Goal: Task Accomplishment & Management: Manage account settings

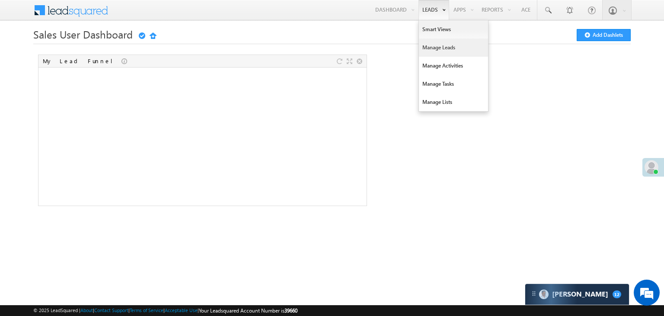
click at [429, 48] on link "Manage Leads" at bounding box center [453, 47] width 69 height 18
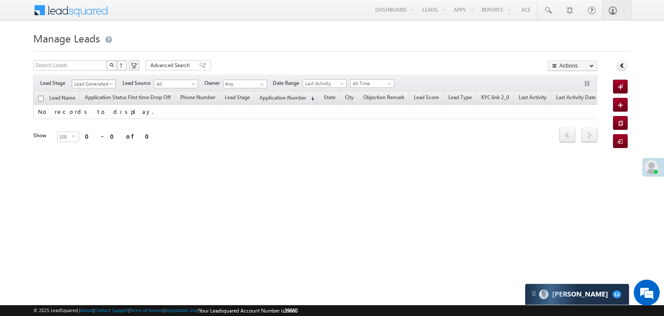
click at [112, 87] on span at bounding box center [112, 85] width 7 height 7
click at [100, 91] on link "All" at bounding box center [94, 94] width 44 height 8
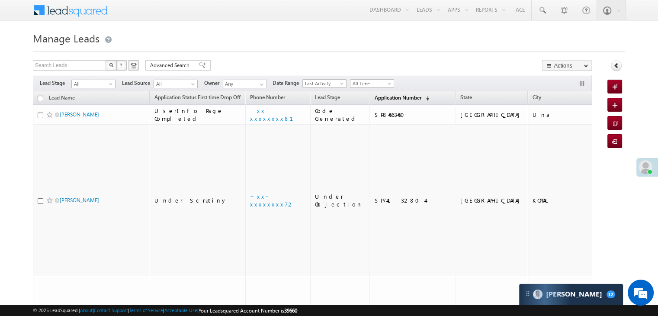
click at [391, 94] on span "Application Number" at bounding box center [397, 97] width 47 height 6
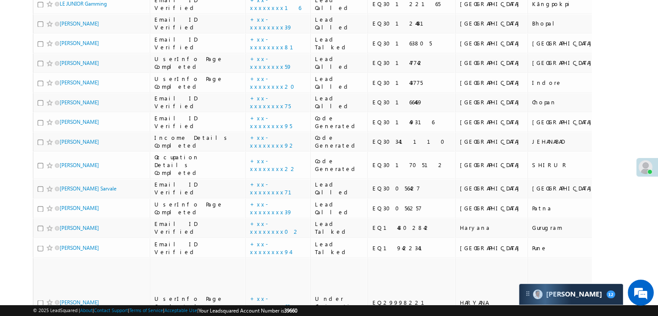
scroll to position [1427, 0]
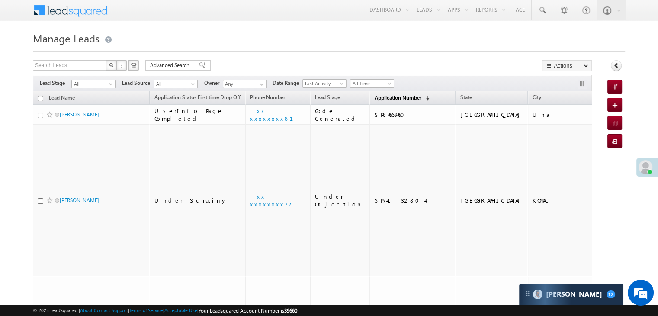
click at [378, 99] on span "Application Number" at bounding box center [397, 97] width 47 height 6
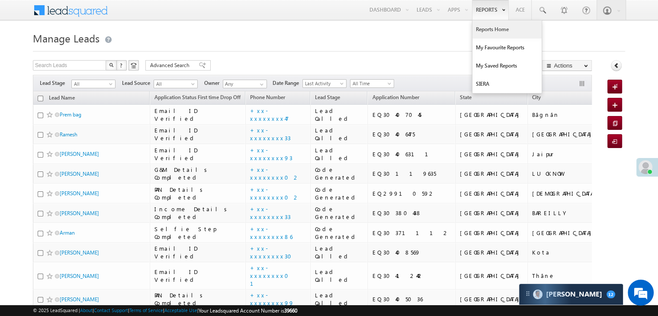
click at [490, 28] on link "Reports Home" at bounding box center [506, 29] width 69 height 18
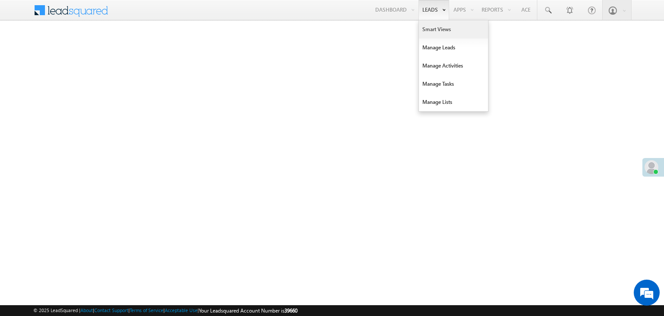
click at [433, 32] on link "Smart Views" at bounding box center [453, 29] width 69 height 18
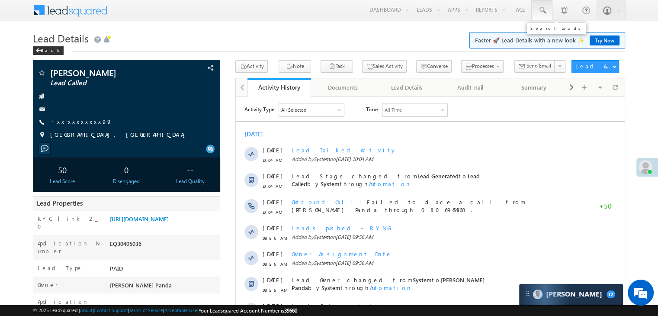
click at [540, 7] on span at bounding box center [542, 10] width 9 height 9
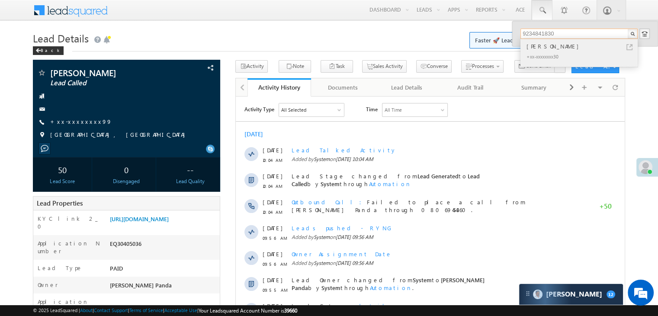
type input "9234841830"
click at [547, 47] on div "[PERSON_NAME]" at bounding box center [583, 47] width 116 height 10
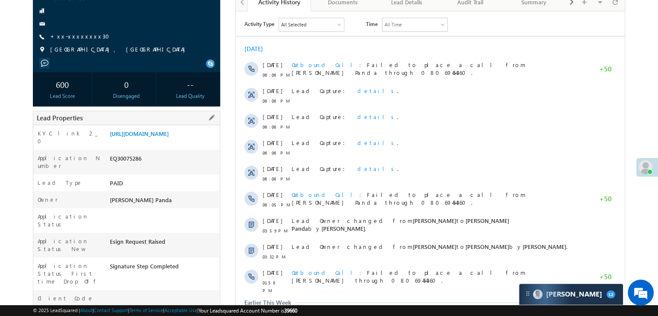
scroll to position [86, 0]
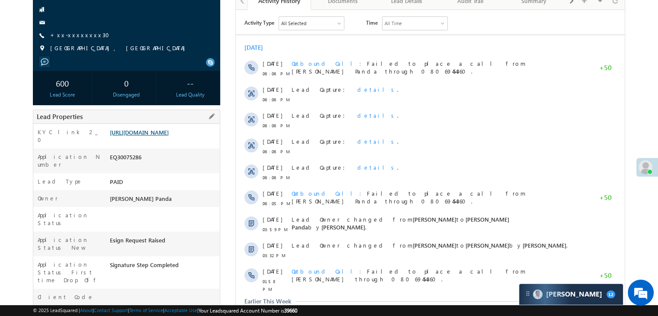
click at [166, 136] on link "[URL][DOMAIN_NAME]" at bounding box center [139, 131] width 59 height 7
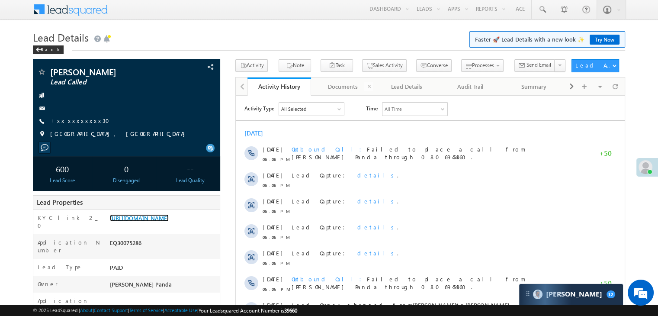
scroll to position [0, 0]
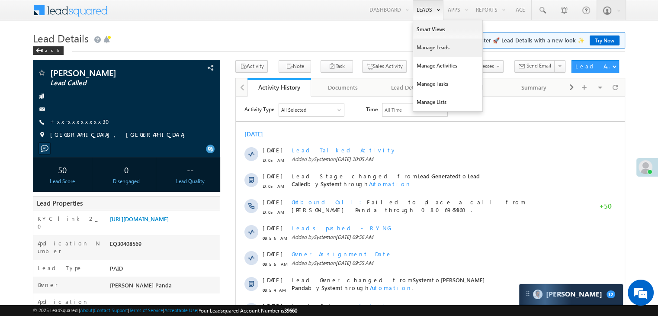
click at [426, 47] on link "Manage Leads" at bounding box center [447, 47] width 69 height 18
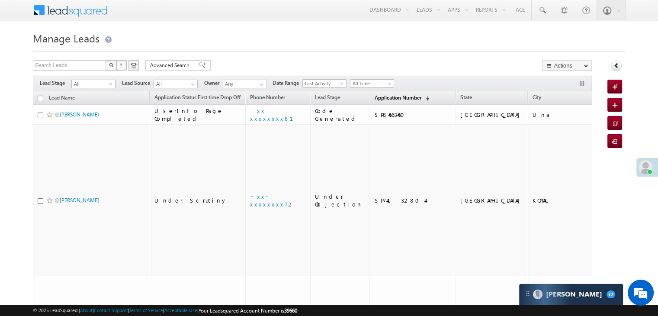
click at [371, 101] on link "Application Number (sorted descending)" at bounding box center [402, 98] width 64 height 11
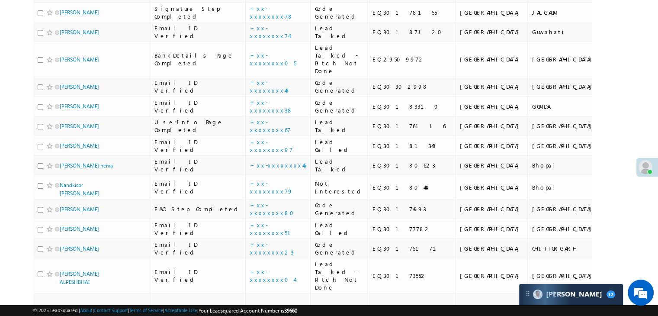
scroll to position [519, 0]
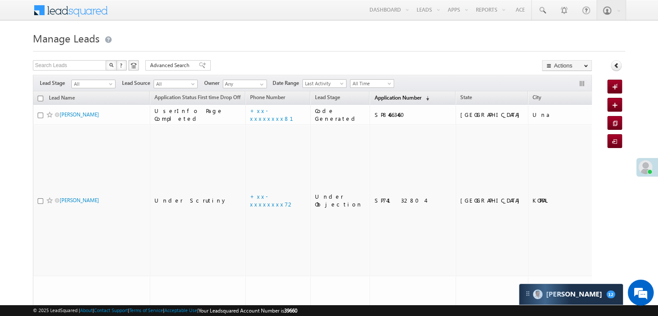
click at [376, 99] on span "Application Number" at bounding box center [397, 97] width 47 height 6
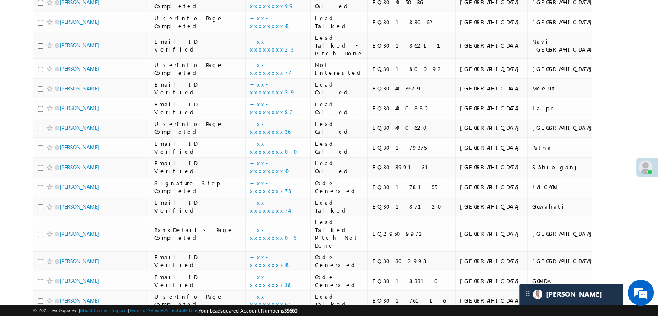
scroll to position [346, 0]
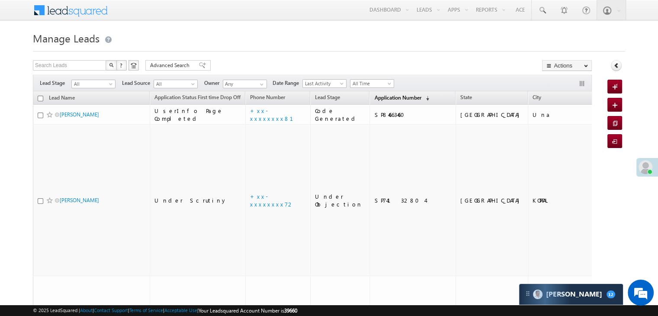
click at [370, 101] on link "Application Number (sorted descending)" at bounding box center [402, 98] width 64 height 11
click at [374, 93] on link "Application Number (sorted descending)" at bounding box center [402, 98] width 64 height 11
click at [377, 98] on span "Application Number" at bounding box center [397, 97] width 47 height 6
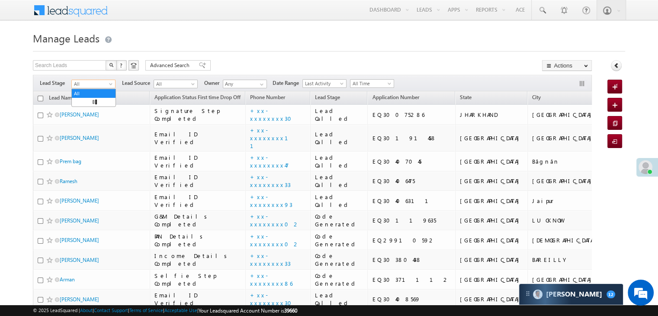
click at [113, 86] on span at bounding box center [111, 85] width 7 height 7
click at [99, 106] on link "Lead Generated" at bounding box center [94, 102] width 44 height 8
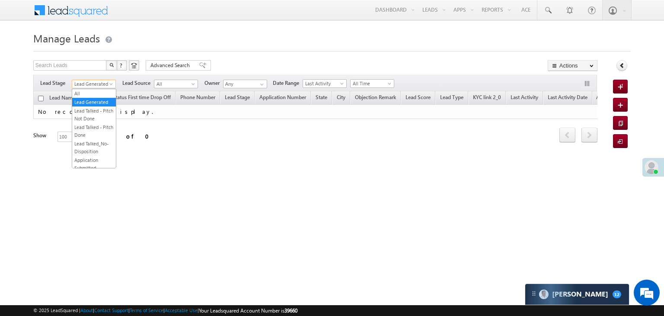
click at [101, 83] on span "Lead Generated" at bounding box center [92, 84] width 41 height 8
click at [92, 90] on link "All" at bounding box center [94, 94] width 44 height 8
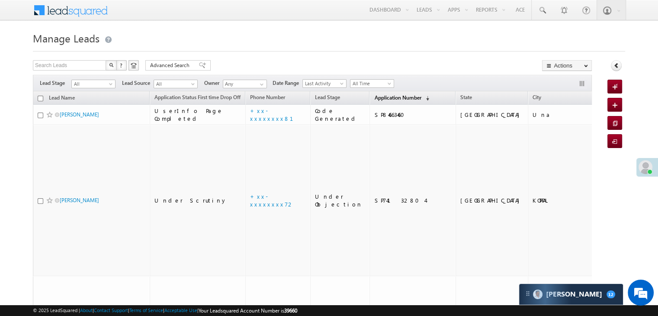
click at [374, 99] on span "Application Number" at bounding box center [397, 97] width 47 height 6
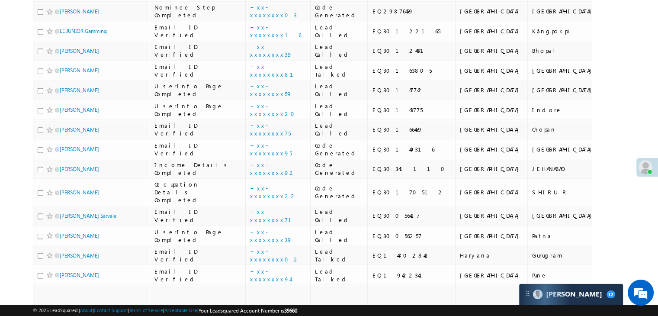
scroll to position [1427, 0]
click at [583, 295] on div "Carter 12" at bounding box center [571, 294] width 104 height 21
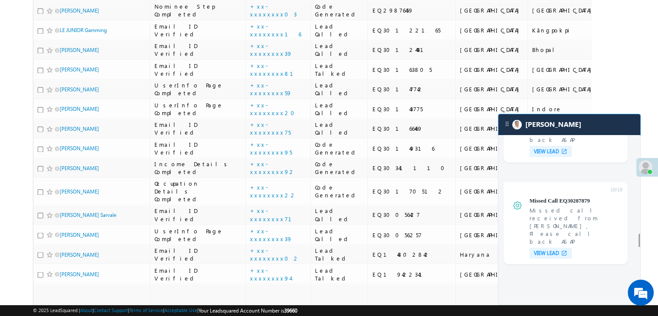
scroll to position [2722, 0]
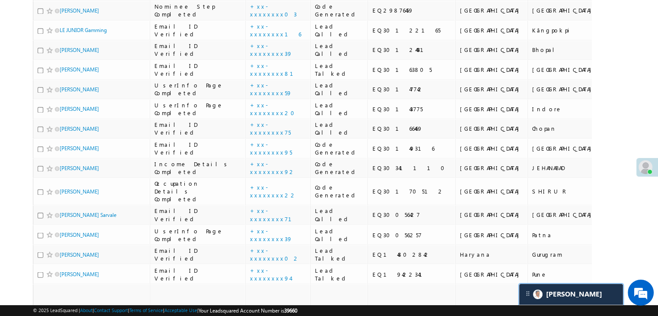
scroll to position [3470, 0]
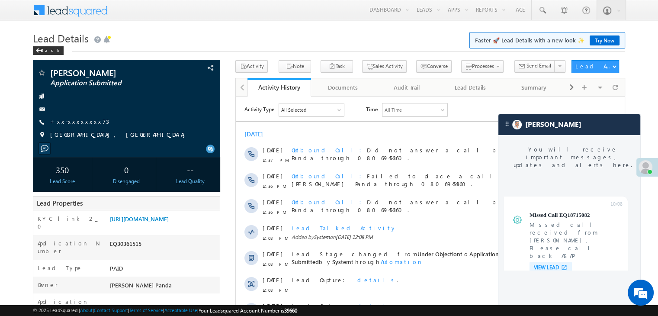
scroll to position [3393, 0]
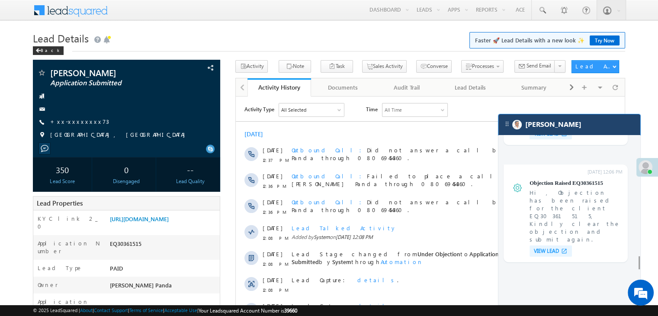
click at [563, 128] on div "[PERSON_NAME]" at bounding box center [569, 124] width 142 height 21
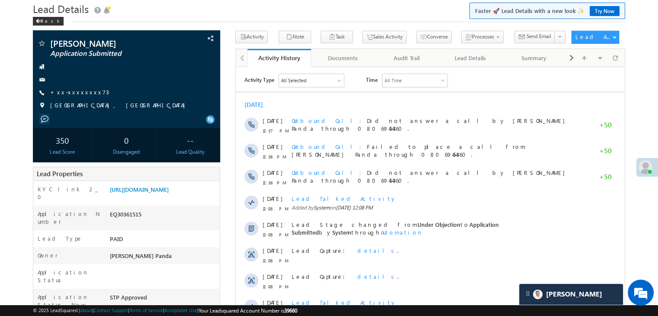
scroll to position [86, 0]
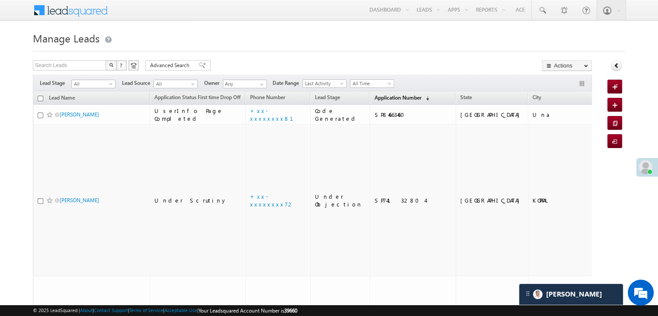
click at [388, 95] on span "Application Number" at bounding box center [397, 97] width 47 height 6
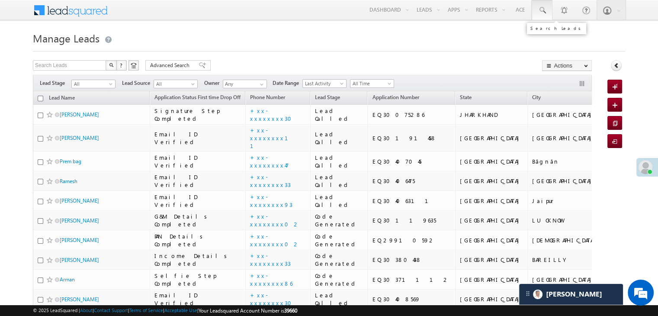
click at [539, 11] on span at bounding box center [542, 10] width 9 height 9
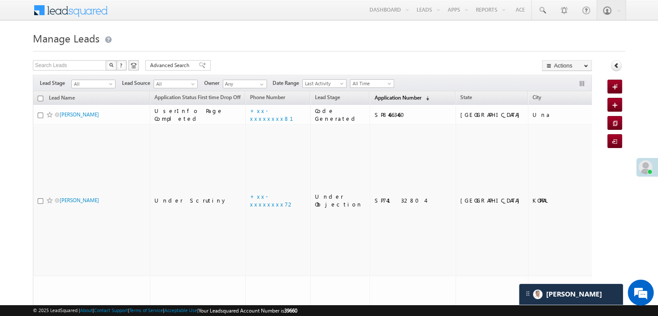
click at [381, 99] on span "Application Number" at bounding box center [397, 97] width 47 height 6
click at [381, 98] on span "Application Number" at bounding box center [397, 97] width 47 height 6
click at [374, 96] on span "Application Number" at bounding box center [397, 97] width 47 height 6
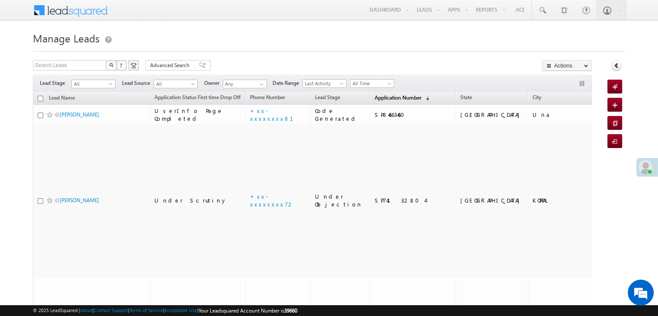
click at [374, 98] on span "Application Number" at bounding box center [397, 97] width 47 height 6
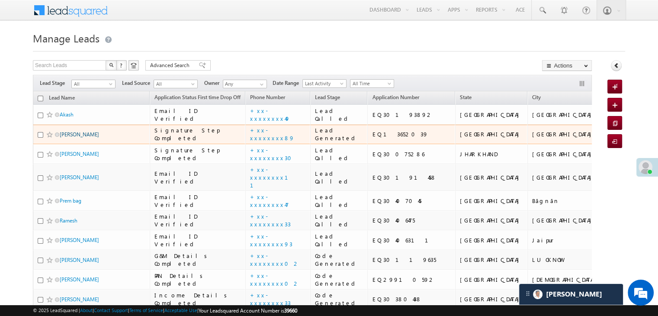
click at [81, 138] on link "Nitish Kumar" at bounding box center [79, 134] width 39 height 6
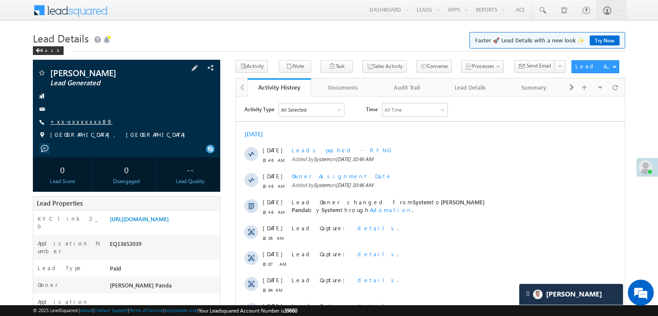
click at [74, 124] on link "+xx-xxxxxxxx89" at bounding box center [81, 121] width 62 height 7
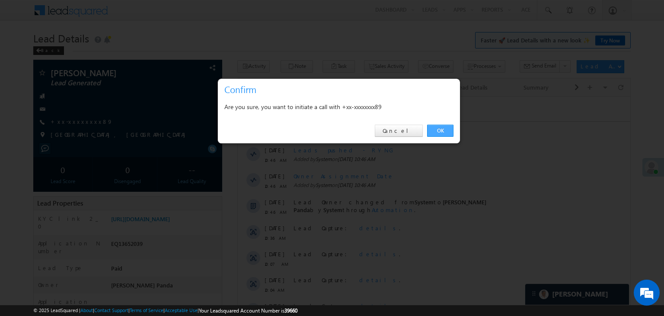
click at [439, 129] on link "OK" at bounding box center [440, 131] width 26 height 12
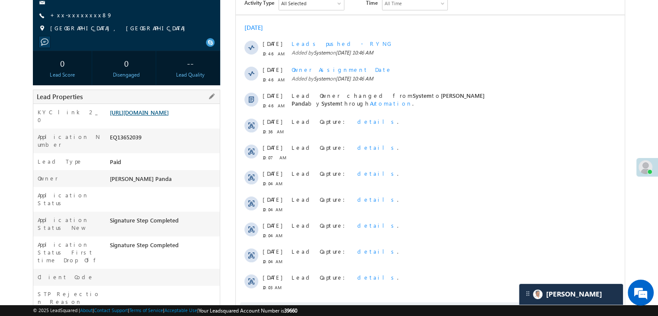
scroll to position [153, 0]
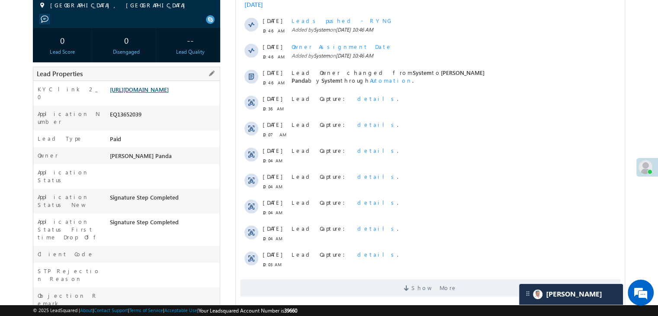
click at [166, 93] on link "https://angelbroking1-pk3em7sa.customui-test.leadsquared.com?leadId=aa56e1be-48…" at bounding box center [139, 89] width 59 height 7
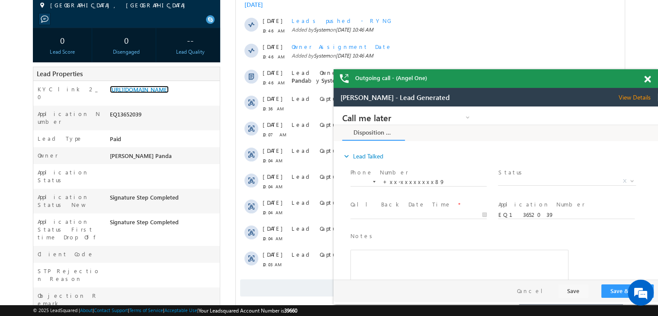
scroll to position [0, 0]
click at [564, 181] on span "X" at bounding box center [567, 181] width 138 height 9
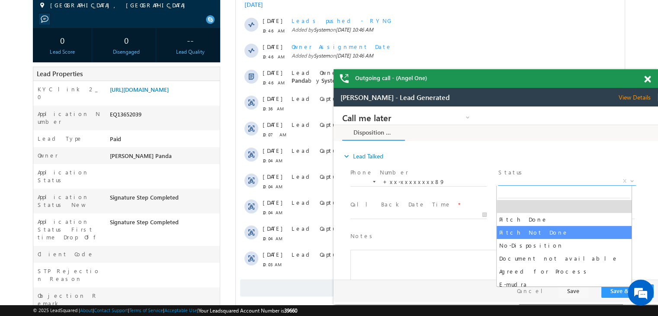
select select "Pitch Not Done"
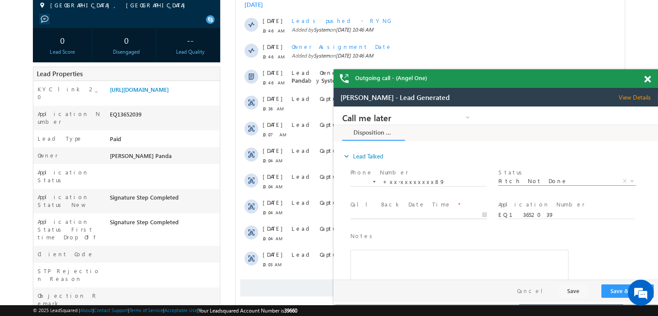
type input "10/12/25 10:57 AM"
click at [443, 212] on input "10/12/25 10:57 AM" at bounding box center [418, 215] width 136 height 9
click at [621, 289] on button "Save & Close" at bounding box center [627, 290] width 52 height 13
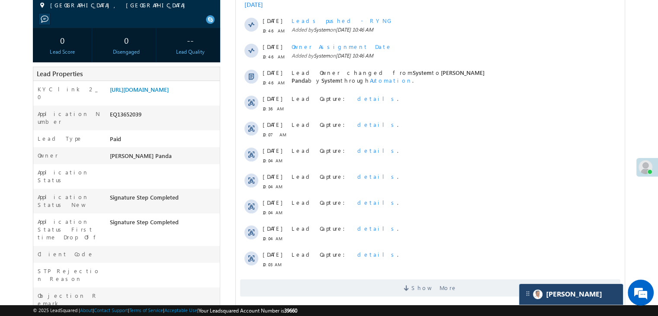
click at [579, 295] on div "[PERSON_NAME]" at bounding box center [571, 294] width 104 height 21
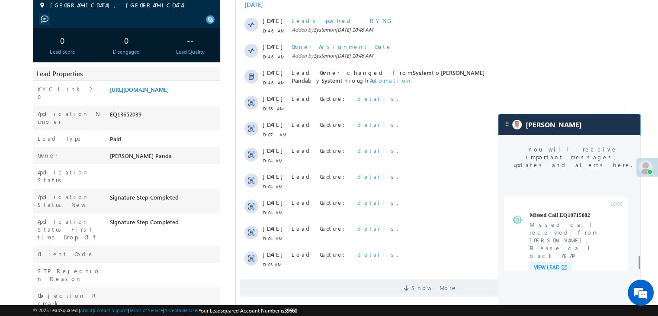
scroll to position [3393, 0]
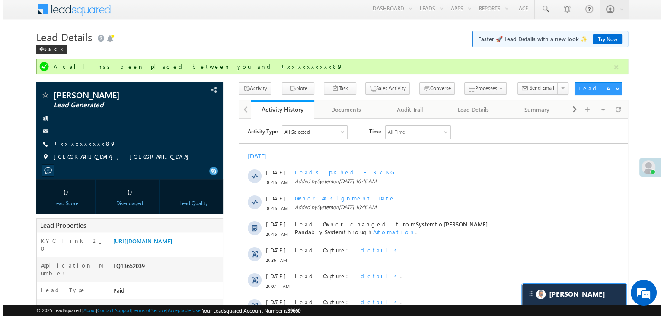
scroll to position [0, 0]
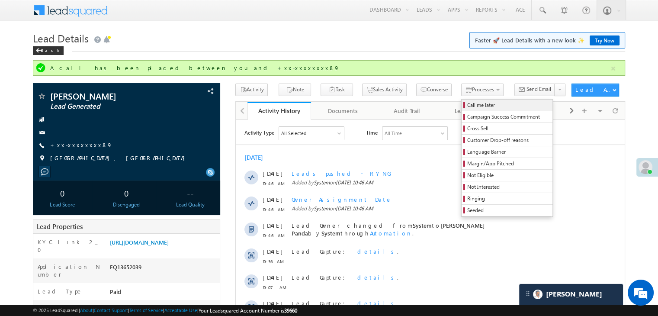
click at [467, 104] on span "Call me later" at bounding box center [508, 105] width 82 height 8
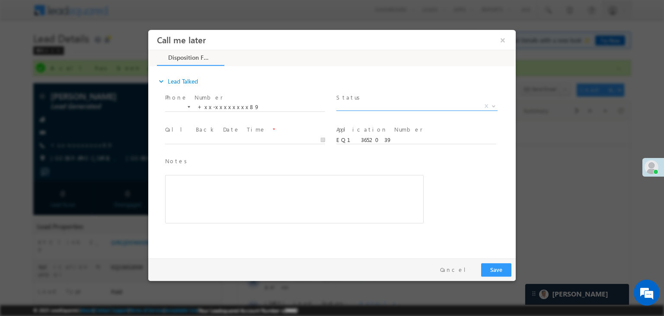
click at [457, 105] on span "X" at bounding box center [416, 106] width 161 height 9
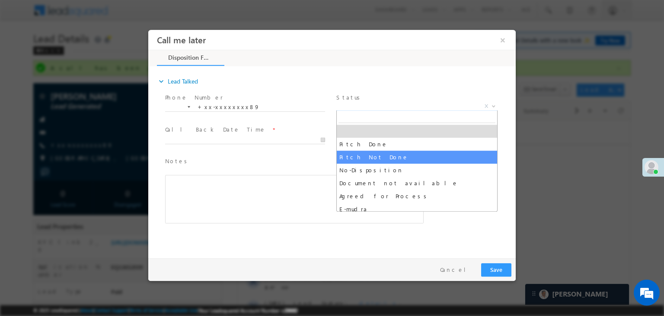
select select "Pitch Not Done"
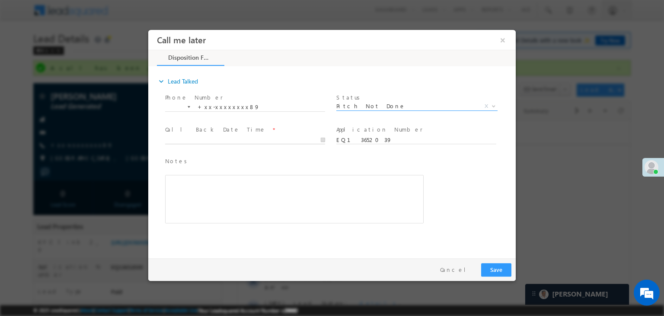
type input "10/12/25 10:59 AM"
click at [312, 136] on input "10/12/25 10:59 AM" at bounding box center [245, 140] width 160 height 9
click at [496, 268] on button "Save" at bounding box center [496, 269] width 30 height 13
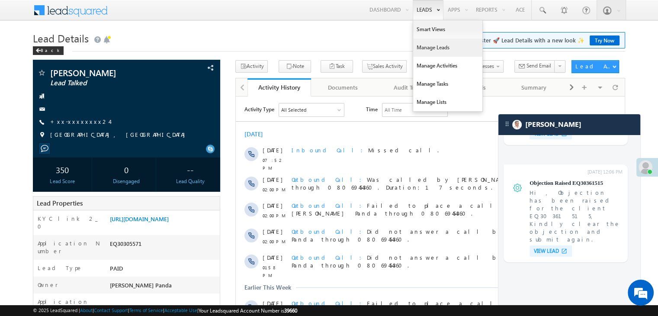
click at [441, 42] on link "Manage Leads" at bounding box center [447, 47] width 69 height 18
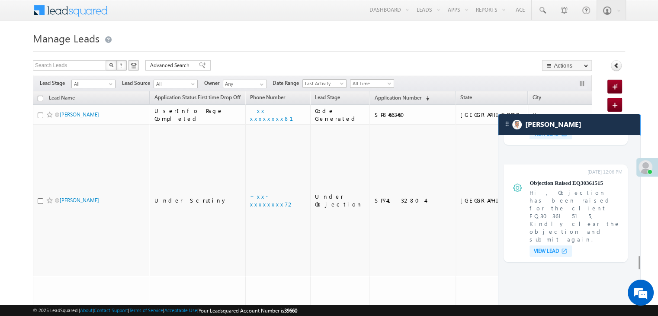
click at [550, 129] on div "[PERSON_NAME]" at bounding box center [569, 124] width 142 height 21
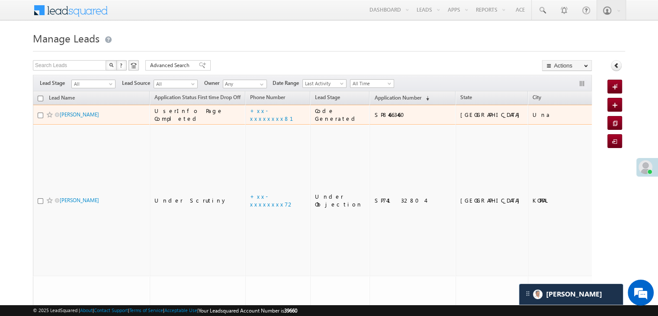
scroll to position [3582, 0]
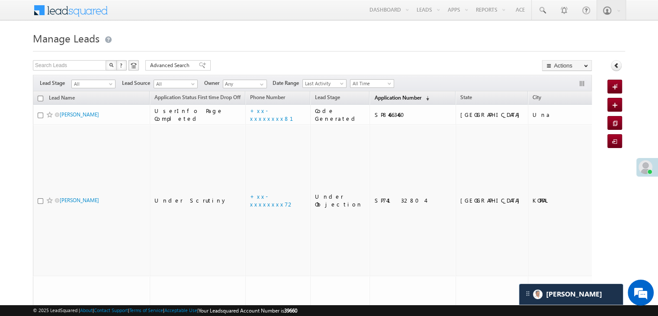
click at [374, 99] on span "Application Number" at bounding box center [397, 97] width 47 height 6
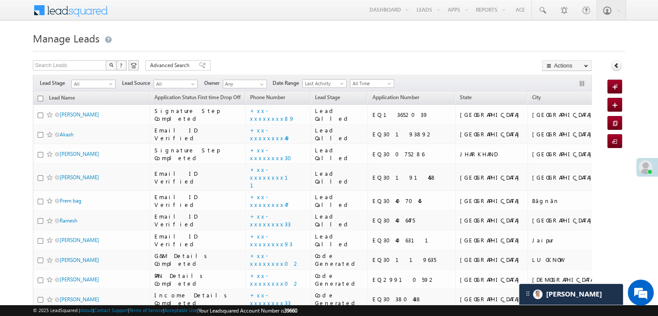
scroll to position [0, 0]
click at [112, 84] on span at bounding box center [111, 85] width 7 height 7
click at [95, 103] on link "Lead Generated" at bounding box center [94, 102] width 44 height 8
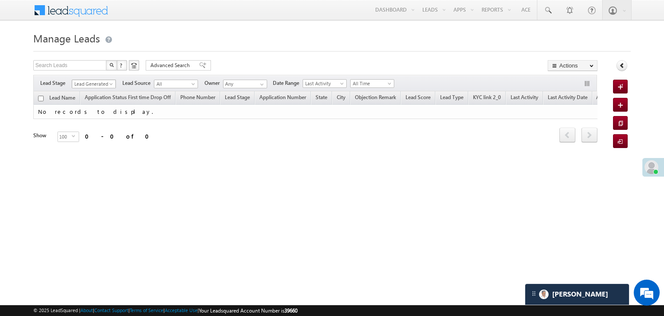
click at [109, 84] on span at bounding box center [112, 85] width 7 height 7
click at [97, 93] on link "All" at bounding box center [94, 94] width 44 height 8
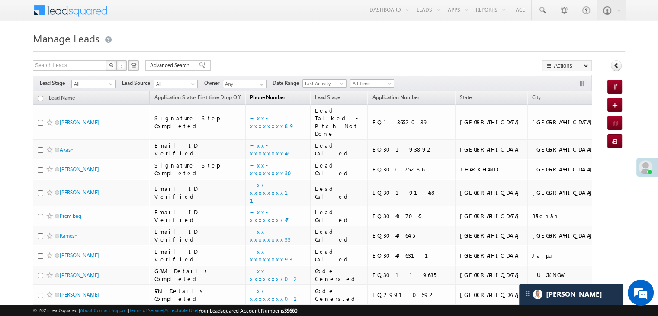
scroll to position [43, 0]
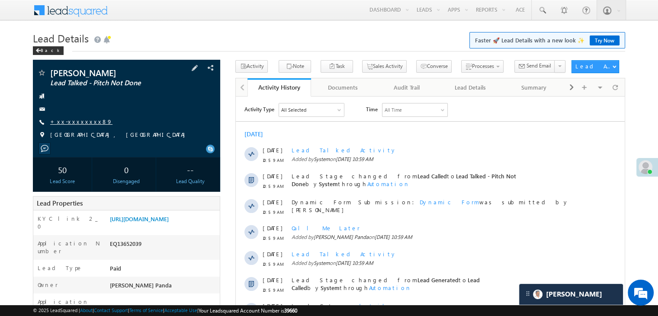
click at [85, 121] on link "+xx-xxxxxxxx89" at bounding box center [81, 121] width 62 height 7
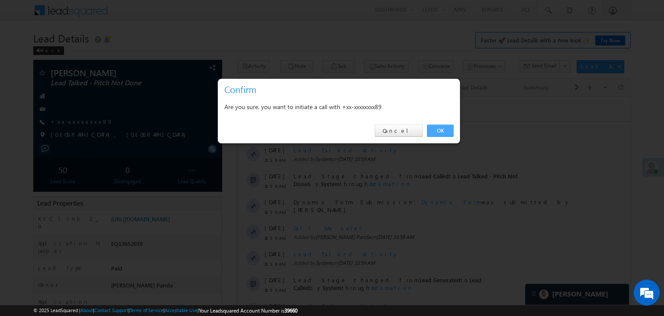
click at [438, 128] on link "OK" at bounding box center [440, 131] width 26 height 12
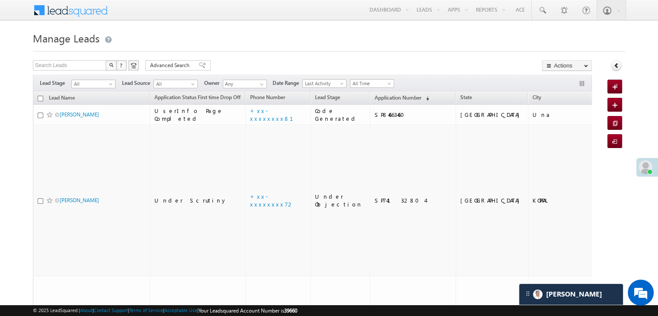
click at [374, 92] on th "Application Number (sorted descending)" at bounding box center [412, 97] width 86 height 13
click at [375, 98] on span "Application Number" at bounding box center [397, 97] width 47 height 6
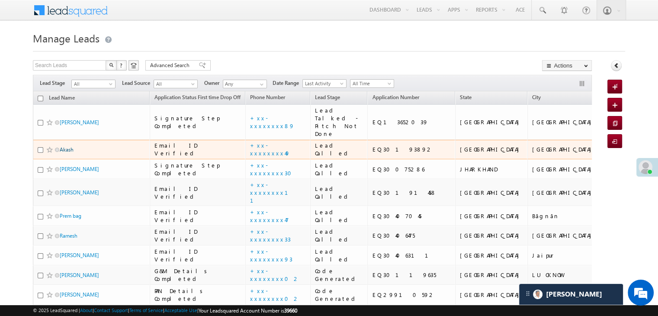
click at [67, 153] on link "Akash" at bounding box center [67, 149] width 14 height 6
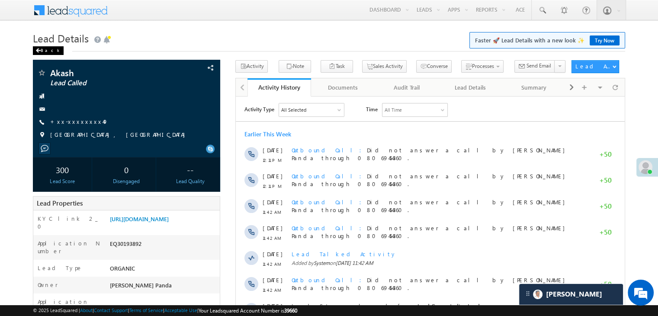
click at [46, 53] on div "Back" at bounding box center [48, 50] width 31 height 9
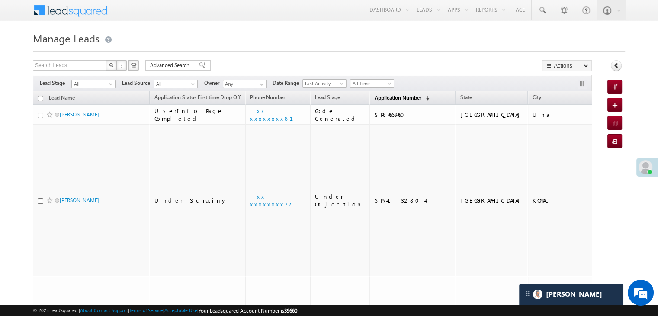
click at [379, 101] on link "Application Number (sorted descending)" at bounding box center [402, 98] width 64 height 11
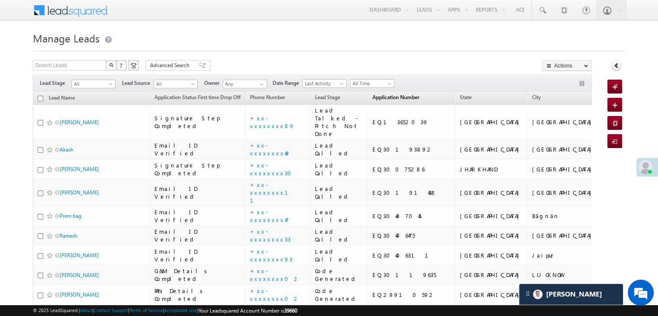
click at [380, 99] on span "Application Number" at bounding box center [395, 97] width 47 height 6
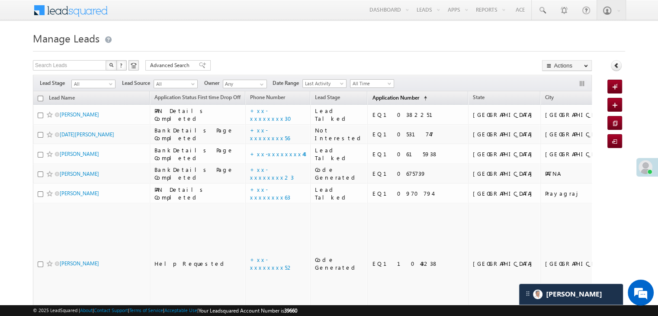
click at [380, 99] on span "Application Number" at bounding box center [395, 97] width 47 height 6
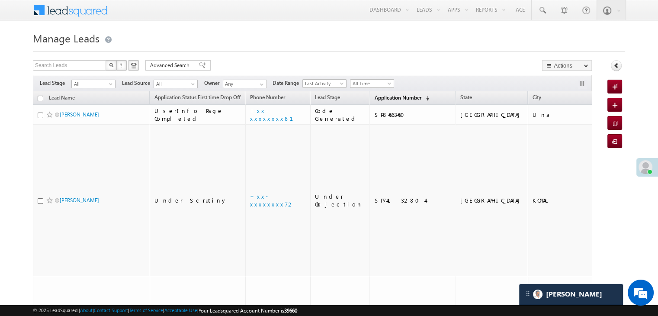
click at [380, 99] on span "Application Number" at bounding box center [397, 97] width 47 height 6
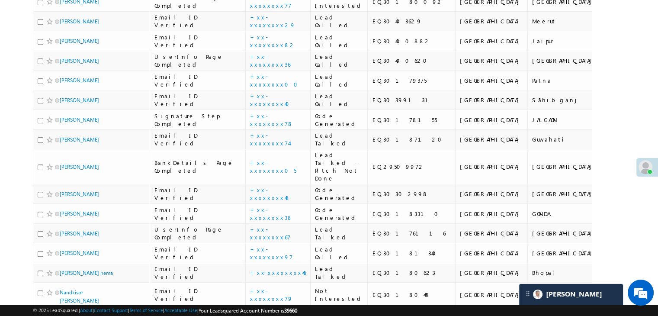
scroll to position [476, 0]
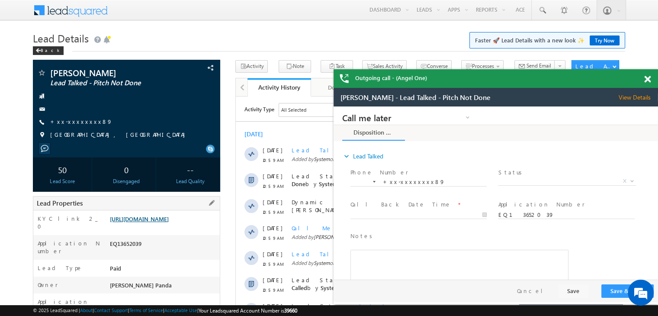
click at [168, 217] on link "[URL][DOMAIN_NAME]" at bounding box center [139, 218] width 59 height 7
click at [80, 122] on link "+xx-xxxxxxxx89" at bounding box center [81, 121] width 62 height 7
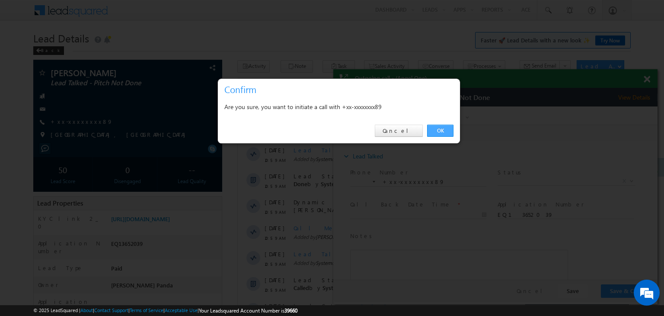
click at [443, 133] on link "OK" at bounding box center [440, 131] width 26 height 12
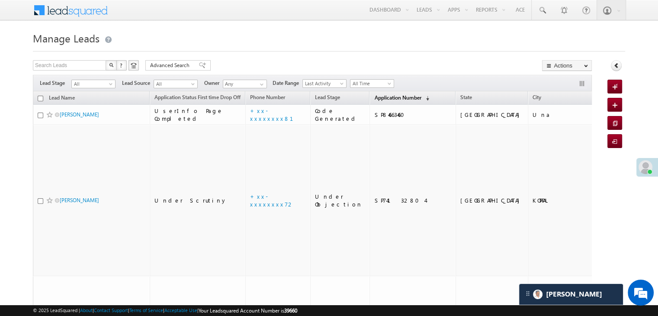
click at [374, 98] on span "Application Number" at bounding box center [397, 97] width 47 height 6
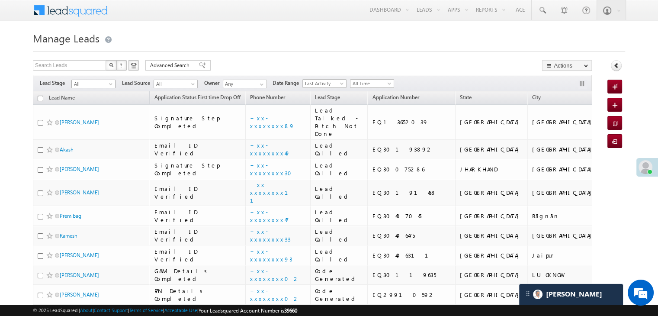
click at [111, 85] on span at bounding box center [111, 85] width 7 height 7
click at [98, 103] on link "Lead Generated" at bounding box center [94, 102] width 44 height 8
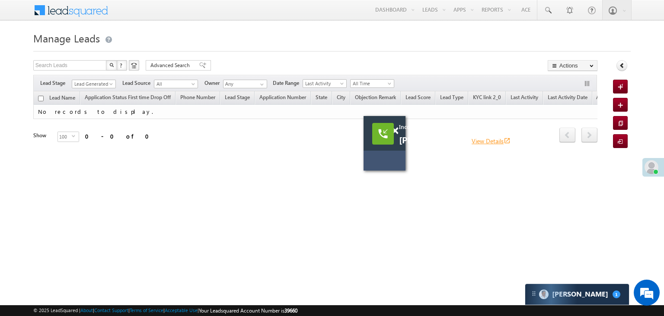
click at [482, 139] on link "View Details open_in_new" at bounding box center [491, 141] width 39 height 8
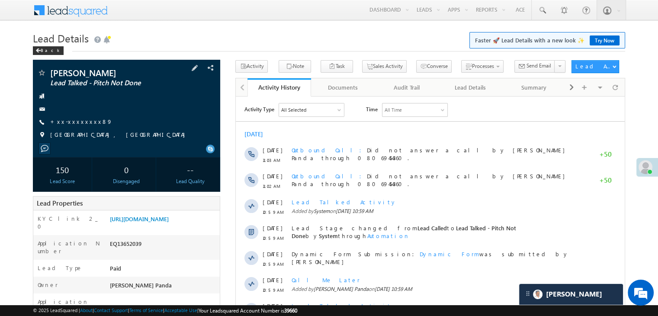
scroll to position [86, 0]
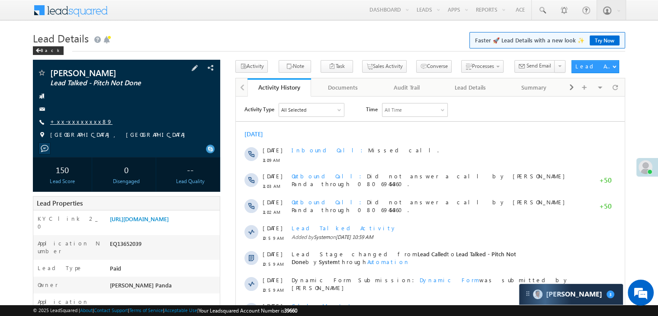
click at [85, 120] on link "+xx-xxxxxxxx89" at bounding box center [81, 121] width 62 height 7
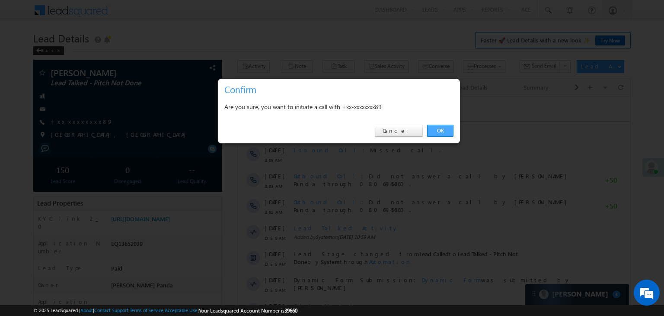
drag, startPoint x: 444, startPoint y: 129, endPoint x: 150, endPoint y: 2, distance: 319.4
click at [444, 129] on link "OK" at bounding box center [440, 131] width 26 height 12
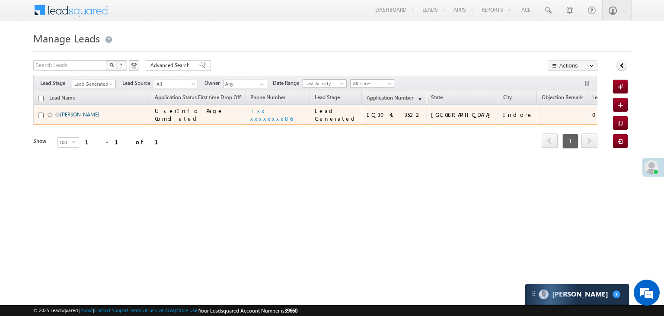
click at [78, 118] on link "[PERSON_NAME]" at bounding box center [79, 114] width 39 height 6
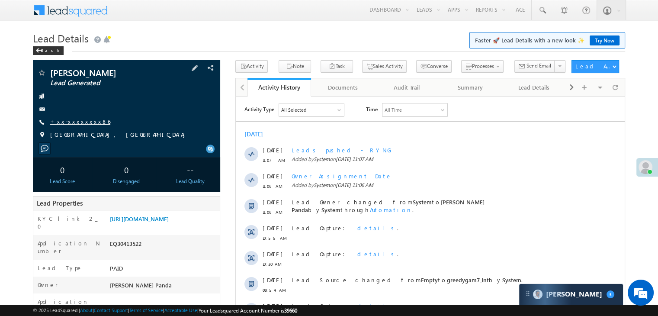
click at [78, 121] on link "+xx-xxxxxxxx86" at bounding box center [80, 121] width 60 height 7
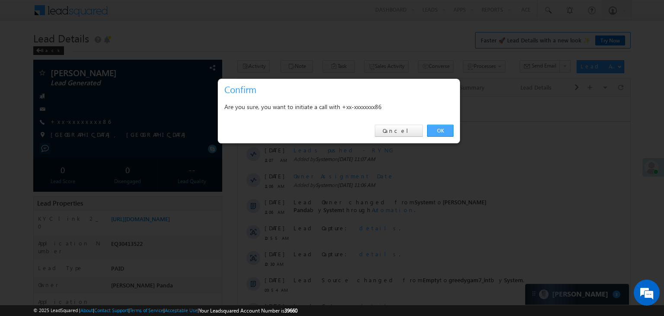
click at [438, 128] on link "OK" at bounding box center [440, 131] width 26 height 12
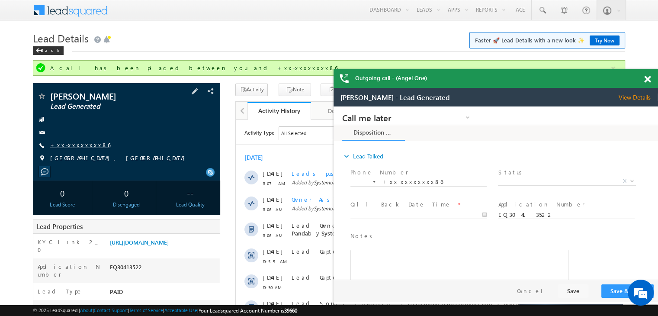
click at [70, 144] on link "+xx-xxxxxxxx86" at bounding box center [80, 144] width 60 height 7
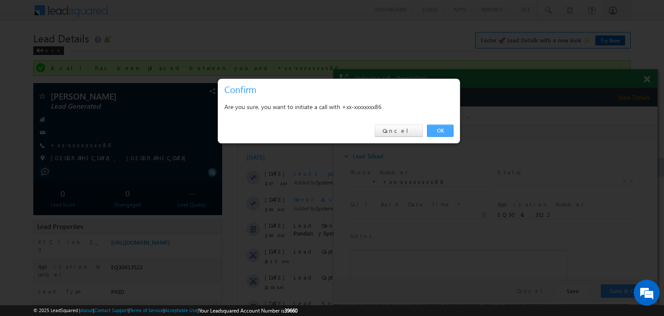
click at [439, 130] on link "OK" at bounding box center [440, 131] width 26 height 12
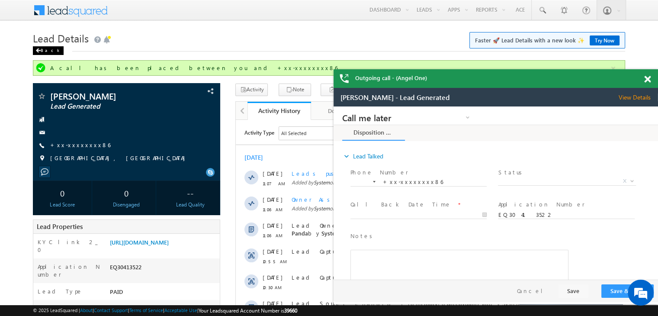
click at [45, 53] on div "Back" at bounding box center [48, 50] width 31 height 9
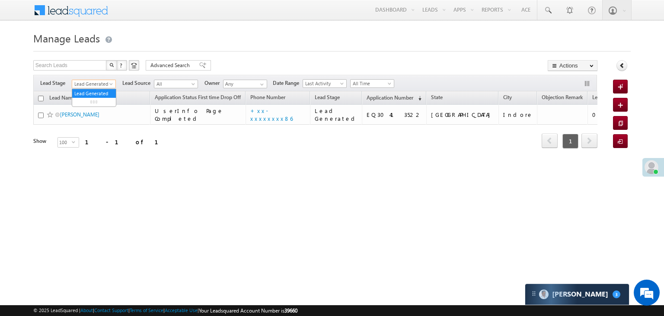
click at [109, 85] on span at bounding box center [112, 85] width 7 height 7
click at [96, 90] on link "All" at bounding box center [94, 94] width 44 height 8
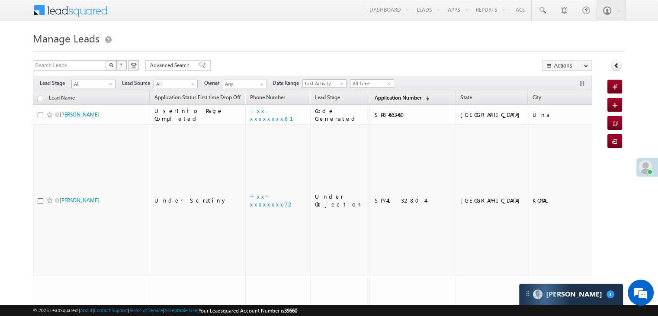
click at [384, 96] on span "Application Number" at bounding box center [397, 97] width 47 height 6
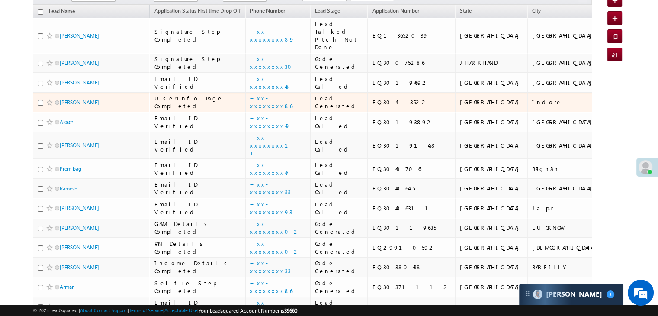
scroll to position [130, 0]
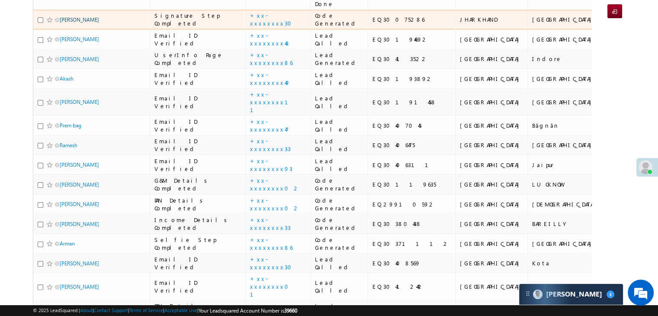
click at [83, 23] on link "[PERSON_NAME]" at bounding box center [79, 19] width 39 height 6
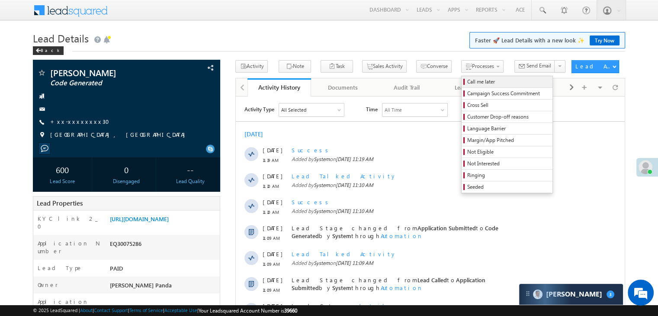
click at [471, 80] on span "Call me later" at bounding box center [508, 82] width 82 height 8
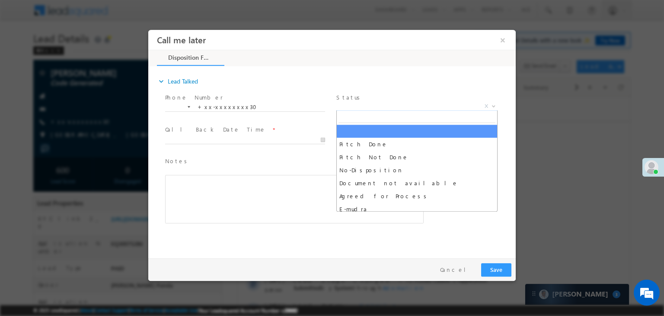
click at [395, 106] on span "X" at bounding box center [416, 106] width 161 height 9
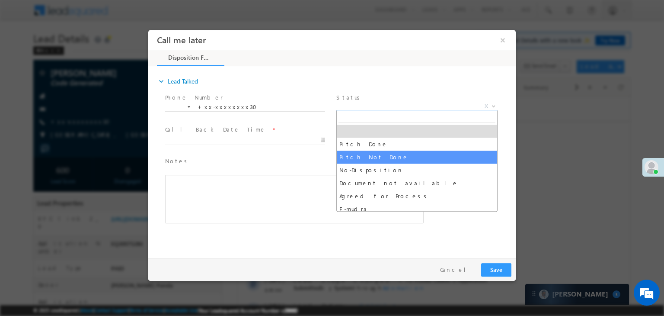
select select "Pitch Not Done"
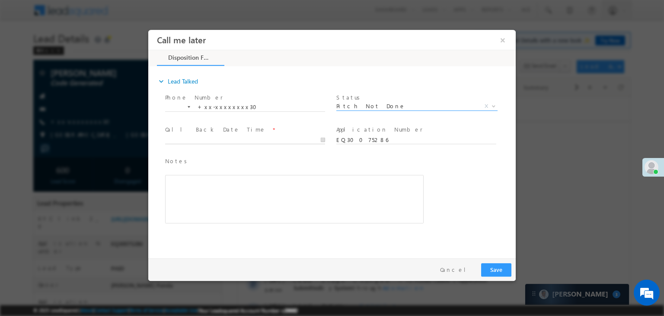
type input "10/12/25 11:21 AM"
click at [282, 140] on input "10/12/25 11:21 AM" at bounding box center [245, 140] width 160 height 9
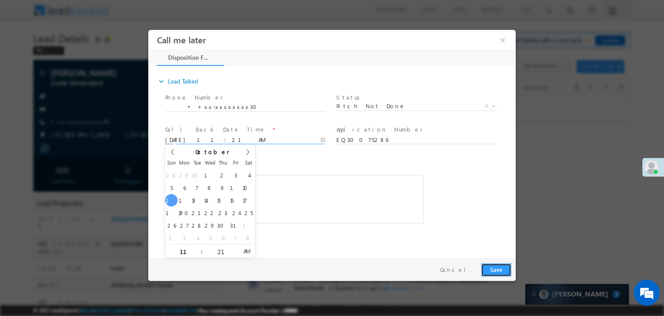
click at [498, 270] on button "Save" at bounding box center [496, 269] width 30 height 13
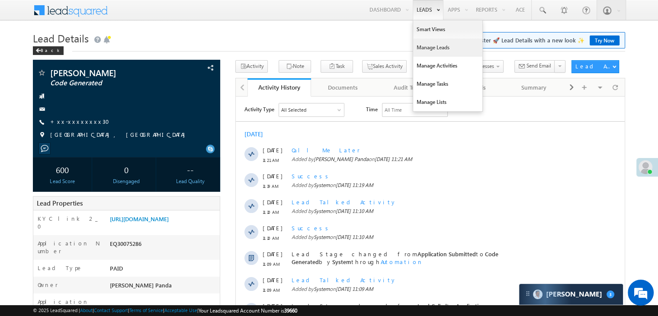
click at [422, 48] on link "Manage Leads" at bounding box center [447, 47] width 69 height 18
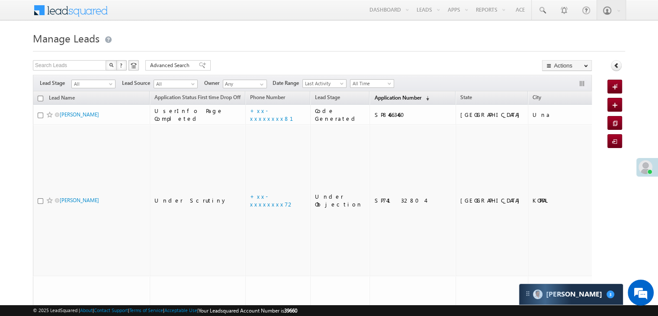
click at [389, 97] on span "Application Number" at bounding box center [397, 97] width 47 height 6
click at [381, 97] on span "Application Number" at bounding box center [397, 97] width 47 height 6
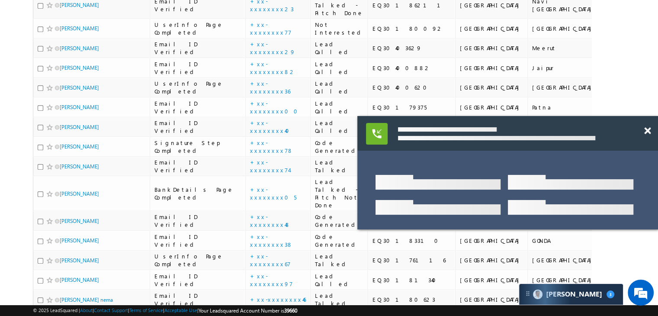
scroll to position [562, 0]
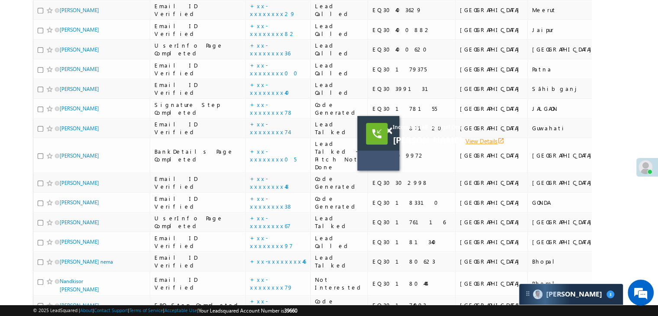
click at [502, 141] on link "View Details open_in_new" at bounding box center [484, 141] width 39 height 8
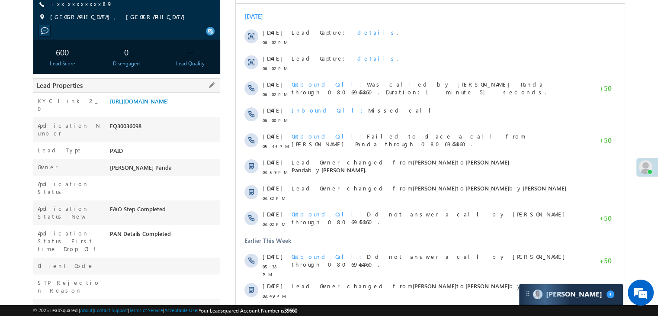
scroll to position [130, 0]
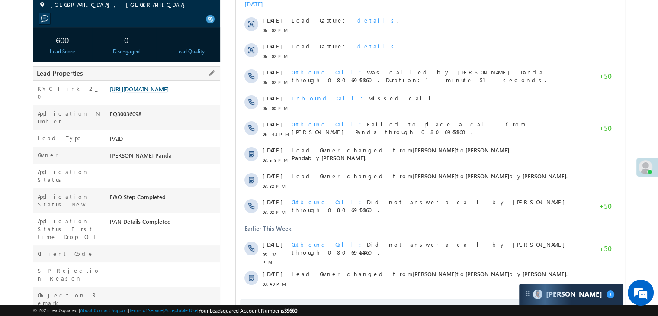
click at [169, 93] on link "[URL][DOMAIN_NAME]" at bounding box center [139, 88] width 59 height 7
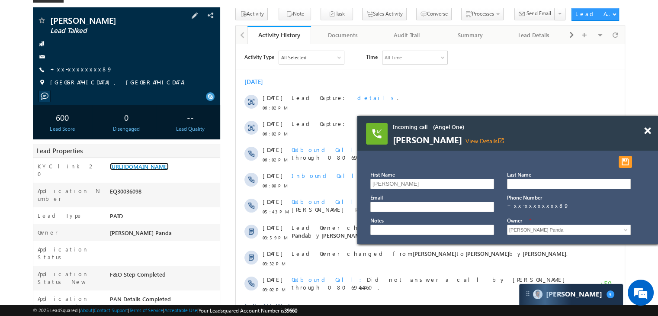
scroll to position [0, 0]
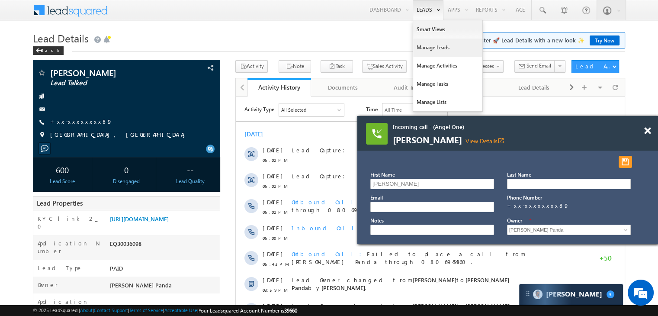
click at [428, 45] on link "Manage Leads" at bounding box center [447, 47] width 69 height 18
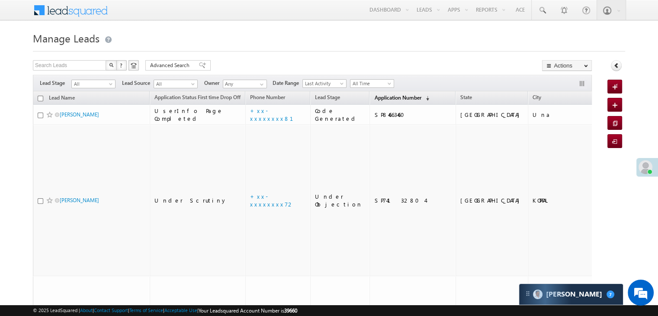
click at [374, 99] on span "Application Number" at bounding box center [397, 97] width 47 height 6
click at [378, 97] on span "Application Number" at bounding box center [397, 97] width 47 height 6
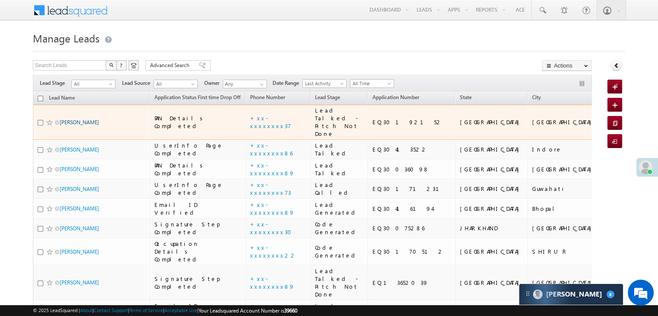
click at [85, 125] on link "Atharv Arora" at bounding box center [79, 122] width 39 height 6
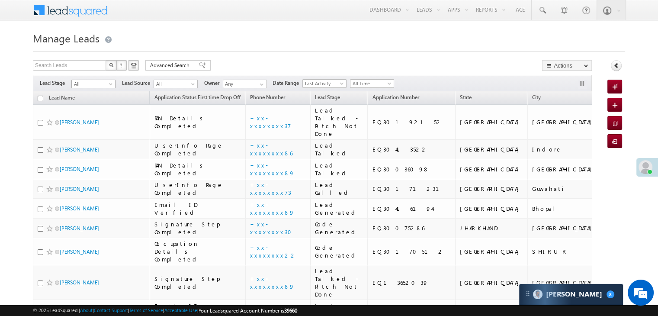
click at [108, 82] on span at bounding box center [111, 85] width 7 height 7
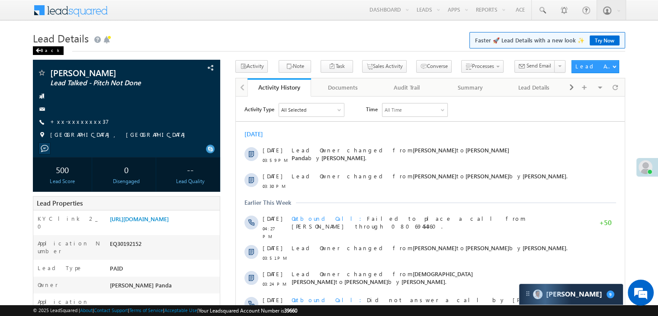
click at [37, 51] on span at bounding box center [37, 50] width 5 height 4
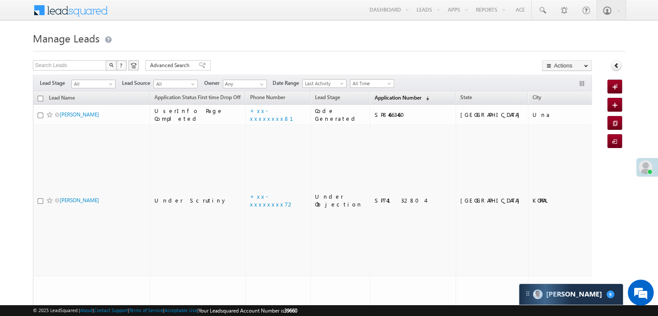
click at [374, 95] on span "Application Number" at bounding box center [397, 97] width 47 height 6
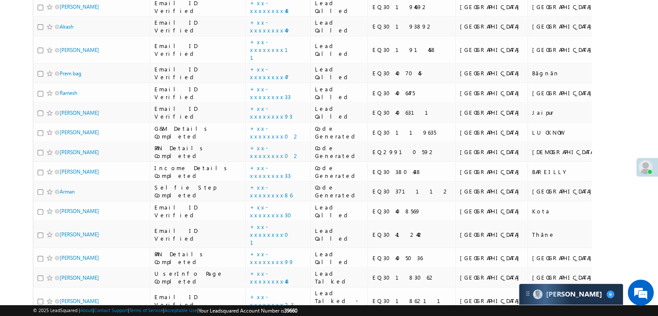
scroll to position [43, 0]
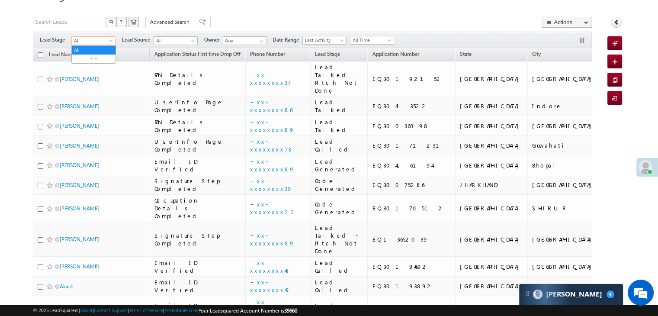
click at [114, 39] on span at bounding box center [111, 42] width 7 height 7
click at [100, 60] on link "Lead Generated" at bounding box center [94, 59] width 44 height 8
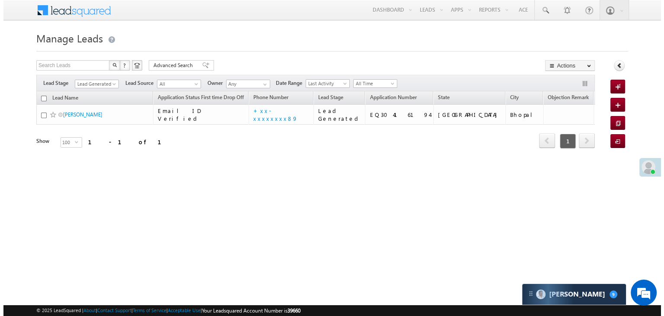
scroll to position [0, 0]
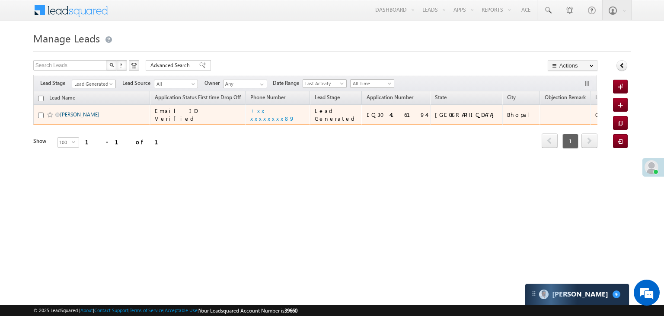
click at [71, 118] on link "Khushal Patidar" at bounding box center [79, 114] width 39 height 6
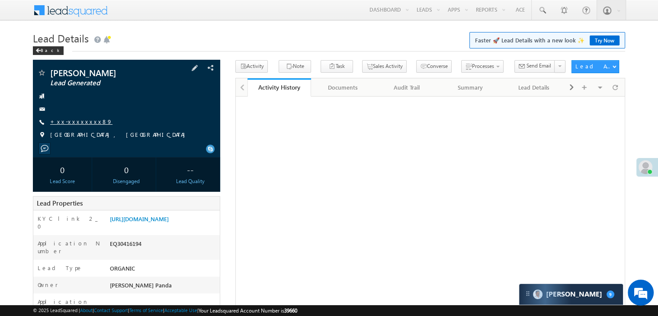
click at [70, 119] on link "+xx-xxxxxxxx89" at bounding box center [81, 121] width 62 height 7
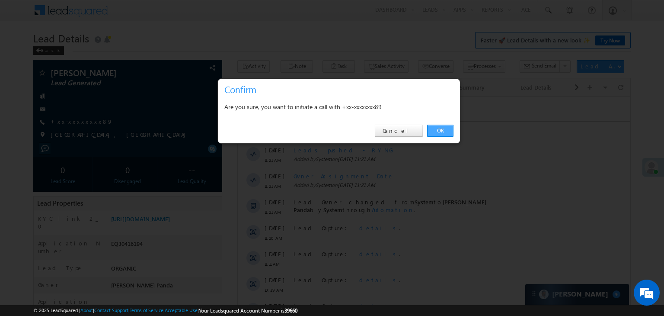
click at [439, 131] on link "OK" at bounding box center [440, 131] width 26 height 12
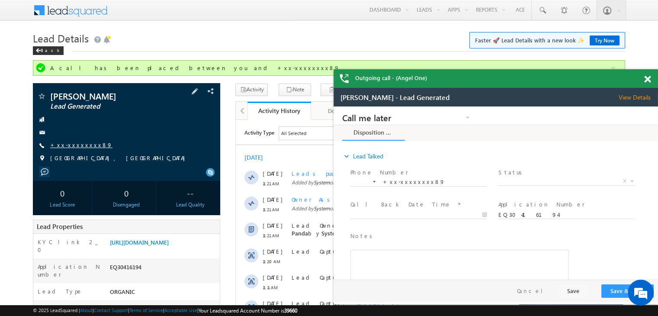
click at [68, 146] on link "+xx-xxxxxxxx89" at bounding box center [81, 144] width 62 height 7
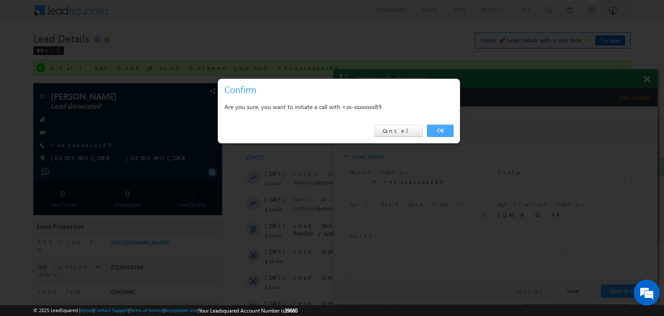
click at [434, 130] on link "OK" at bounding box center [440, 131] width 26 height 12
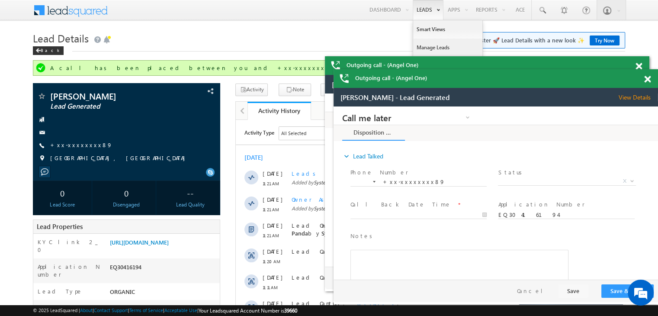
click at [426, 47] on link "Manage Leads" at bounding box center [447, 47] width 69 height 18
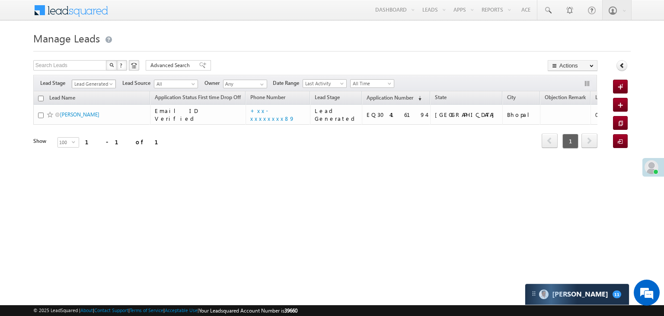
click at [114, 88] on span at bounding box center [112, 85] width 7 height 7
click at [89, 96] on link "All" at bounding box center [94, 94] width 44 height 8
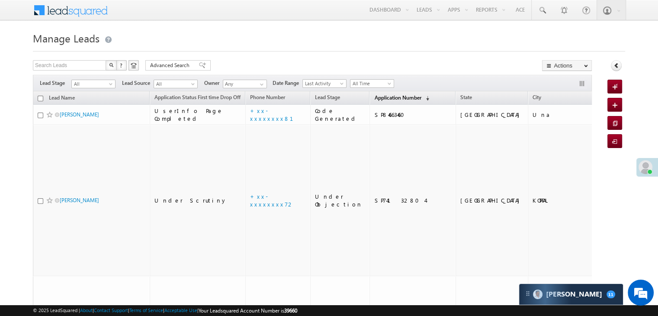
click at [381, 99] on span "Application Number" at bounding box center [397, 97] width 47 height 6
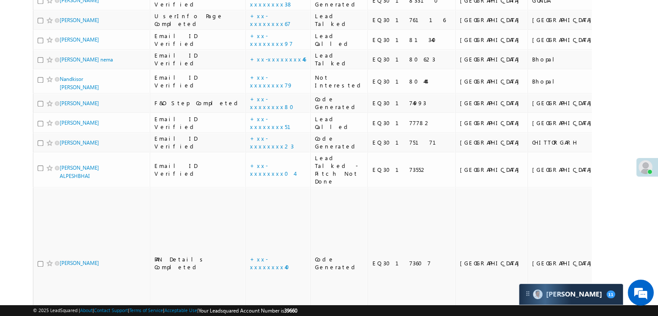
scroll to position [865, 0]
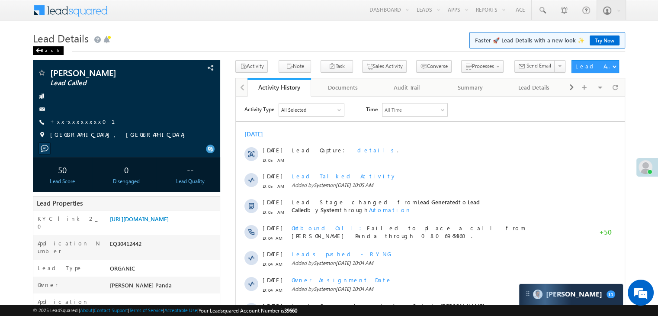
click at [40, 51] on span at bounding box center [37, 50] width 5 height 4
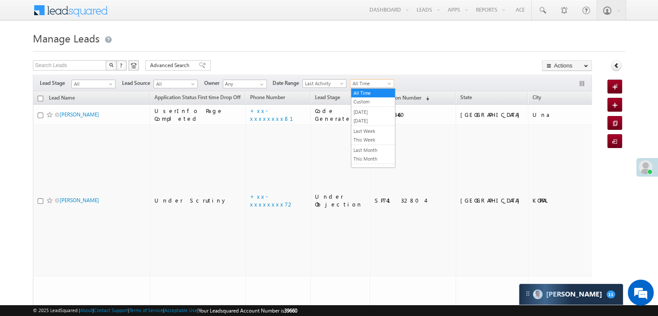
click at [387, 99] on span "Application Number" at bounding box center [397, 97] width 47 height 6
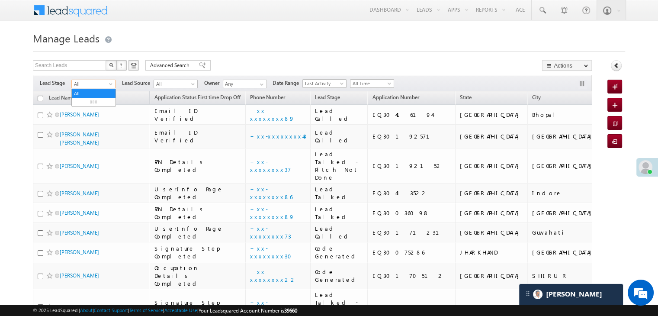
click at [105, 87] on span "All" at bounding box center [92, 84] width 41 height 8
click at [98, 106] on link "Lead Generated" at bounding box center [94, 102] width 44 height 8
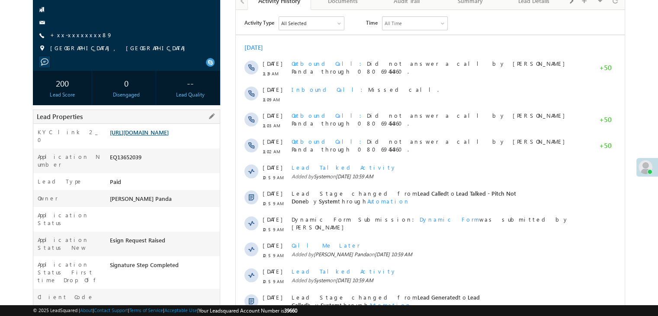
scroll to position [86, 0]
click at [168, 136] on link "[URL][DOMAIN_NAME]" at bounding box center [139, 131] width 59 height 7
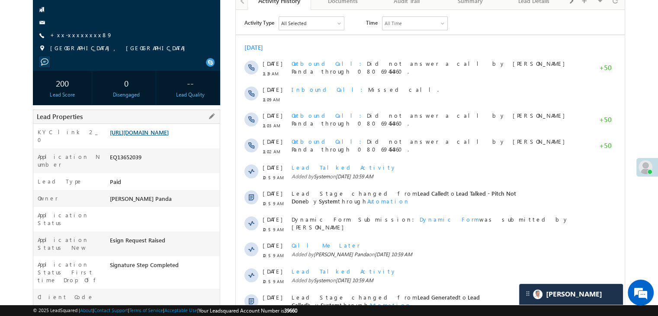
scroll to position [0, 0]
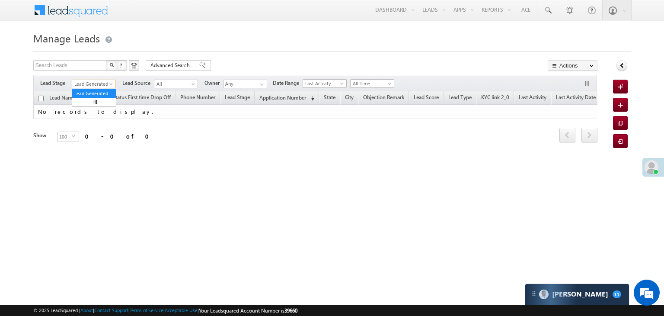
click at [102, 85] on span "Lead Generated" at bounding box center [92, 84] width 41 height 8
click at [93, 91] on link "All" at bounding box center [94, 94] width 44 height 8
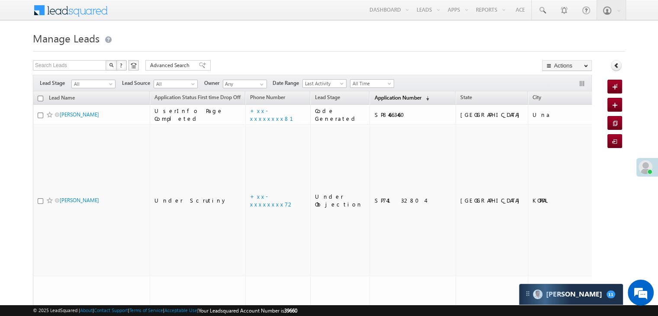
click at [374, 99] on span "Application Number" at bounding box center [397, 97] width 47 height 6
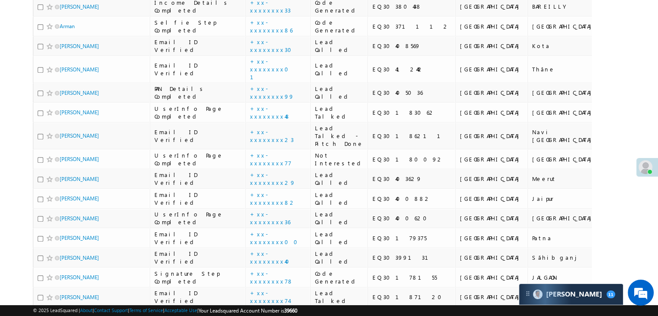
scroll to position [519, 0]
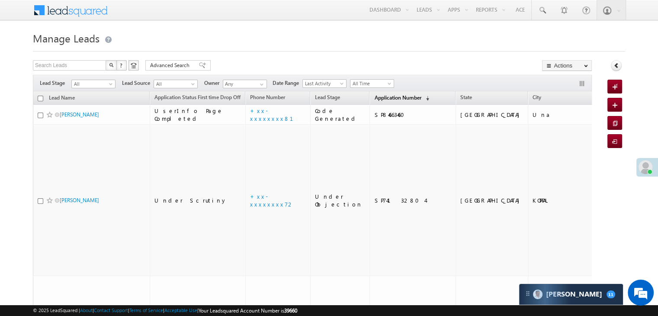
click at [375, 101] on link "Application Number (sorted descending)" at bounding box center [402, 98] width 64 height 11
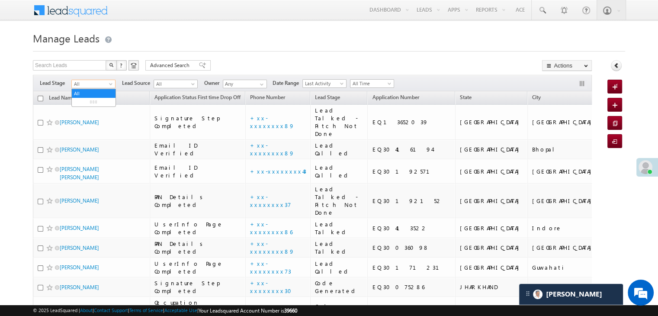
click at [110, 86] on span at bounding box center [111, 85] width 7 height 7
click at [97, 102] on link "Lead Generated" at bounding box center [94, 102] width 44 height 8
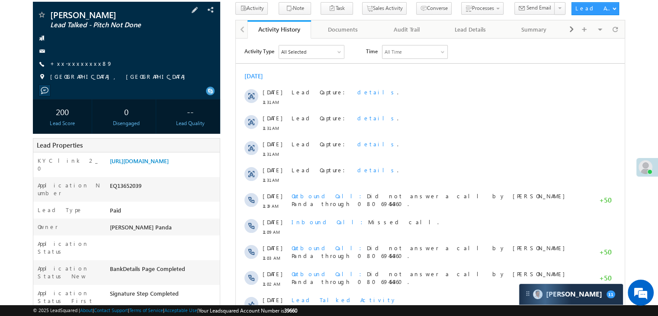
scroll to position [43, 0]
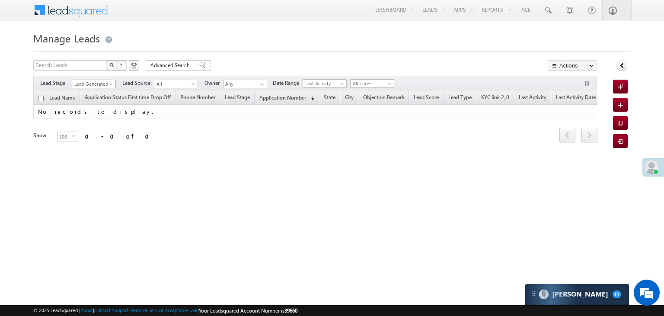
click at [109, 85] on span at bounding box center [112, 85] width 7 height 7
click at [100, 91] on link "All" at bounding box center [94, 94] width 44 height 8
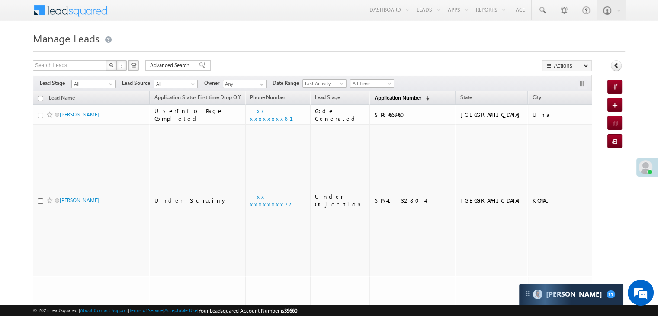
click at [380, 99] on span "Application Number" at bounding box center [397, 97] width 47 height 6
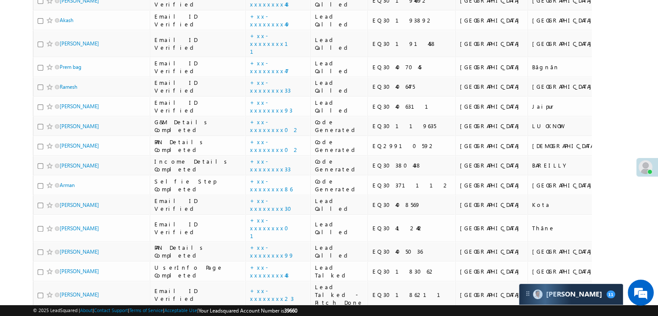
scroll to position [346, 0]
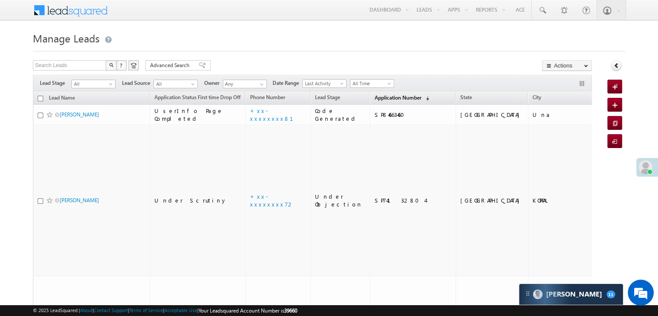
click at [374, 100] on span "Application Number" at bounding box center [397, 97] width 47 height 6
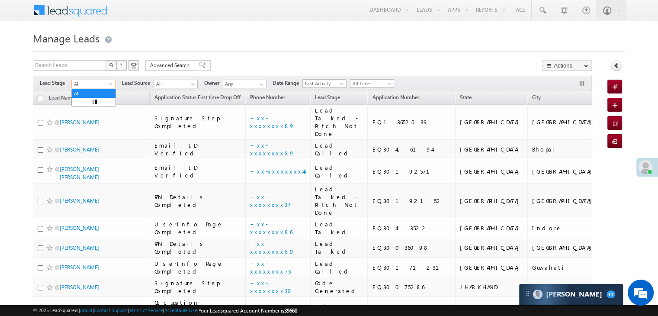
click at [111, 85] on span at bounding box center [111, 85] width 7 height 7
click at [99, 99] on link "Lead Generated" at bounding box center [94, 102] width 44 height 8
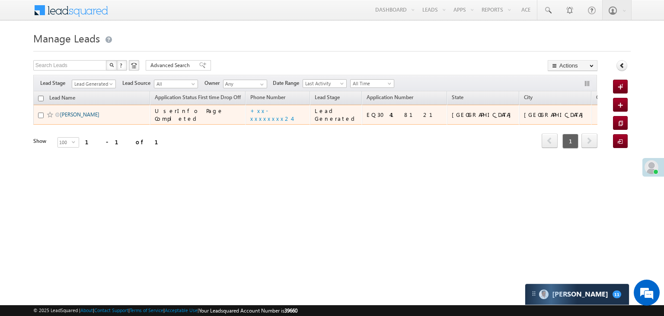
click at [74, 118] on link "[PERSON_NAME]" at bounding box center [79, 114] width 39 height 6
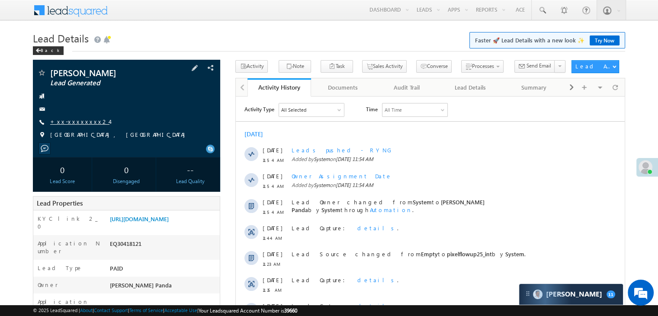
click at [74, 120] on link "+xx-xxxxxxxx24" at bounding box center [79, 121] width 59 height 7
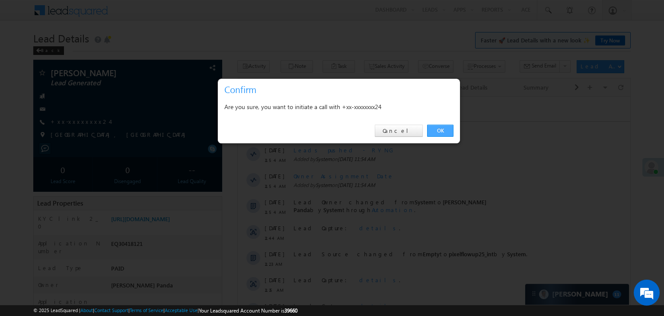
click at [438, 130] on link "OK" at bounding box center [440, 131] width 26 height 12
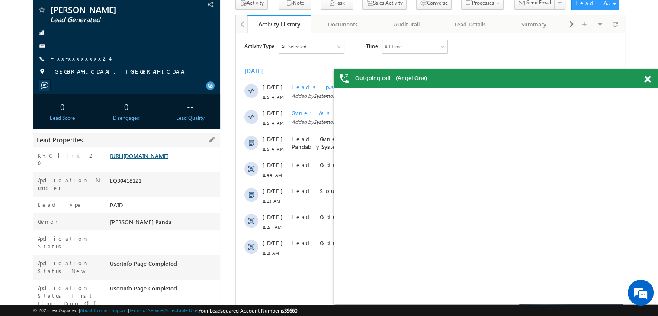
scroll to position [109, 0]
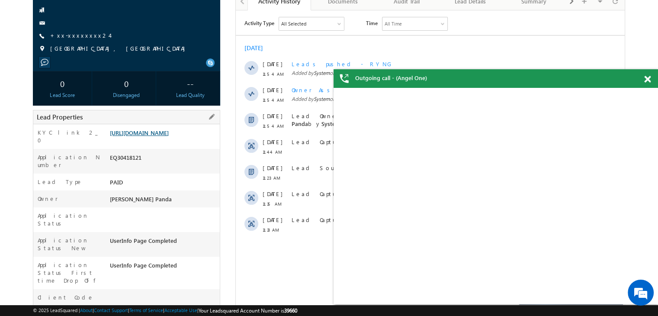
click at [169, 136] on link "[URL][DOMAIN_NAME]" at bounding box center [139, 132] width 59 height 7
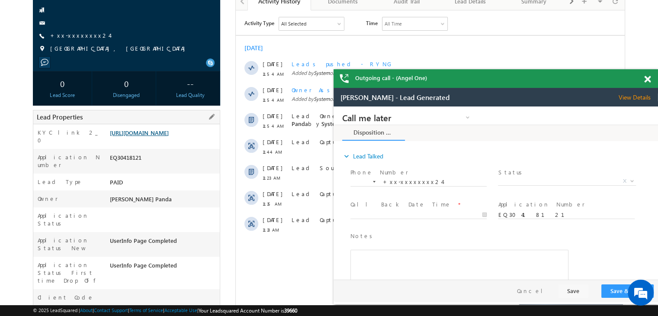
scroll to position [0, 0]
click at [77, 33] on link "+xx-xxxxxxxx24" at bounding box center [79, 35] width 59 height 7
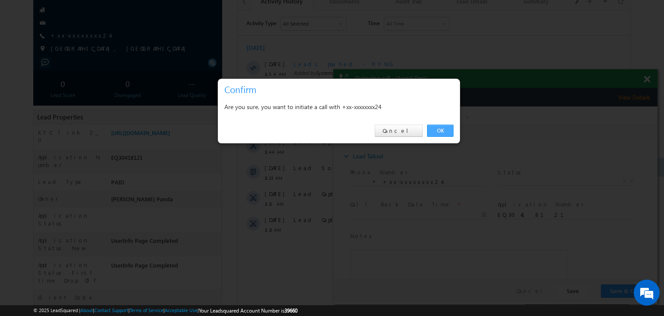
click at [439, 128] on link "OK" at bounding box center [440, 131] width 26 height 12
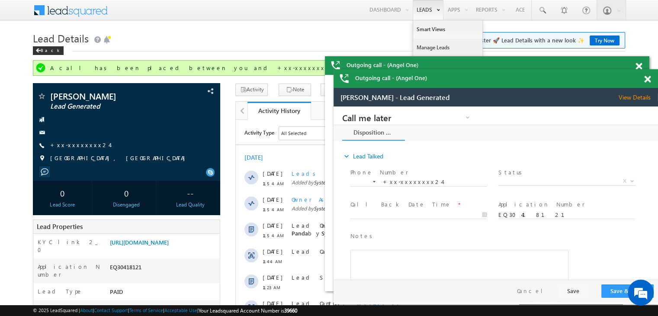
click at [423, 44] on link "Manage Leads" at bounding box center [447, 47] width 69 height 18
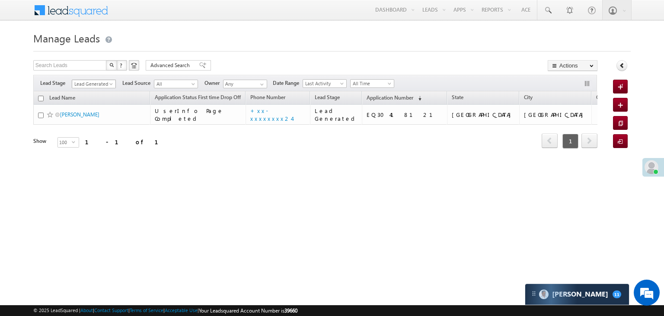
click at [109, 83] on span at bounding box center [112, 85] width 7 height 7
click at [89, 96] on link "All" at bounding box center [94, 94] width 44 height 8
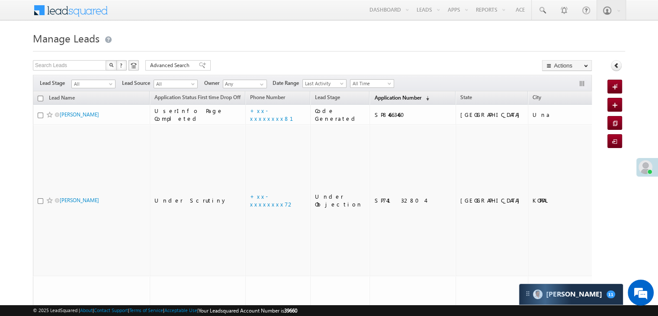
click at [387, 95] on span "Application Number" at bounding box center [397, 97] width 47 height 6
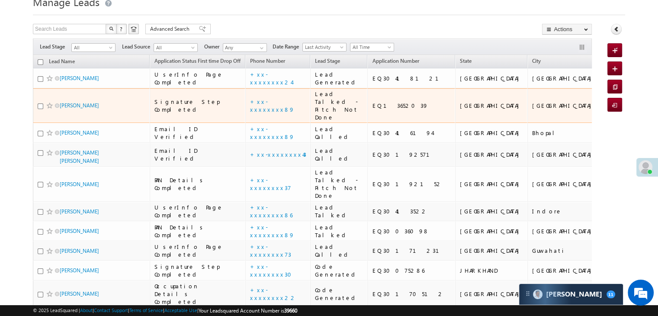
scroll to position [86, 0]
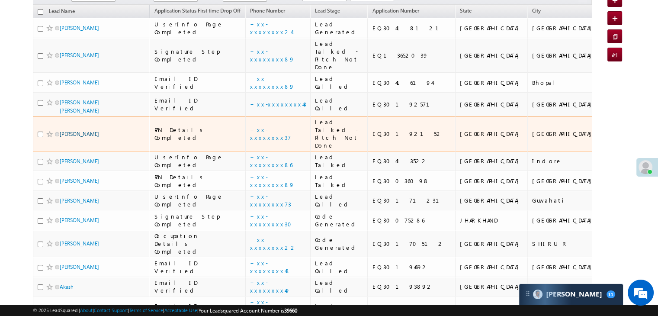
click at [68, 137] on link "[PERSON_NAME]" at bounding box center [79, 134] width 39 height 6
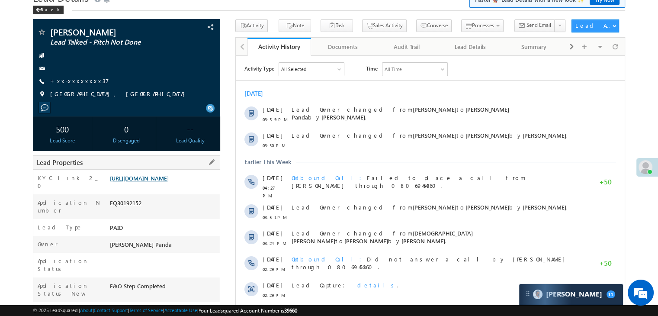
scroll to position [86, 0]
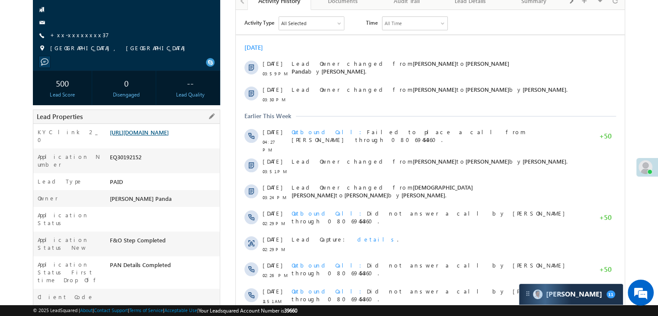
click at [169, 136] on link "[URL][DOMAIN_NAME]" at bounding box center [139, 131] width 59 height 7
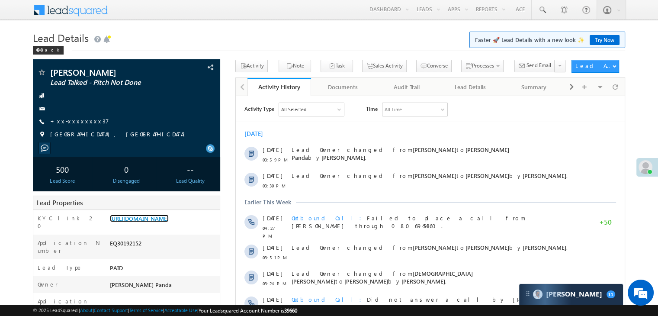
scroll to position [0, 0]
click at [38, 50] on span at bounding box center [37, 50] width 5 height 4
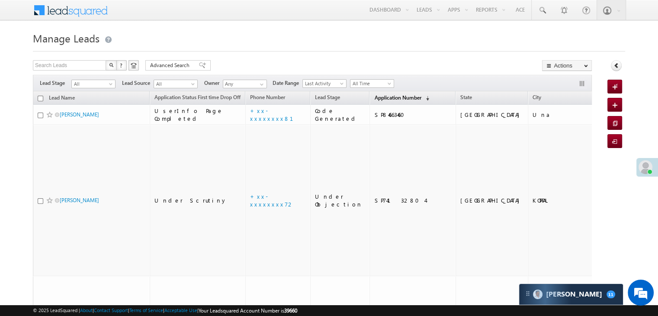
click at [377, 96] on span "Application Number" at bounding box center [397, 97] width 47 height 6
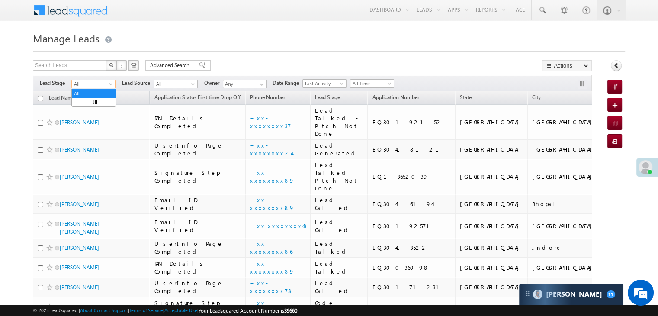
click at [106, 85] on span "All" at bounding box center [92, 84] width 41 height 8
click at [99, 98] on link "Lead Generated" at bounding box center [94, 102] width 44 height 8
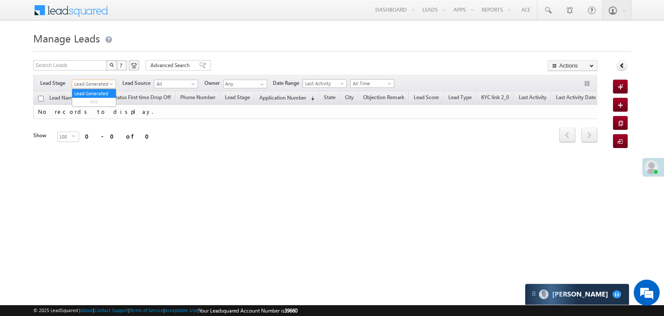
click at [111, 83] on span at bounding box center [112, 85] width 7 height 7
click at [87, 92] on link "All" at bounding box center [94, 94] width 44 height 8
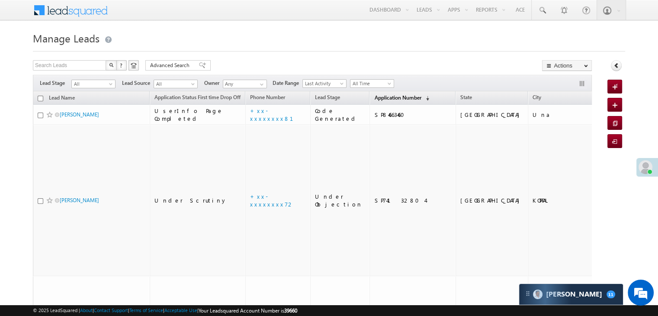
click at [375, 101] on link "Application Number (sorted descending)" at bounding box center [402, 98] width 64 height 11
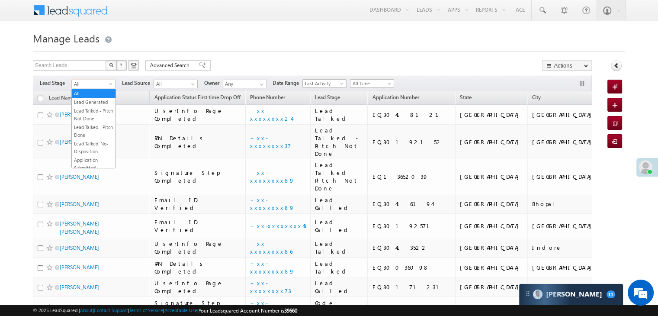
click at [106, 86] on span "All" at bounding box center [92, 84] width 41 height 8
click at [90, 106] on link "Lead Generated" at bounding box center [94, 102] width 44 height 8
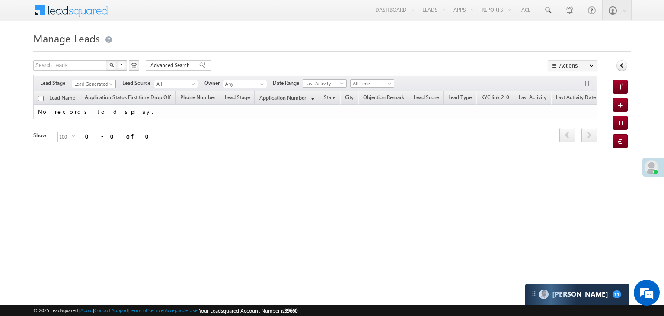
click at [106, 85] on span "Lead Generated" at bounding box center [92, 84] width 41 height 8
click at [93, 93] on link "All" at bounding box center [94, 94] width 44 height 8
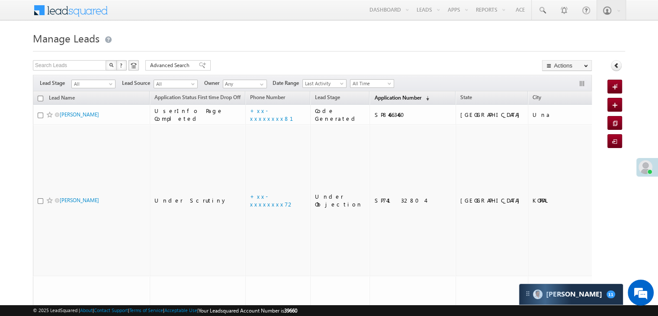
click at [374, 101] on span "Application Number" at bounding box center [397, 97] width 47 height 6
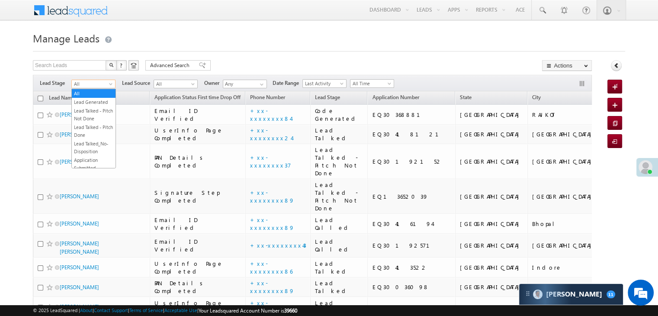
click at [109, 87] on span at bounding box center [111, 85] width 7 height 7
click at [99, 101] on link "Lead Generated" at bounding box center [94, 102] width 44 height 8
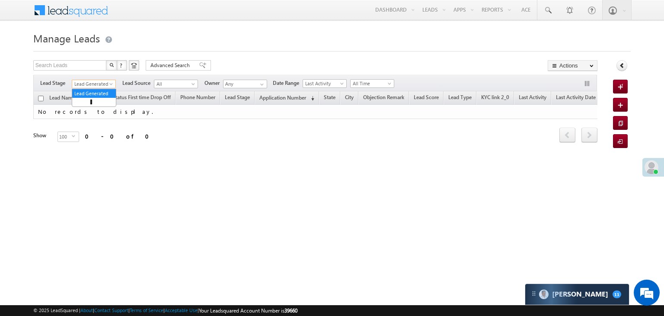
click at [93, 83] on span "Lead Generated" at bounding box center [92, 84] width 41 height 8
click at [92, 90] on link "All" at bounding box center [94, 94] width 44 height 8
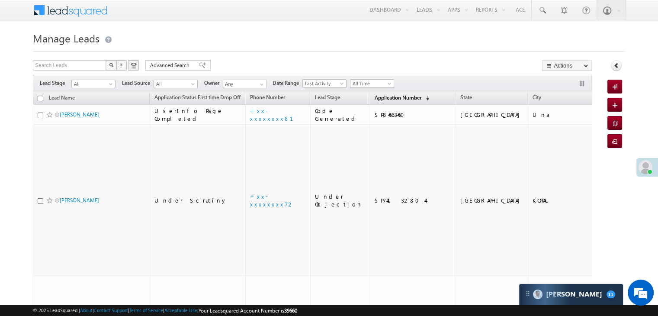
click at [374, 96] on span "Application Number" at bounding box center [397, 97] width 47 height 6
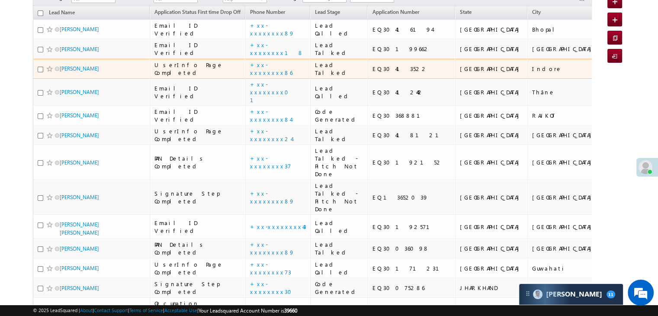
scroll to position [86, 0]
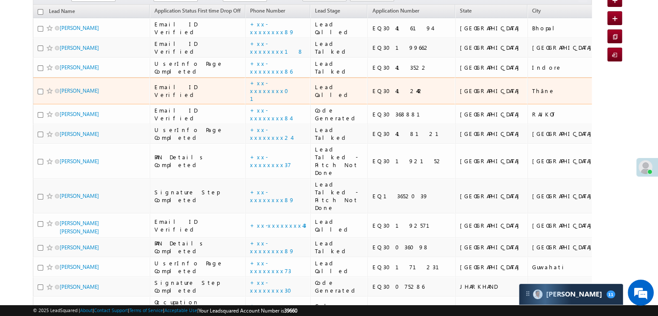
click at [74, 99] on div "[PERSON_NAME]" at bounding box center [92, 92] width 108 height 12
click at [74, 94] on link "Sujal kapal" at bounding box center [79, 90] width 39 height 6
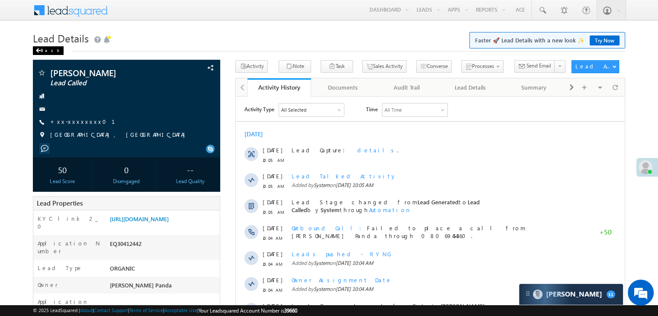
click at [45, 51] on div "Back" at bounding box center [48, 50] width 31 height 9
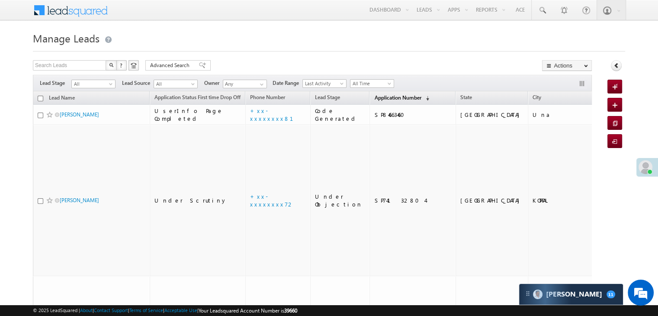
click at [374, 96] on span "Application Number" at bounding box center [397, 97] width 47 height 6
click at [374, 98] on span "Application Number" at bounding box center [397, 97] width 47 height 6
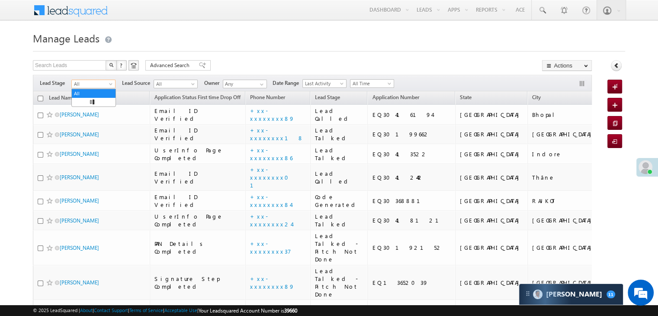
click at [109, 83] on span at bounding box center [111, 85] width 7 height 7
click at [90, 105] on link "Lead Generated" at bounding box center [94, 102] width 44 height 8
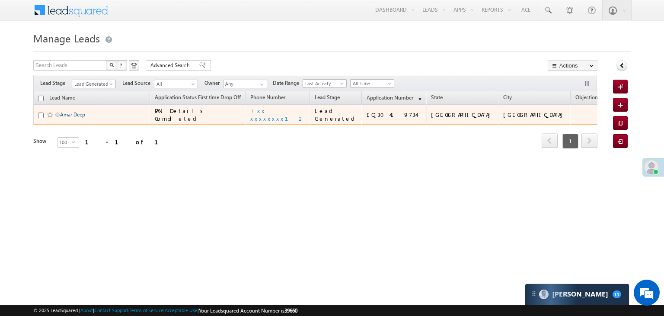
click at [68, 118] on link "Amar Deep" at bounding box center [72, 114] width 25 height 6
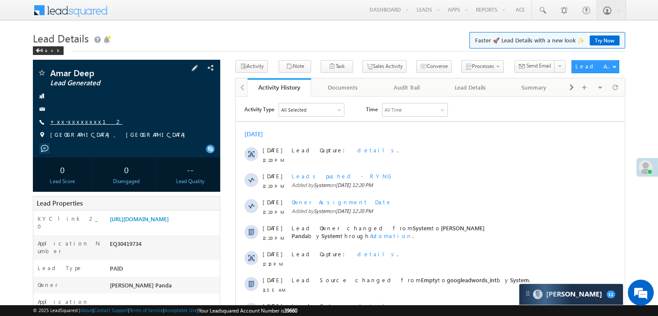
click at [69, 122] on link "+xx-xxxxxxxx12" at bounding box center [86, 121] width 72 height 7
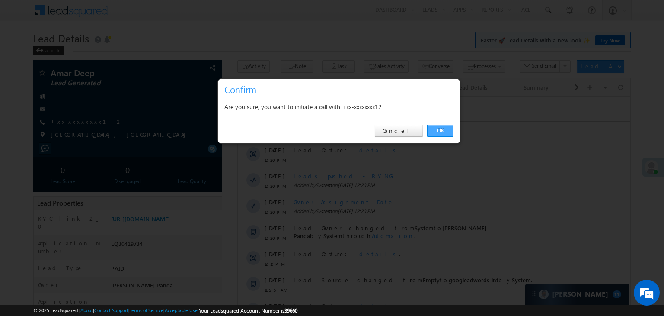
click at [436, 128] on link "OK" at bounding box center [440, 131] width 26 height 12
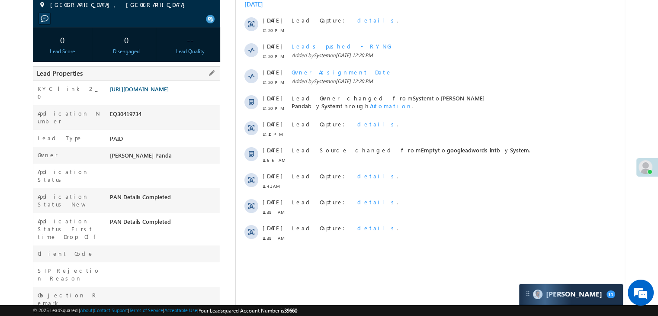
scroll to position [153, 0]
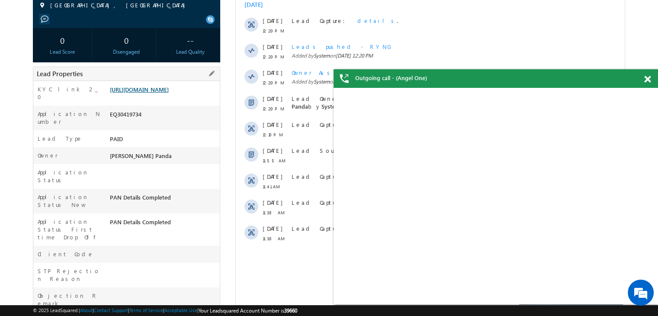
click at [169, 93] on link "[URL][DOMAIN_NAME]" at bounding box center [139, 89] width 59 height 7
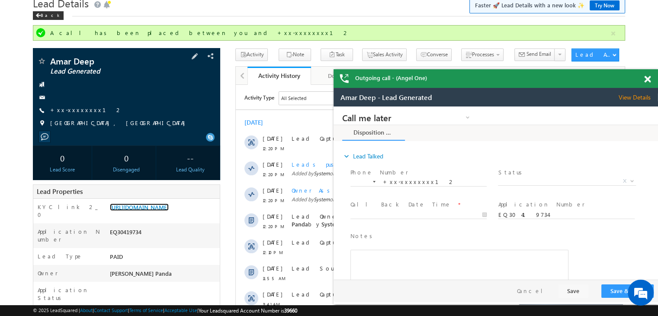
scroll to position [23, 0]
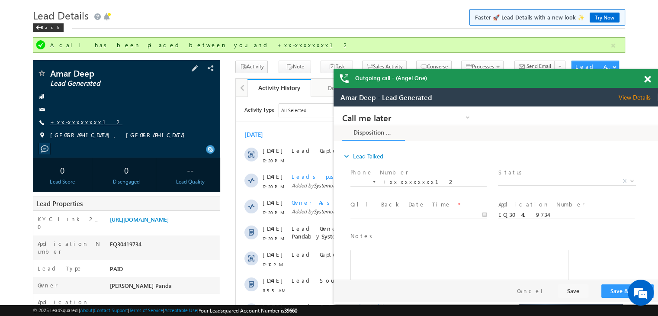
click at [72, 119] on link "+xx-xxxxxxxx12" at bounding box center [86, 121] width 72 height 7
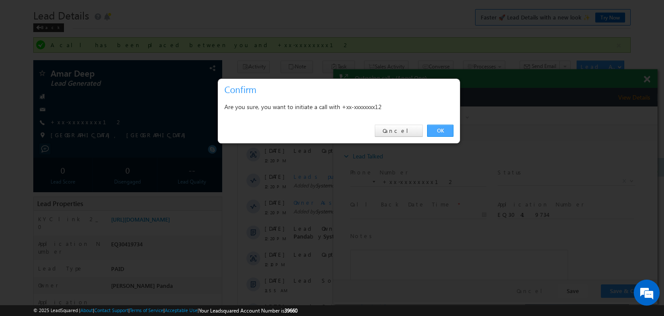
click at [436, 130] on link "OK" at bounding box center [440, 131] width 26 height 12
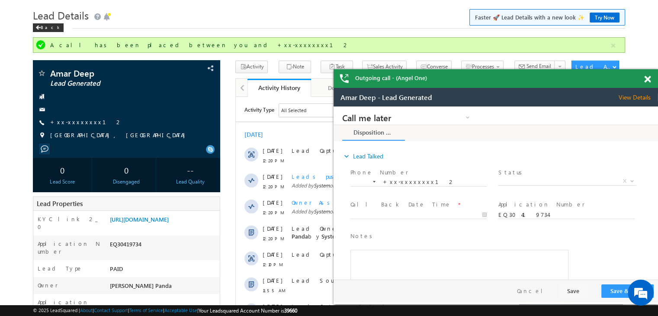
scroll to position [0, 0]
click at [40, 26] on span at bounding box center [37, 28] width 5 height 4
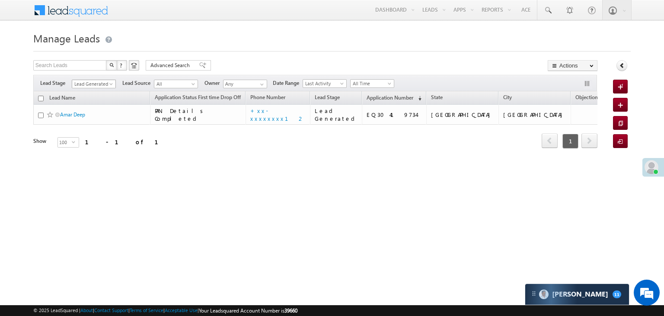
click at [111, 83] on span at bounding box center [112, 85] width 7 height 7
click at [99, 90] on link "All" at bounding box center [94, 94] width 44 height 8
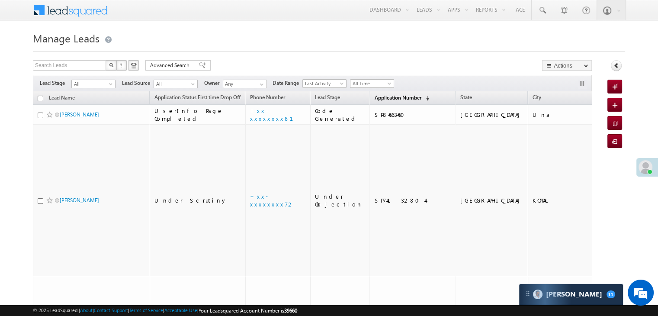
click at [379, 95] on span "Application Number" at bounding box center [397, 97] width 47 height 6
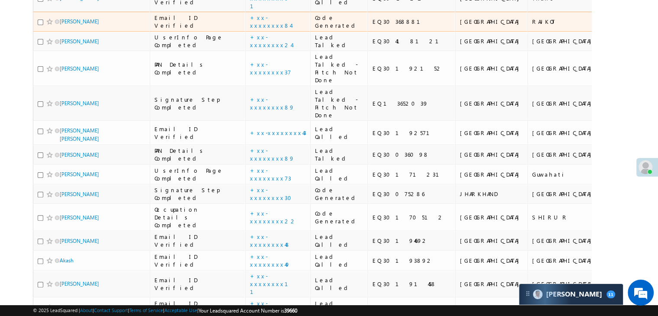
scroll to position [259, 0]
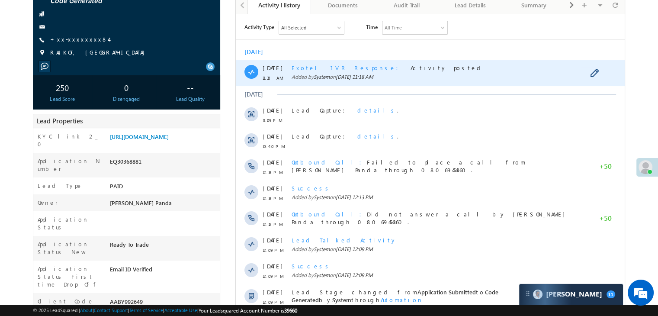
scroll to position [86, 0]
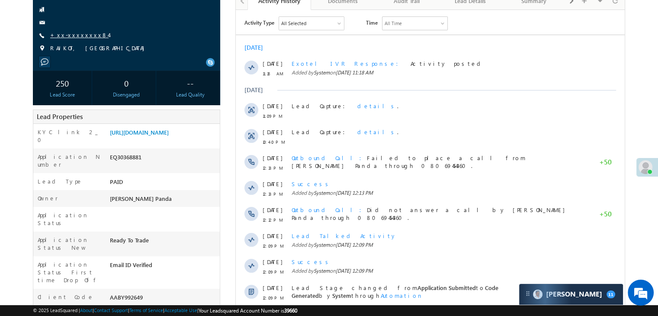
click at [74, 34] on link "+xx-xxxxxxxx84" at bounding box center [79, 34] width 58 height 7
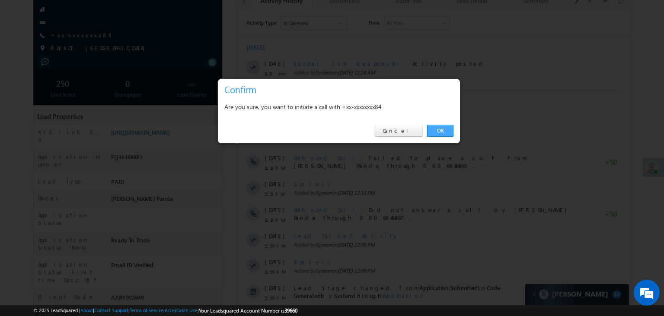
click at [439, 130] on link "OK" at bounding box center [440, 131] width 26 height 12
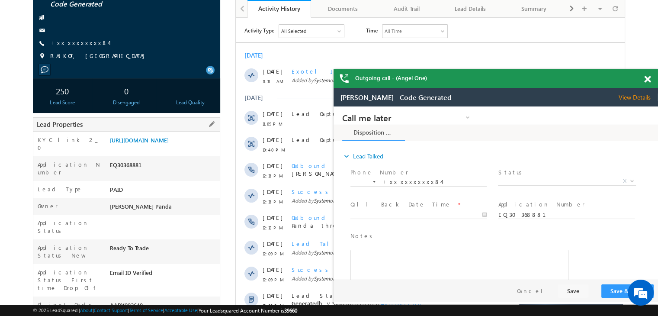
scroll to position [0, 0]
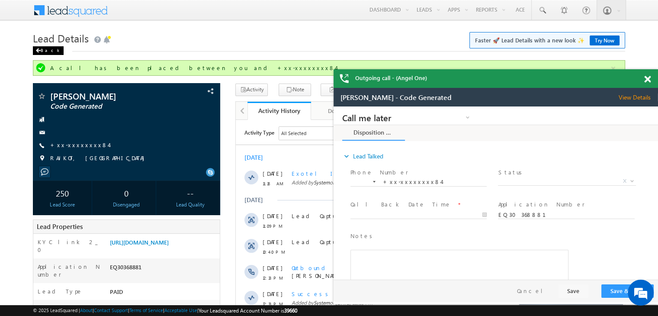
click at [42, 48] on div "Back" at bounding box center [48, 50] width 31 height 9
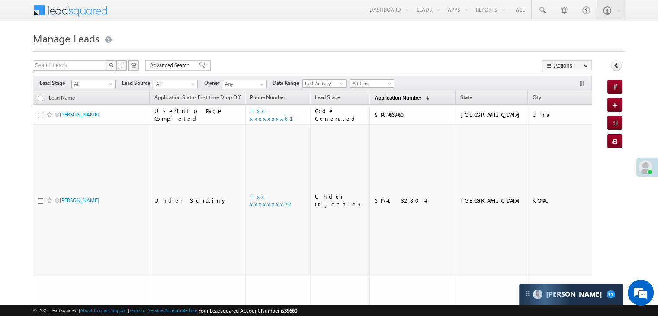
click at [375, 98] on span "Application Number" at bounding box center [397, 97] width 47 height 6
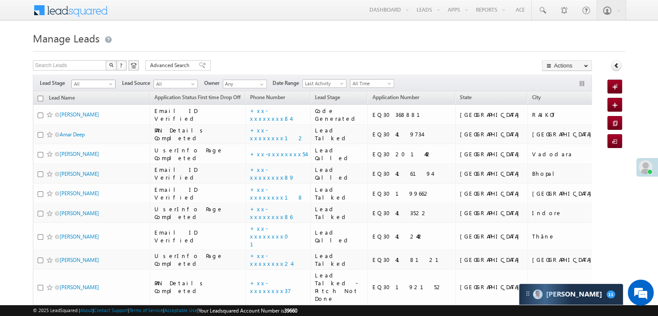
click at [107, 86] on span "All" at bounding box center [92, 84] width 41 height 8
click at [95, 102] on link "Lead Generated" at bounding box center [94, 102] width 44 height 8
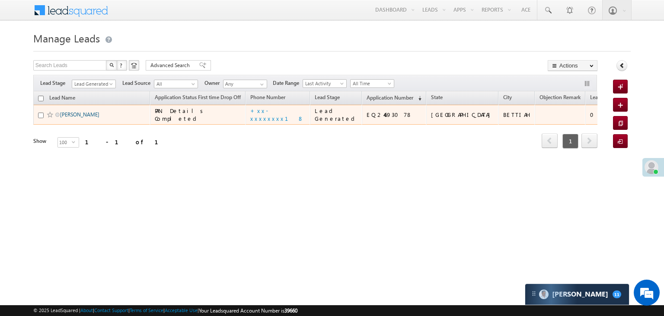
click at [80, 118] on link "[PERSON_NAME]" at bounding box center [79, 114] width 39 height 6
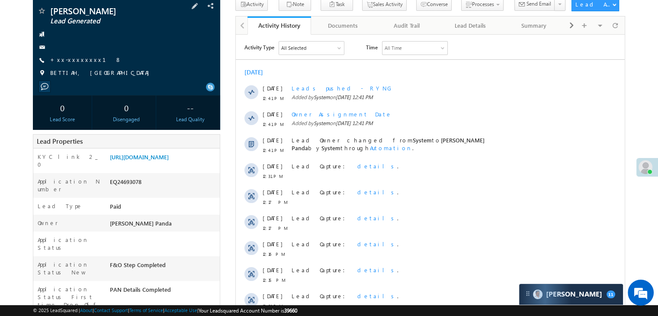
scroll to position [86, 0]
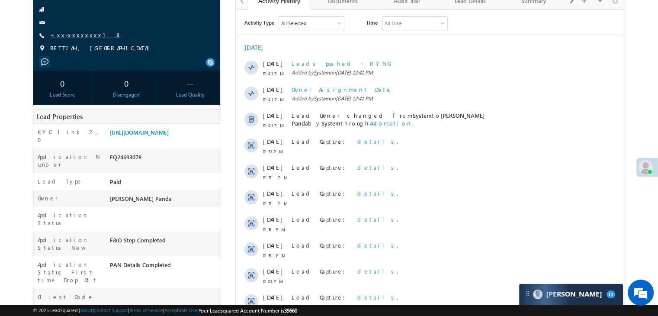
click at [76, 34] on link "+xx-xxxxxxxx18" at bounding box center [85, 34] width 71 height 7
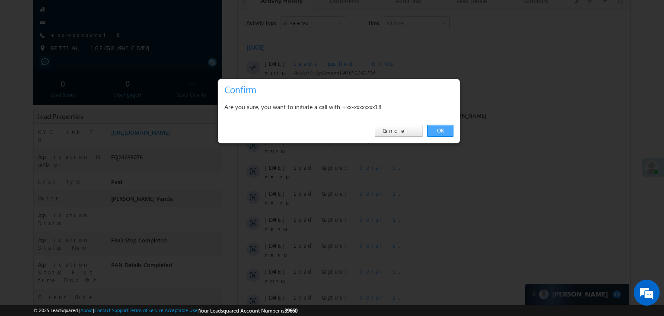
click at [439, 129] on link "OK" at bounding box center [440, 131] width 26 height 12
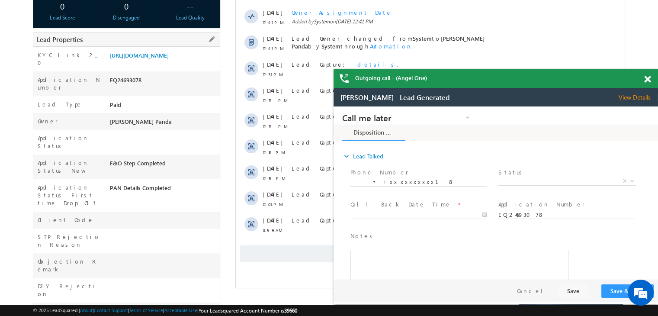
scroll to position [109, 0]
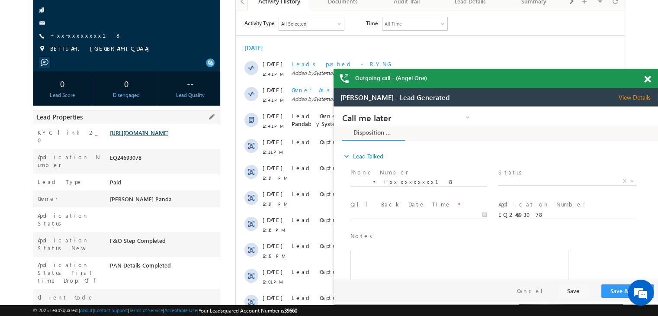
click at [167, 136] on link "[URL][DOMAIN_NAME]" at bounding box center [139, 132] width 59 height 7
click at [547, 182] on span "X" at bounding box center [567, 181] width 138 height 9
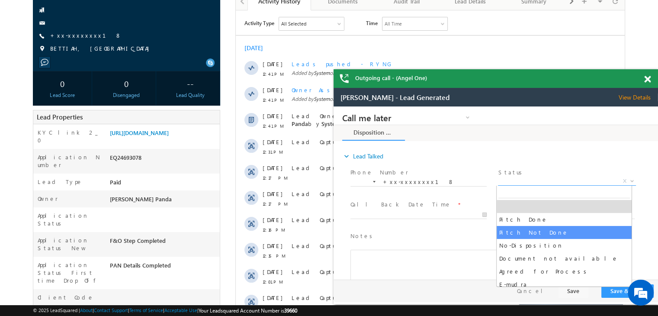
select select "Pitch Not Done"
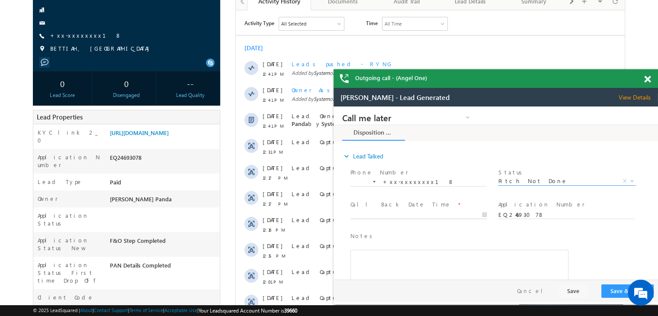
type input "10/12/25 12:46 PM"
click at [457, 216] on input "10/12/25 12:46 PM" at bounding box center [418, 215] width 136 height 9
click at [614, 289] on button "Save & Close" at bounding box center [627, 290] width 52 height 13
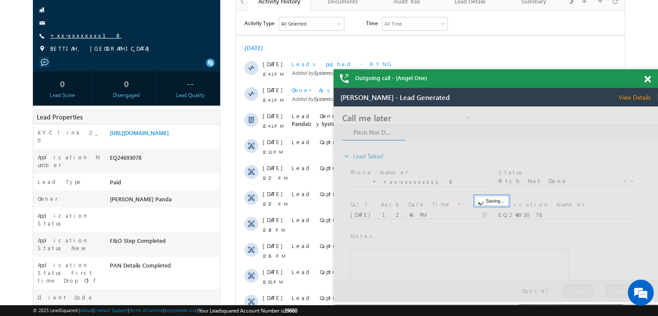
click at [72, 33] on link "+xx-xxxxxxxx18" at bounding box center [85, 35] width 71 height 7
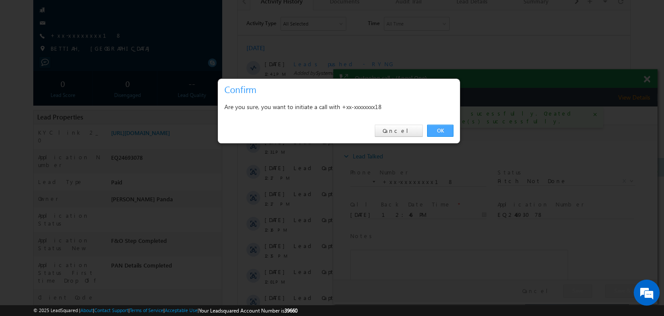
click at [441, 130] on link "OK" at bounding box center [440, 131] width 26 height 12
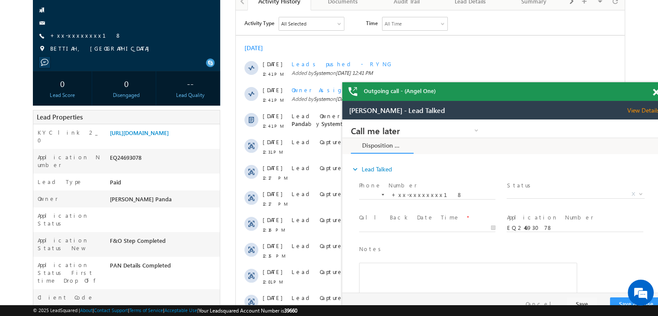
scroll to position [0, 0]
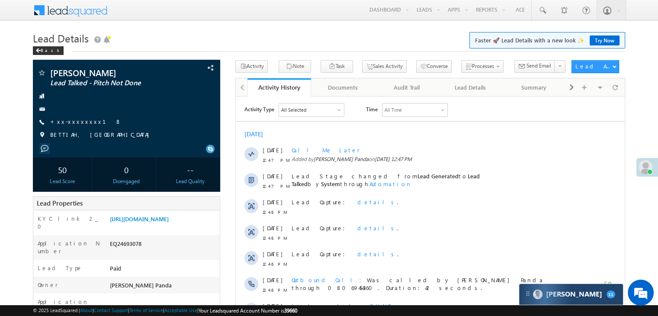
click at [590, 295] on div "[PERSON_NAME] 11" at bounding box center [571, 294] width 104 height 21
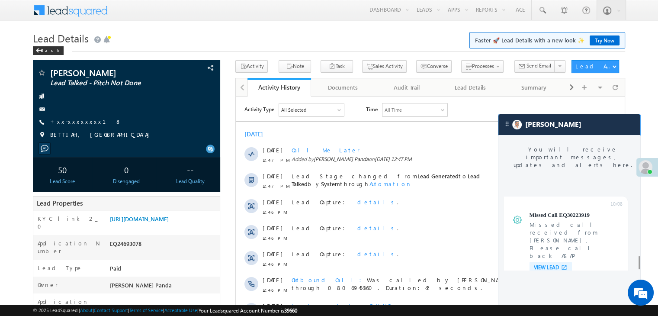
scroll to position [3456, 0]
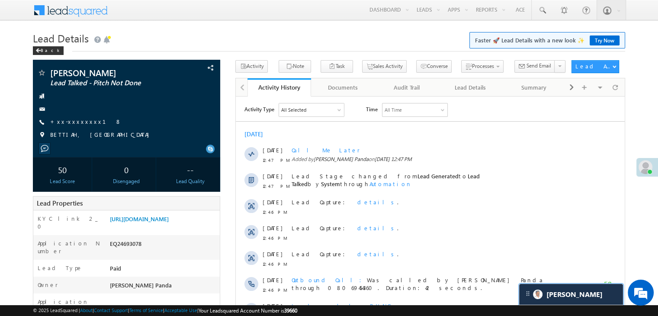
scroll to position [3505, 0]
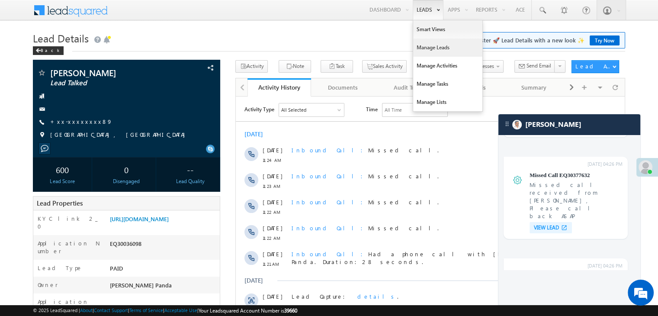
click at [427, 46] on link "Manage Leads" at bounding box center [447, 47] width 69 height 18
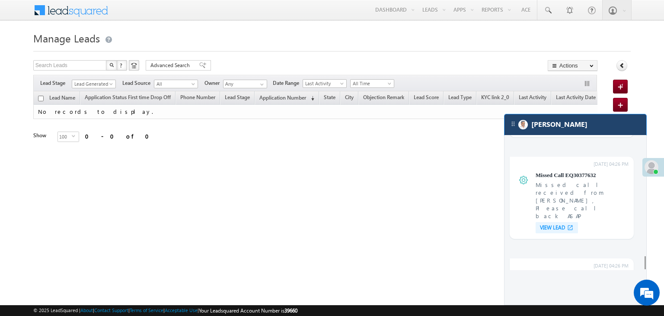
click at [594, 125] on div "[PERSON_NAME]" at bounding box center [576, 124] width 142 height 21
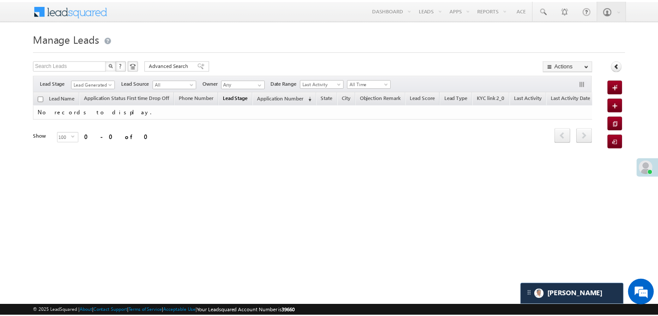
scroll to position [3465, 0]
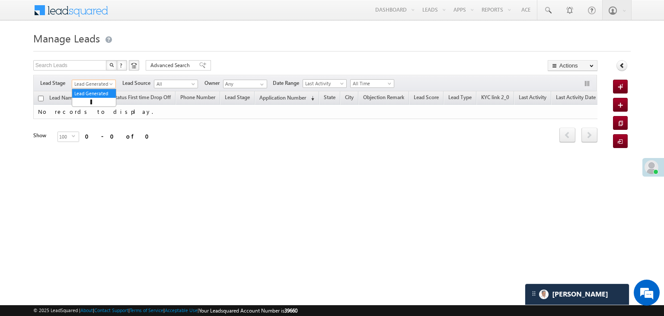
click at [106, 82] on span "Lead Generated" at bounding box center [92, 84] width 41 height 8
click at [91, 91] on link "All" at bounding box center [94, 94] width 44 height 8
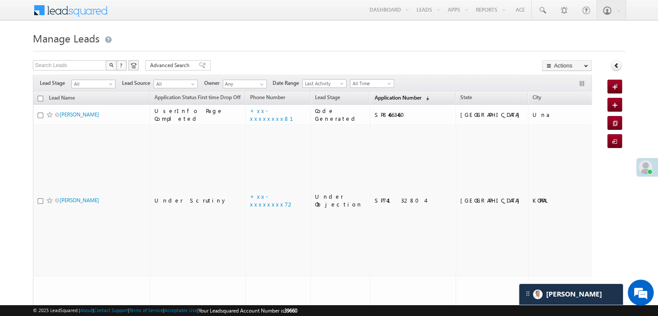
click at [387, 95] on span "Application Number" at bounding box center [397, 97] width 47 height 6
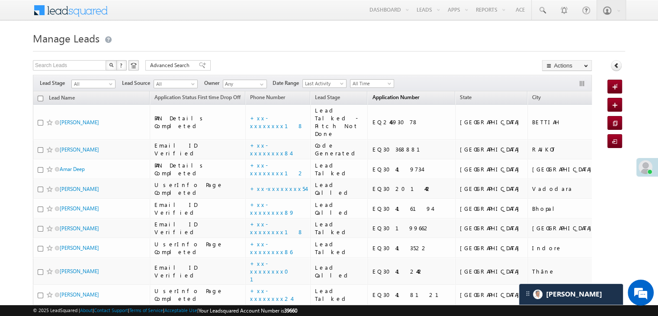
scroll to position [0, 0]
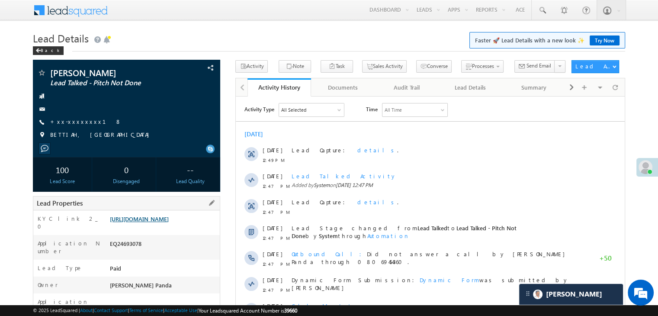
click at [150, 222] on link "[URL][DOMAIN_NAME]" at bounding box center [139, 218] width 59 height 7
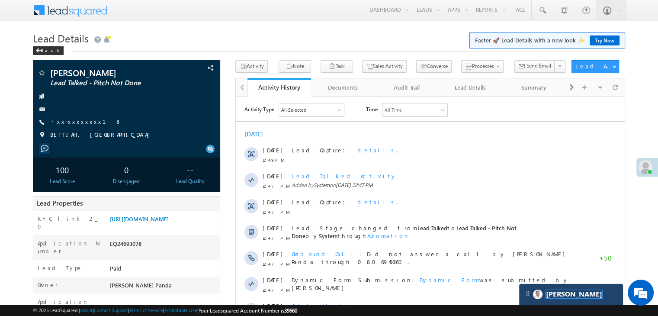
click at [563, 296] on span "[PERSON_NAME]" at bounding box center [574, 294] width 56 height 8
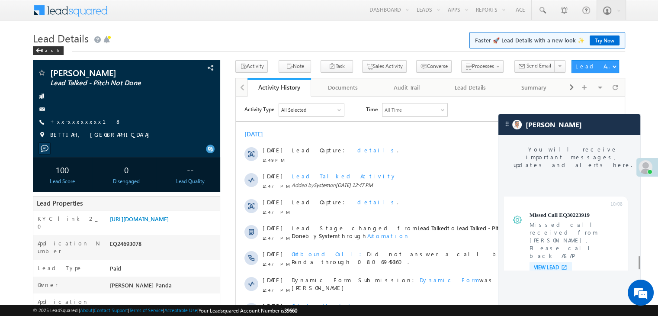
scroll to position [3417, 0]
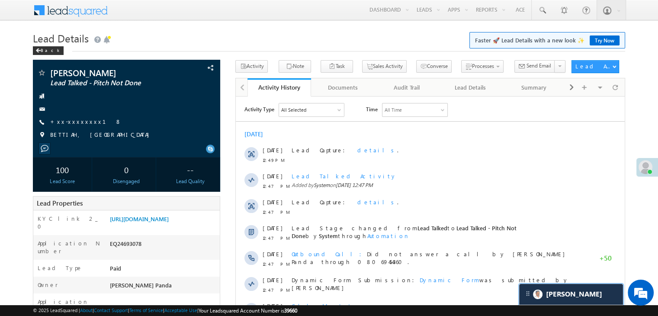
scroll to position [3465, 0]
click at [169, 222] on link "https://angelbroking1-pk3em7sa.customui-test.leadsquared.com?leadId=c5122a80-ac…" at bounding box center [139, 218] width 59 height 7
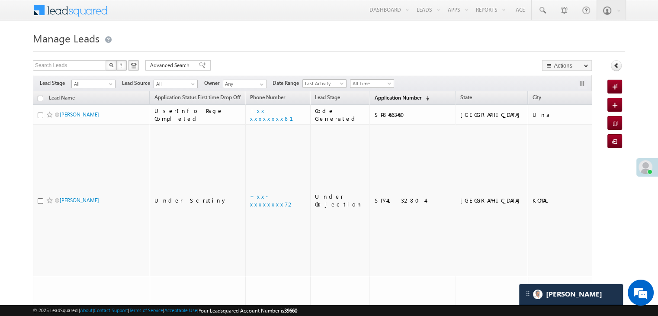
click at [379, 97] on span "Application Number" at bounding box center [397, 97] width 47 height 6
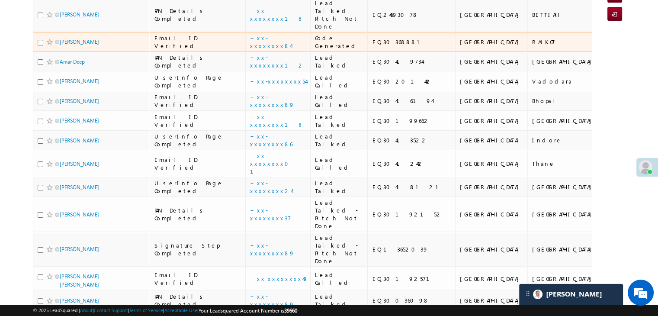
scroll to position [173, 0]
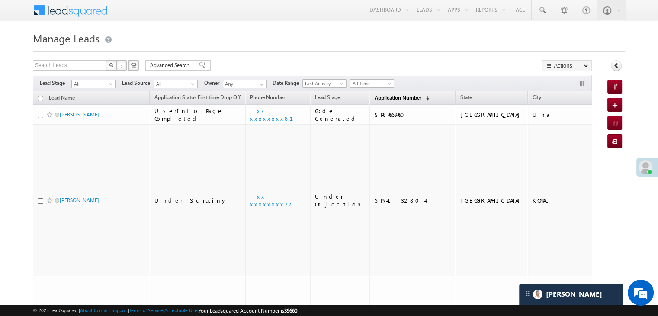
click at [374, 96] on span "Application Number" at bounding box center [397, 97] width 47 height 6
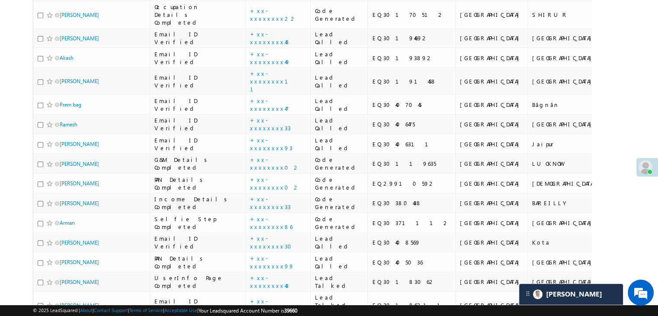
scroll to position [476, 0]
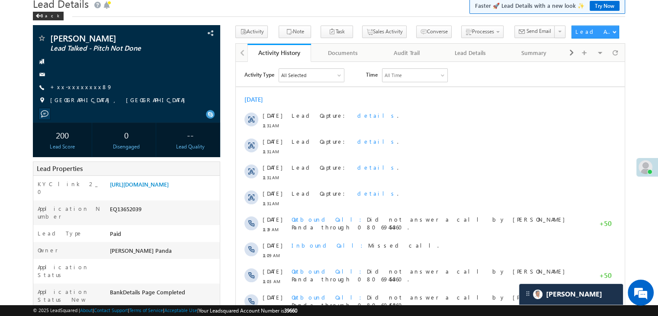
scroll to position [86, 0]
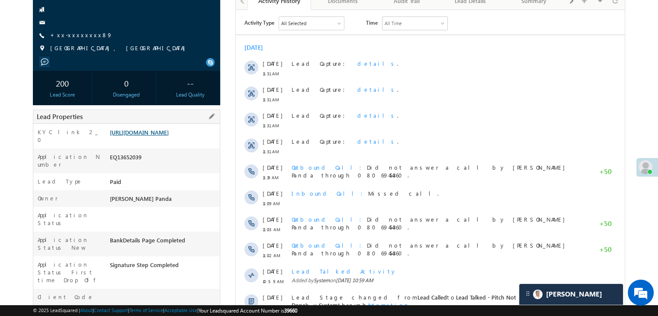
click at [165, 136] on link "[URL][DOMAIN_NAME]" at bounding box center [139, 131] width 59 height 7
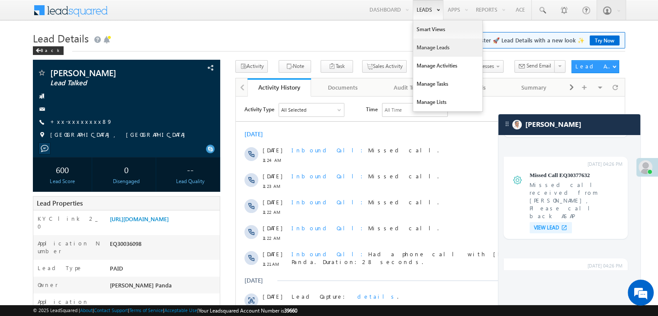
click at [427, 43] on link "Manage Leads" at bounding box center [447, 47] width 69 height 18
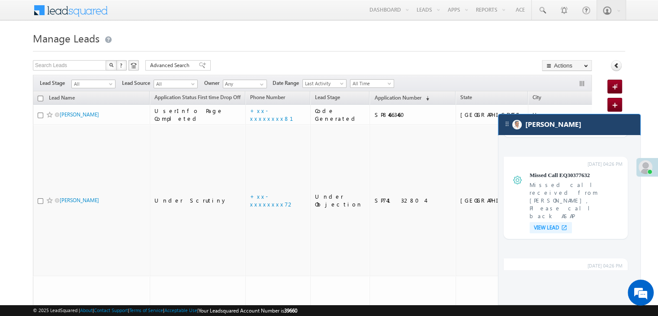
click at [568, 124] on div "[PERSON_NAME]" at bounding box center [569, 124] width 142 height 21
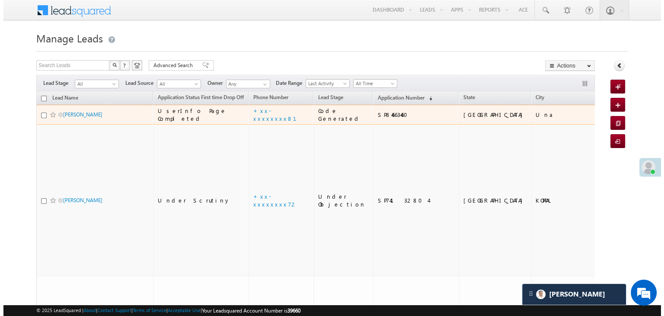
scroll to position [3465, 0]
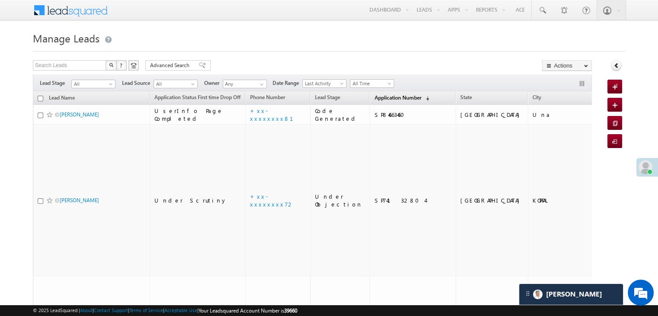
click at [374, 100] on span "Application Number" at bounding box center [397, 97] width 47 height 6
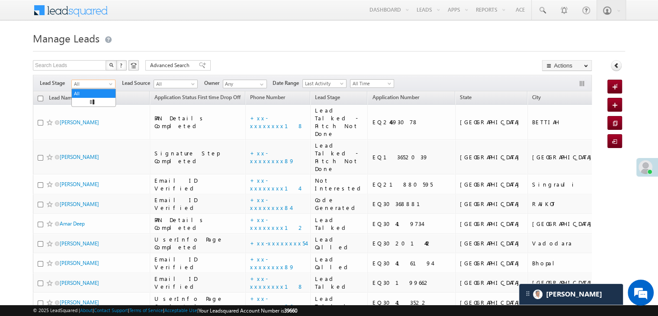
click at [105, 83] on span "All" at bounding box center [92, 84] width 41 height 8
click at [91, 101] on link "Lead Generated" at bounding box center [94, 102] width 44 height 8
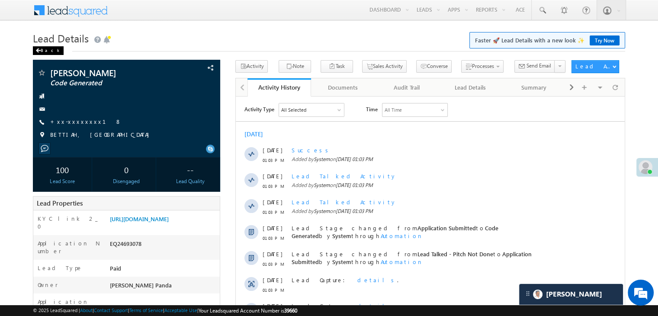
click at [35, 52] on span at bounding box center [37, 50] width 5 height 4
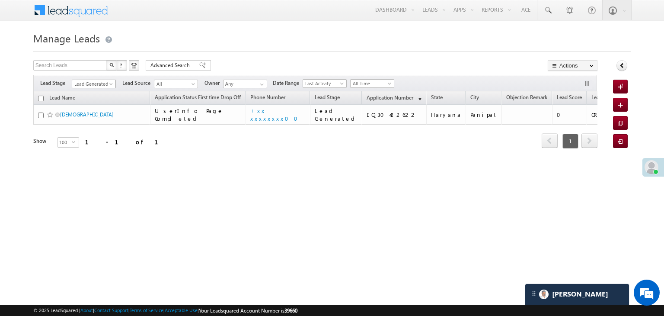
click at [112, 83] on span at bounding box center [112, 85] width 7 height 7
click at [92, 94] on link "All" at bounding box center [94, 94] width 44 height 8
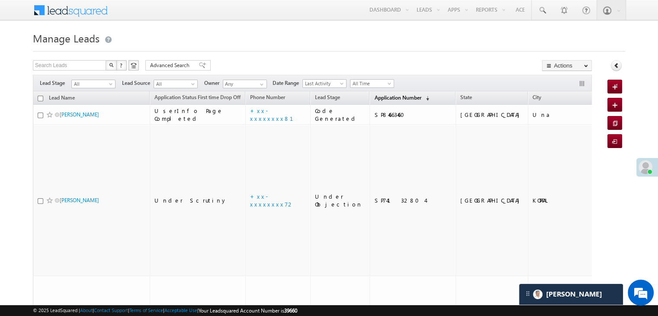
click at [374, 98] on span "Application Number" at bounding box center [397, 97] width 47 height 6
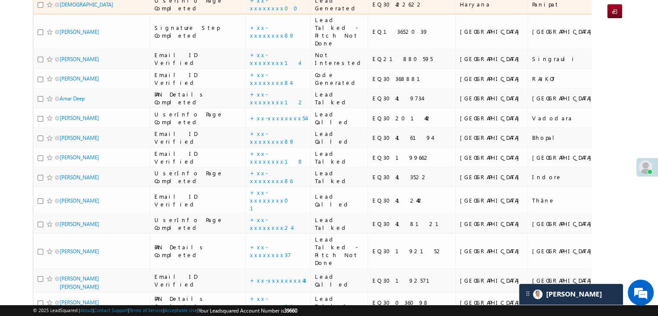
scroll to position [86, 0]
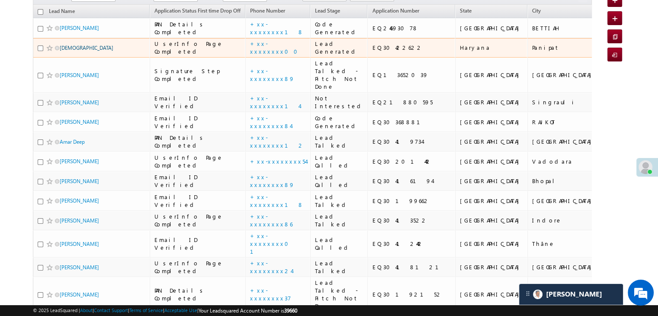
click at [67, 51] on link "[DEMOGRAPHIC_DATA]" at bounding box center [87, 48] width 54 height 6
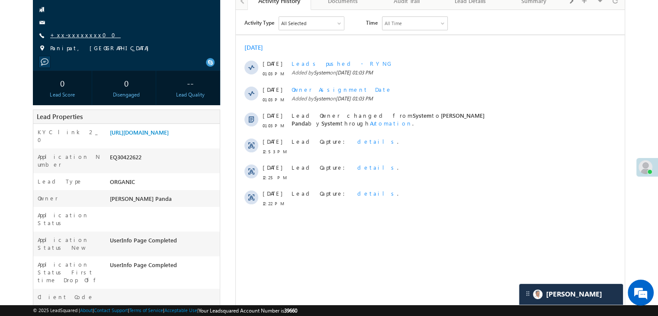
click at [85, 38] on link "+xx-xxxxxxxx00" at bounding box center [85, 34] width 70 height 7
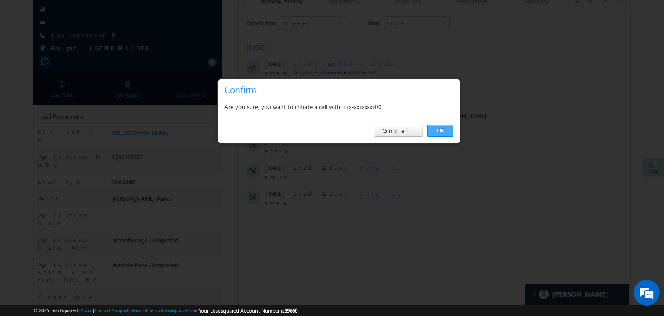
click at [441, 129] on link "OK" at bounding box center [440, 131] width 26 height 12
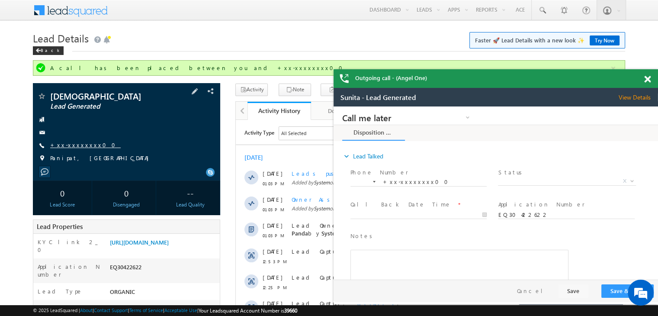
click at [70, 145] on link "+xx-xxxxxxxx00" at bounding box center [85, 144] width 70 height 7
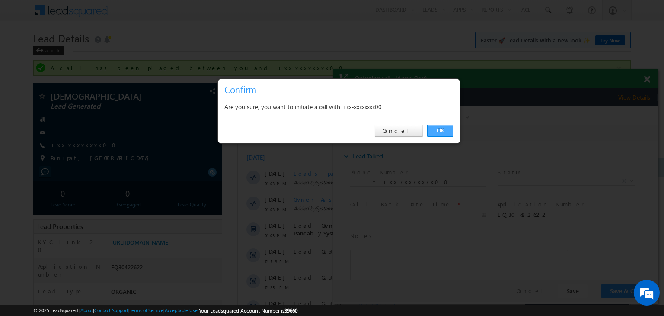
click at [444, 128] on link "OK" at bounding box center [440, 131] width 26 height 12
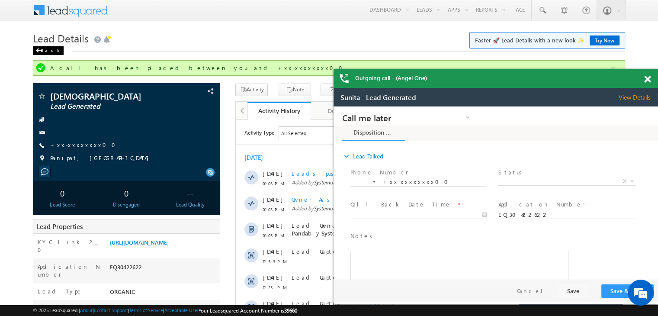
click at [38, 48] on div "Back" at bounding box center [48, 50] width 31 height 9
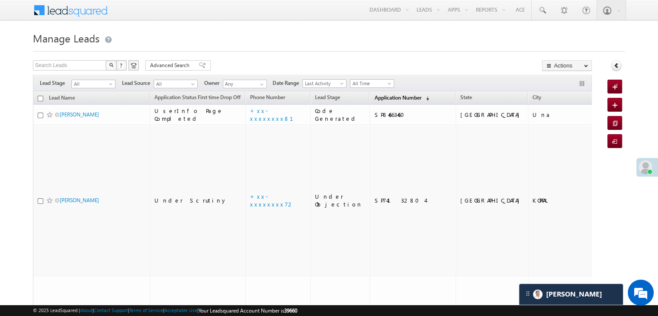
click at [377, 100] on span "Application Number" at bounding box center [397, 97] width 47 height 6
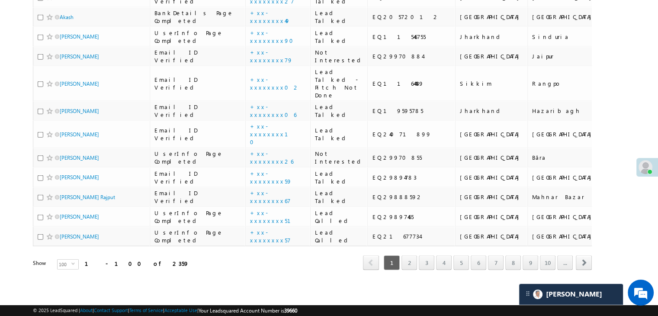
scroll to position [2941, 0]
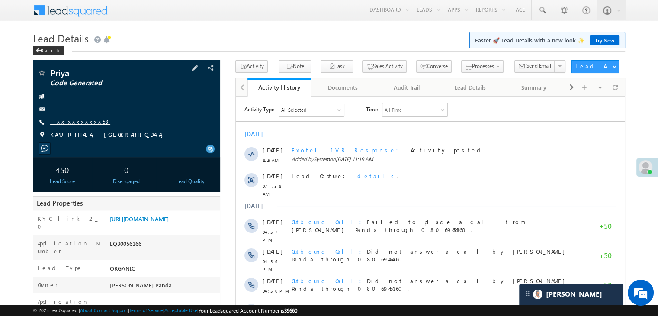
click at [72, 123] on link "+xx-xxxxxxxx58" at bounding box center [80, 121] width 60 height 7
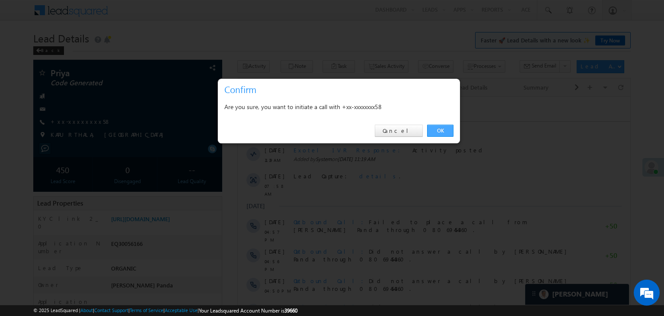
click at [444, 129] on link "OK" at bounding box center [440, 131] width 26 height 12
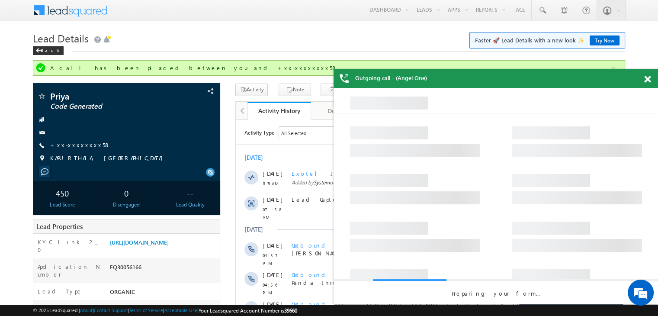
click at [648, 82] on span at bounding box center [647, 79] width 6 height 7
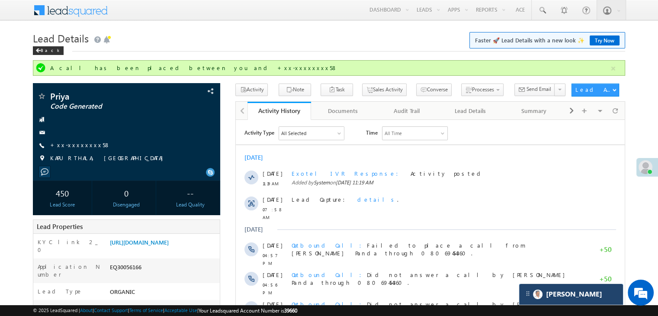
click at [574, 293] on div "[PERSON_NAME]" at bounding box center [571, 294] width 104 height 21
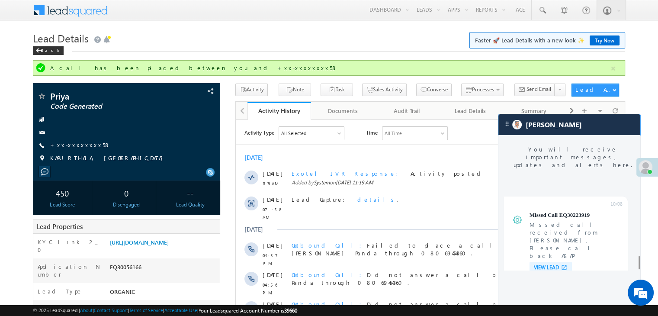
scroll to position [3417, 0]
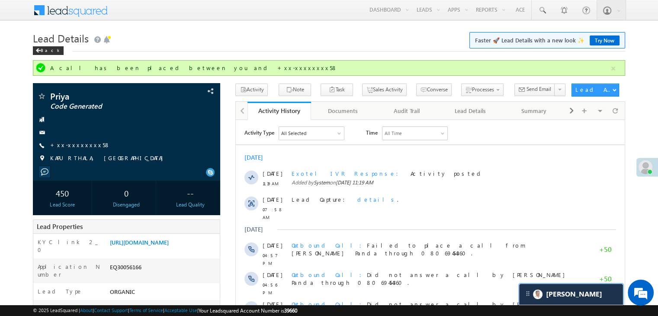
scroll to position [3465, 0]
click at [68, 146] on link "+xx-xxxxxxxx58" at bounding box center [80, 144] width 60 height 7
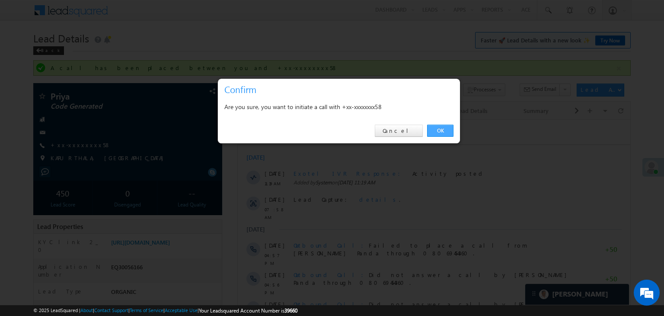
click at [441, 131] on link "OK" at bounding box center [440, 131] width 26 height 12
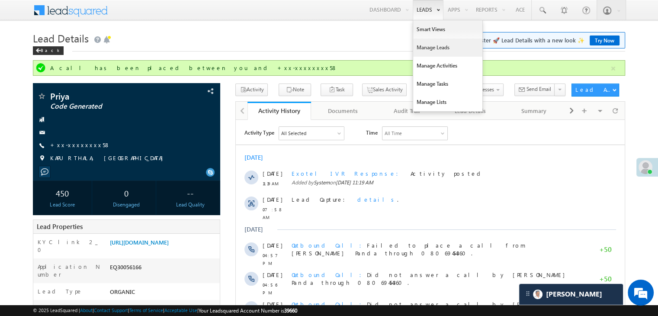
click at [426, 48] on link "Manage Leads" at bounding box center [447, 47] width 69 height 18
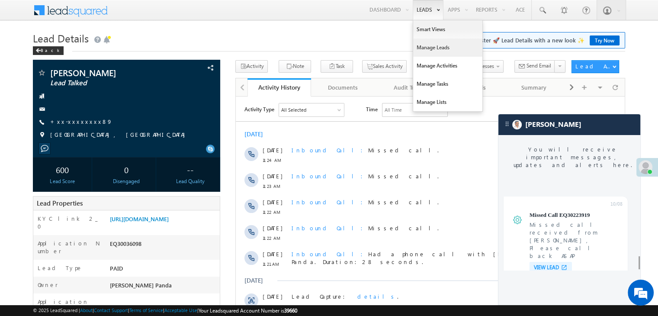
scroll to position [3417, 0]
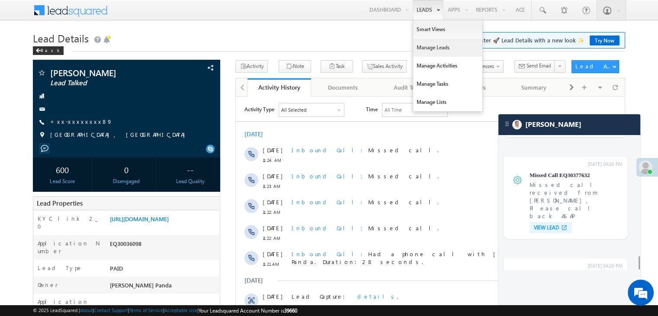
click at [426, 47] on link "Manage Leads" at bounding box center [447, 47] width 69 height 18
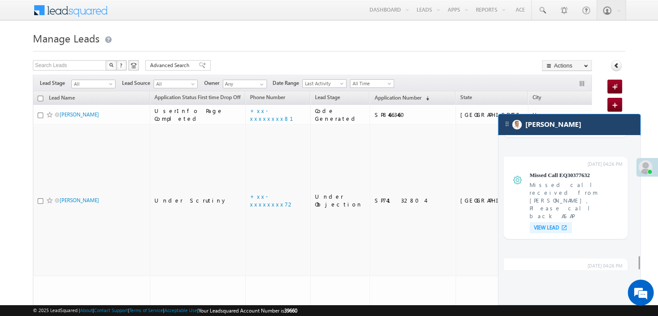
click at [611, 131] on div "[PERSON_NAME]" at bounding box center [569, 124] width 142 height 21
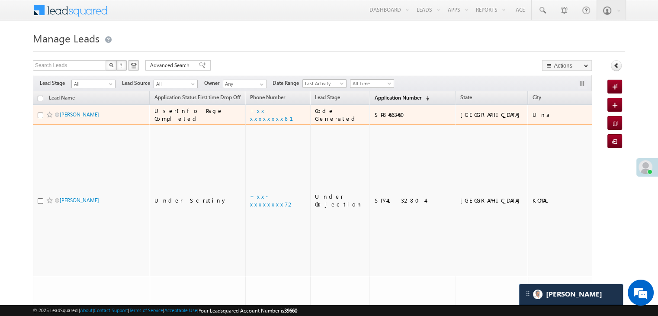
scroll to position [3465, 0]
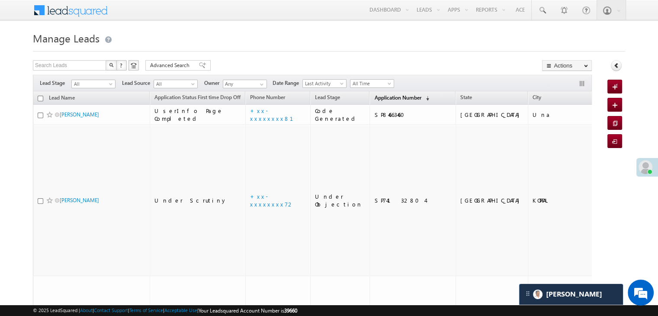
click at [374, 99] on span "Application Number" at bounding box center [397, 97] width 47 height 6
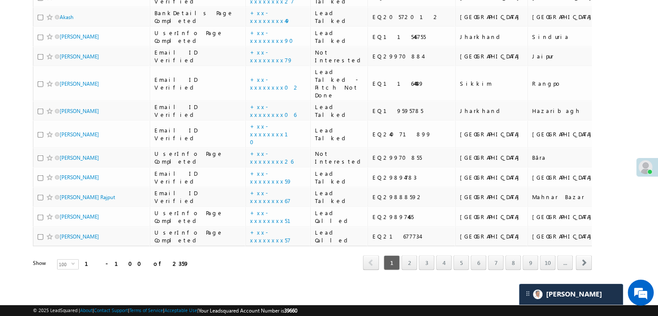
scroll to position [2941, 0]
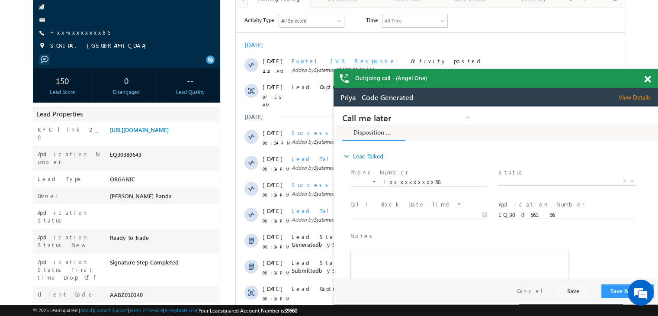
scroll to position [43, 0]
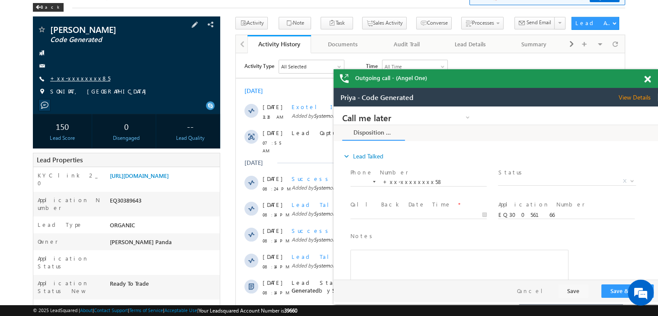
click at [69, 78] on link "+xx-xxxxxxxx85" at bounding box center [80, 77] width 60 height 7
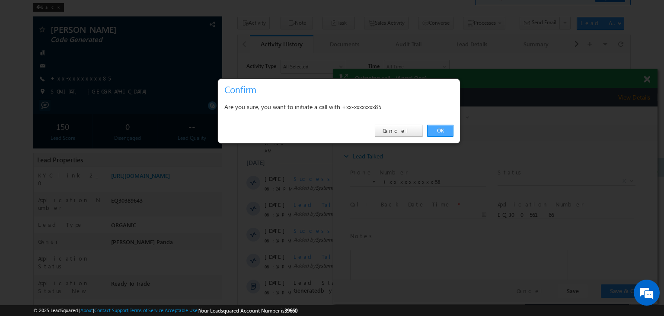
click at [438, 131] on link "OK" at bounding box center [440, 131] width 26 height 12
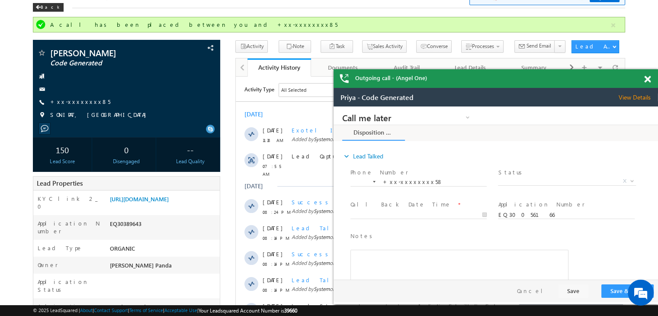
scroll to position [0, 0]
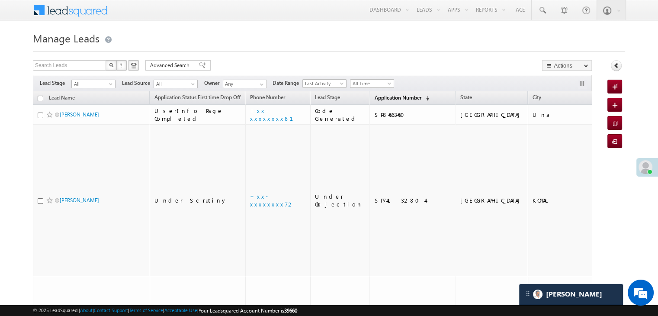
click at [374, 99] on span "Application Number" at bounding box center [397, 97] width 47 height 6
click at [374, 98] on span "Application Number" at bounding box center [397, 97] width 47 height 6
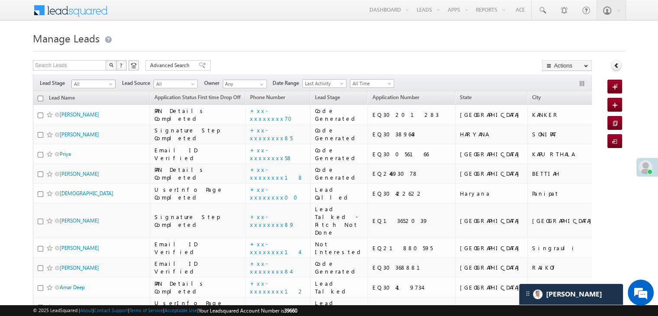
click at [112, 82] on span "All" at bounding box center [92, 84] width 41 height 8
click at [97, 101] on link "Lead Generated" at bounding box center [94, 102] width 44 height 8
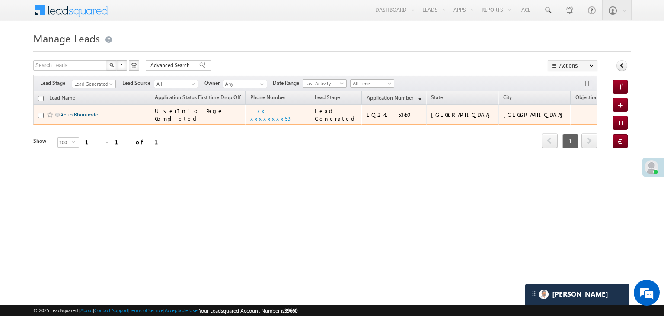
click at [85, 118] on link "Anup Bhurumde" at bounding box center [79, 114] width 38 height 6
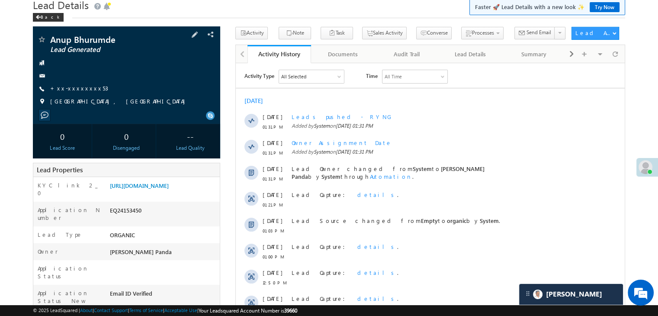
scroll to position [86, 0]
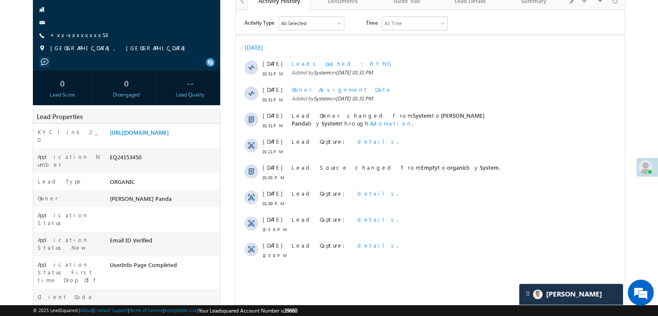
drag, startPoint x: 106, startPoint y: 138, endPoint x: 71, endPoint y: 99, distance: 52.3
click at [77, 109] on div "Anup Bhurumde Lead Generated --" at bounding box center [126, 280] width 187 height 615
click at [74, 37] on link "+xx-xxxxxxxx53" at bounding box center [79, 34] width 58 height 7
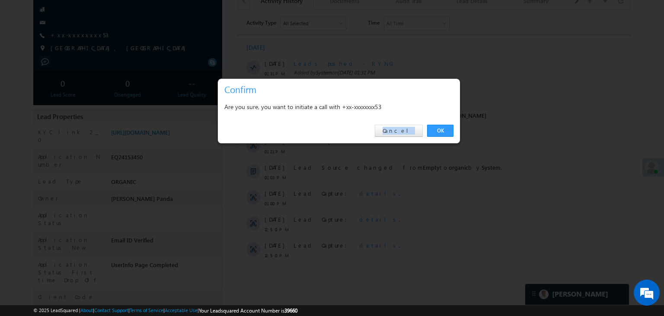
drag, startPoint x: 74, startPoint y: 37, endPoint x: 77, endPoint y: 52, distance: 15.5
click at [74, 40] on div at bounding box center [332, 158] width 664 height 316
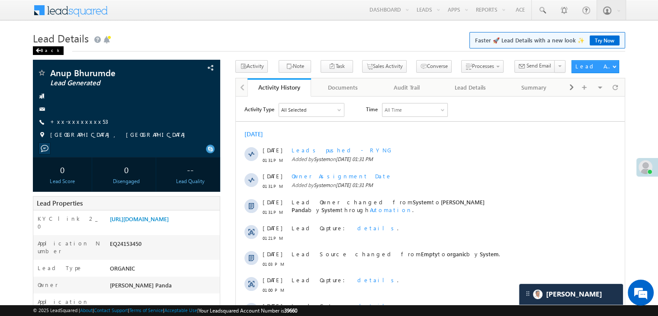
click at [43, 51] on div "Back" at bounding box center [48, 50] width 31 height 9
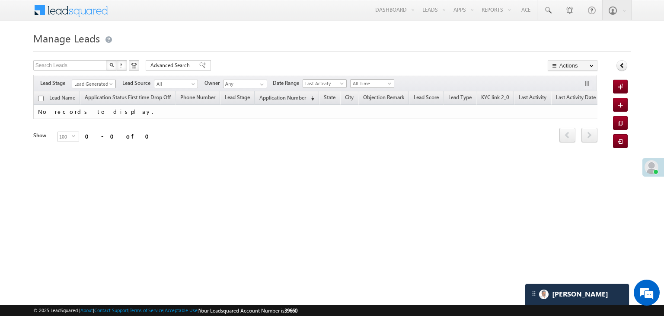
click at [110, 84] on span at bounding box center [112, 85] width 7 height 7
click at [84, 92] on link "All" at bounding box center [94, 94] width 44 height 8
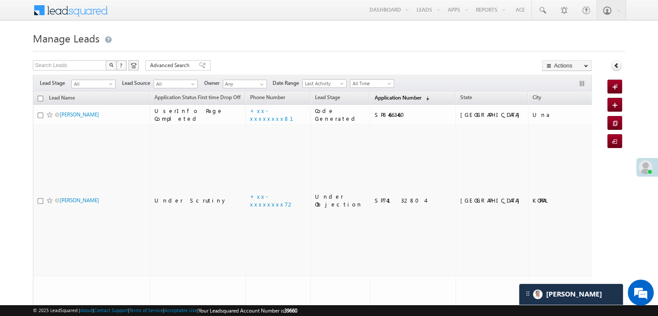
click at [382, 99] on span "Application Number" at bounding box center [397, 97] width 47 height 6
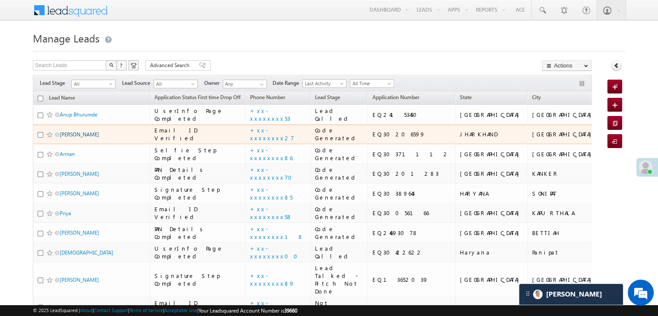
click at [71, 138] on link "[PERSON_NAME]" at bounding box center [79, 134] width 39 height 6
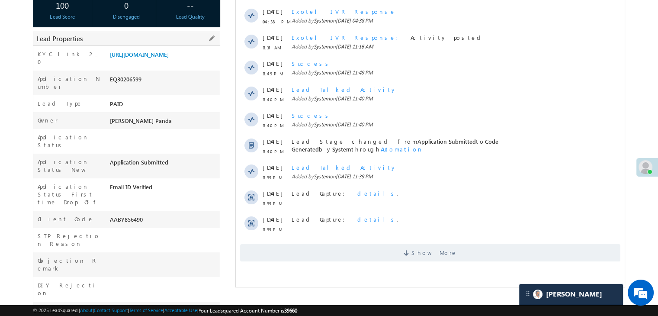
scroll to position [173, 0]
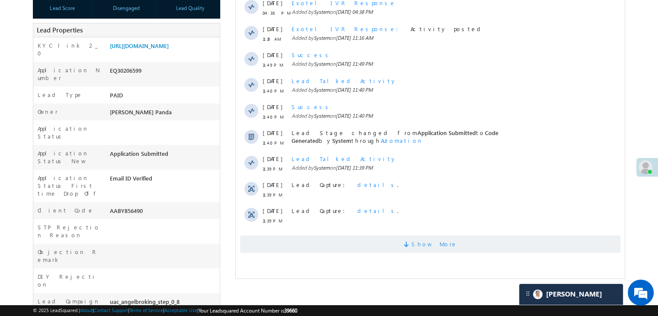
click at [434, 247] on span "Show More" at bounding box center [434, 243] width 46 height 17
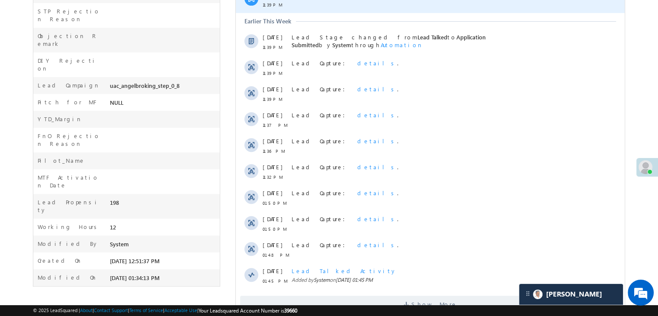
scroll to position [421, 0]
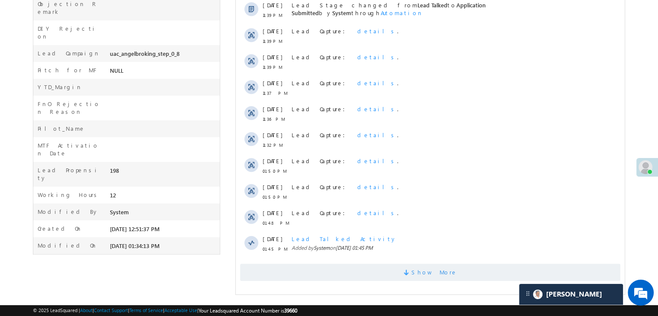
click at [433, 277] on span "Show More" at bounding box center [434, 271] width 46 height 17
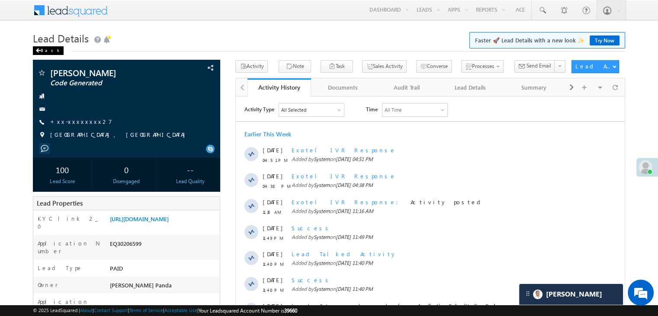
scroll to position [0, 0]
click at [42, 48] on div "Back" at bounding box center [48, 50] width 31 height 9
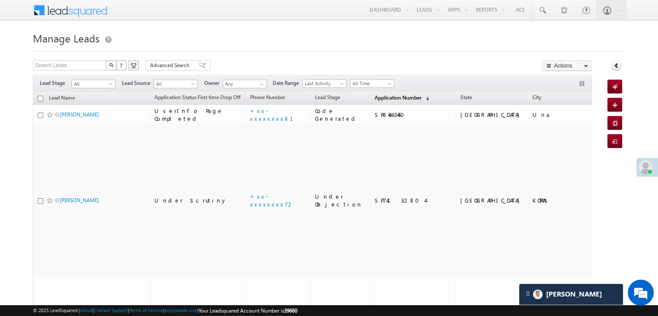
click at [374, 99] on span "Application Number" at bounding box center [397, 97] width 47 height 6
click at [385, 96] on span "Application Number" at bounding box center [397, 97] width 47 height 6
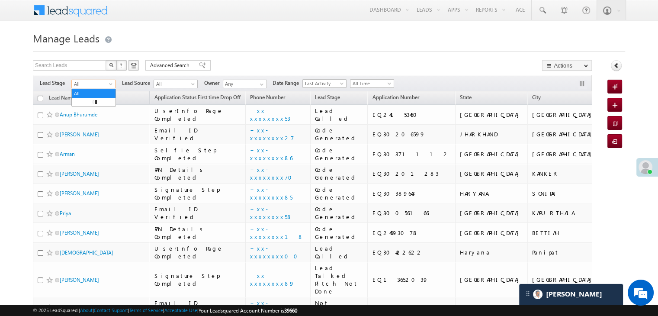
click at [107, 85] on span "All" at bounding box center [92, 84] width 41 height 8
click at [99, 105] on link "Lead Generated" at bounding box center [94, 102] width 44 height 8
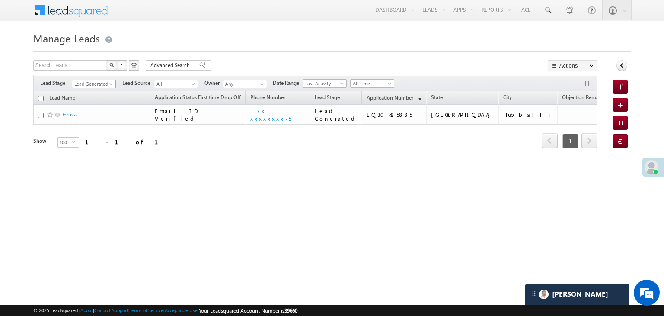
click at [109, 83] on span at bounding box center [112, 85] width 7 height 7
click at [93, 94] on link "All" at bounding box center [94, 94] width 44 height 8
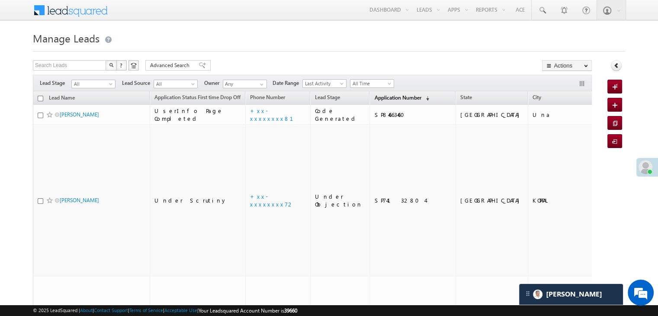
click at [388, 96] on span "Application Number" at bounding box center [397, 97] width 47 height 6
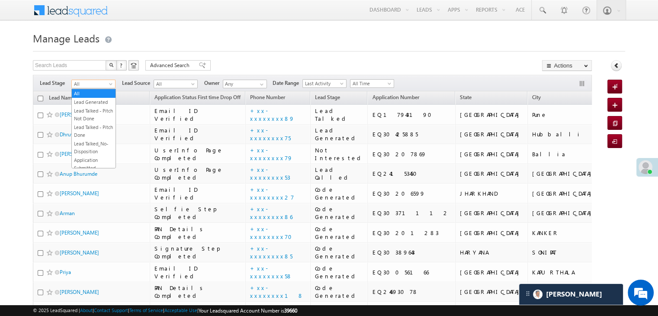
click at [101, 104] on link "Lead Generated" at bounding box center [94, 102] width 44 height 8
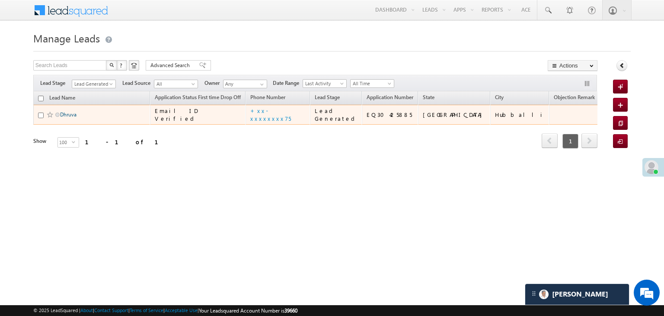
click at [73, 118] on link "Dhruva" at bounding box center [68, 114] width 16 height 6
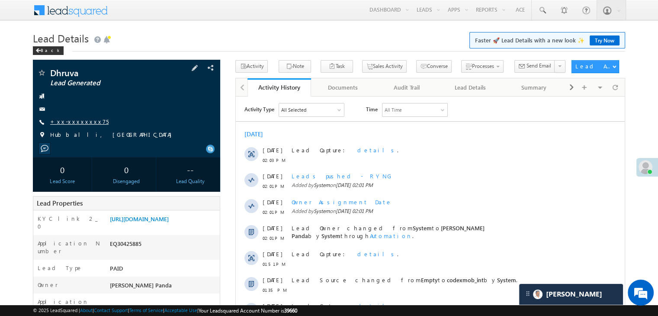
click at [73, 124] on link "+xx-xxxxxxxx75" at bounding box center [79, 121] width 58 height 7
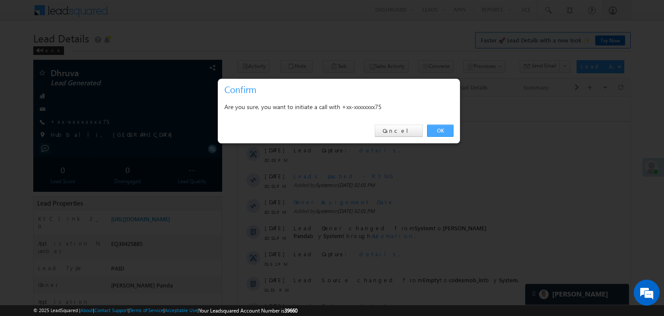
click at [439, 130] on link "OK" at bounding box center [440, 131] width 26 height 12
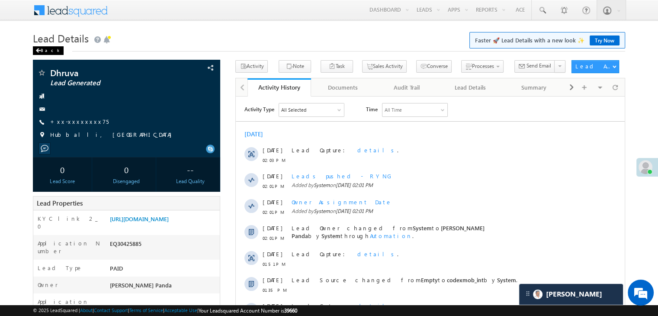
click at [40, 53] on span at bounding box center [37, 50] width 5 height 4
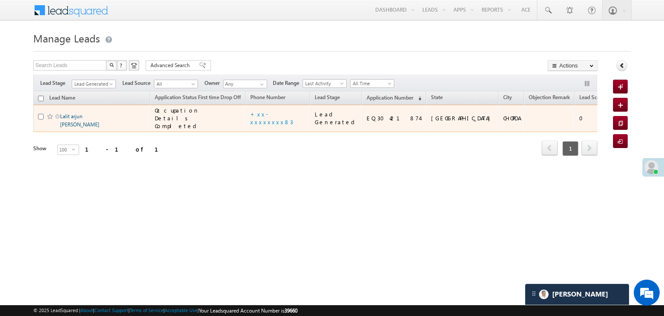
click at [79, 128] on link "Lalit arjun [PERSON_NAME]" at bounding box center [79, 120] width 39 height 15
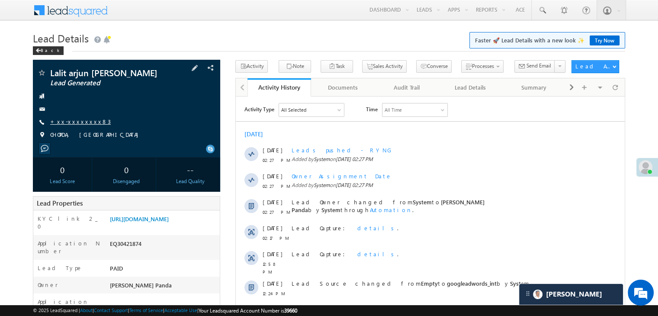
click at [79, 122] on link "+xx-xxxxxxxx83" at bounding box center [80, 121] width 61 height 7
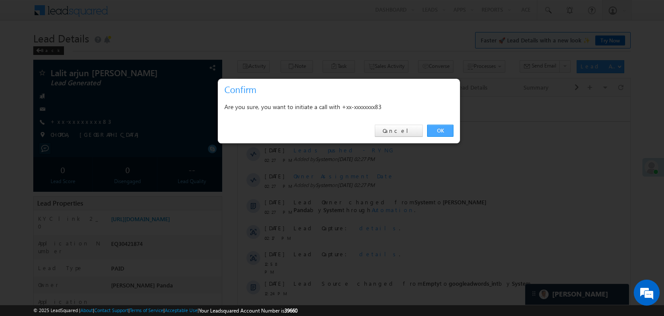
click at [442, 132] on link "OK" at bounding box center [440, 131] width 26 height 12
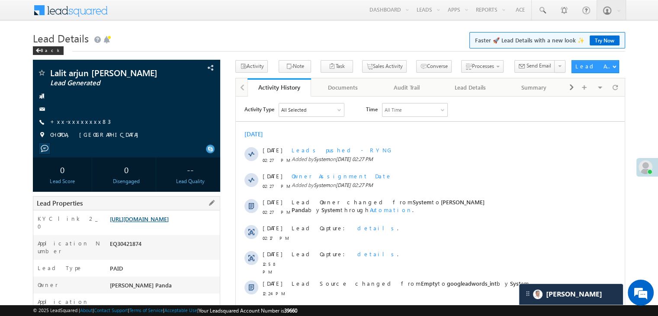
click at [165, 222] on link "[URL][DOMAIN_NAME]" at bounding box center [139, 218] width 59 height 7
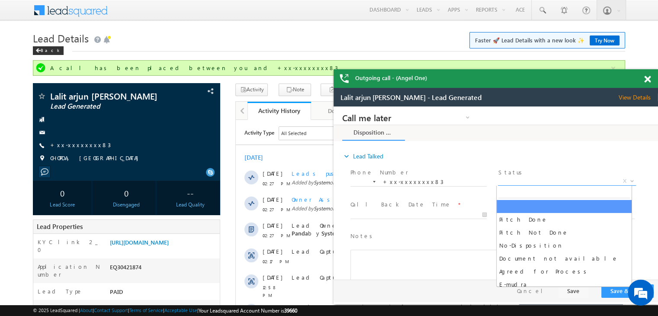
click at [554, 183] on span "X" at bounding box center [567, 181] width 138 height 9
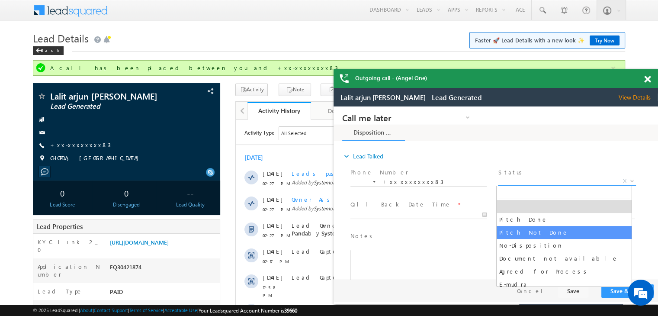
select select "Pitch Not Done"
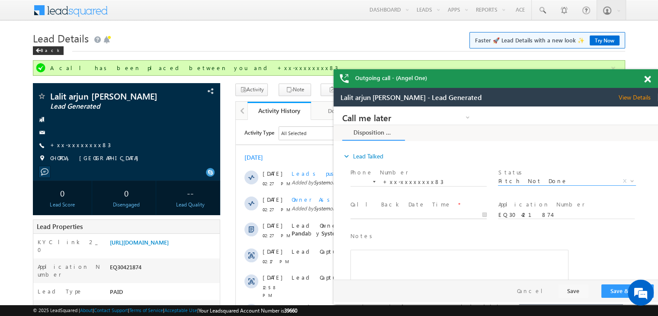
click at [458, 211] on input "text" at bounding box center [418, 215] width 136 height 9
type input "10/12/25 2:47 PM"
click at [619, 291] on button "Save & Close" at bounding box center [627, 290] width 52 height 13
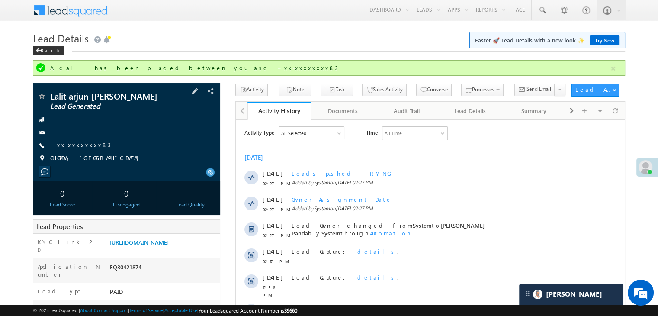
click at [83, 146] on link "+xx-xxxxxxxx83" at bounding box center [80, 144] width 61 height 7
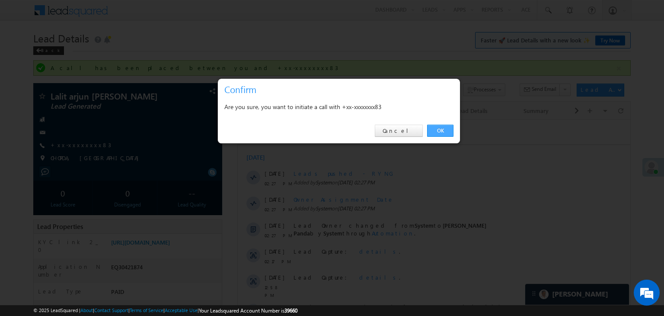
click at [445, 131] on link "OK" at bounding box center [440, 131] width 26 height 12
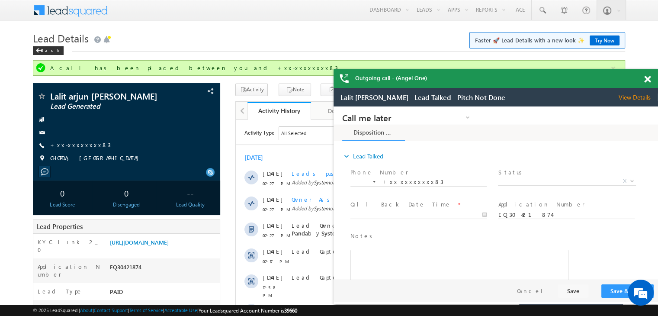
click at [645, 78] on span at bounding box center [647, 79] width 6 height 7
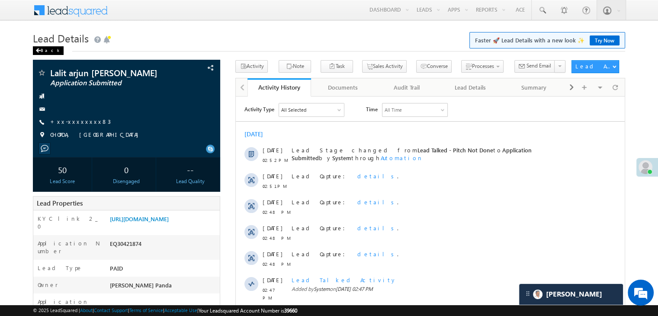
click at [40, 52] on span at bounding box center [37, 50] width 5 height 4
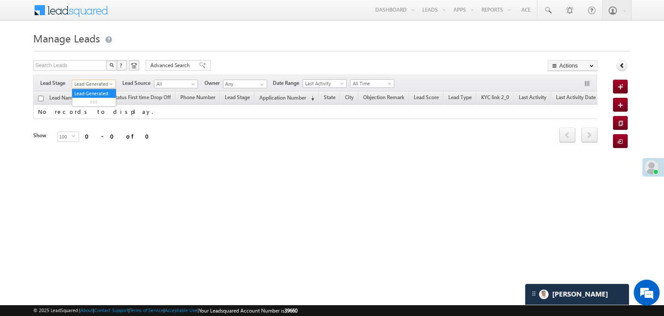
click at [101, 84] on span "Lead Generated" at bounding box center [92, 84] width 41 height 8
click at [97, 92] on link "All" at bounding box center [94, 94] width 44 height 8
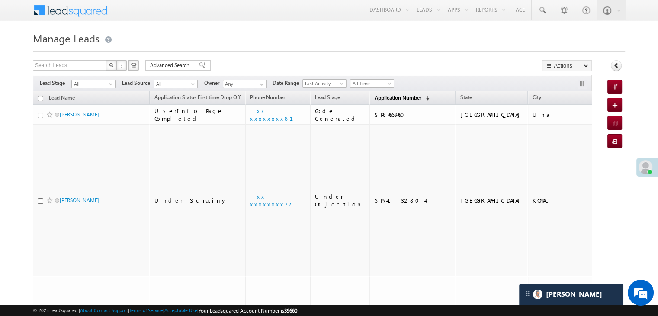
click at [384, 96] on span "Application Number" at bounding box center [397, 97] width 47 height 6
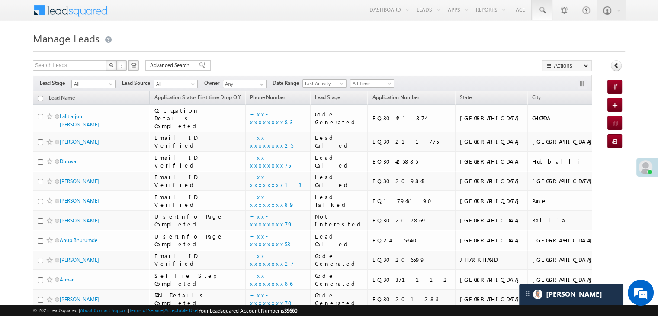
click at [549, 11] on link at bounding box center [542, 10] width 21 height 20
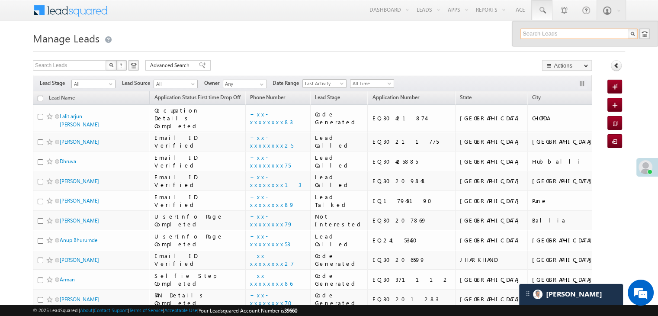
paste input "9470444526"
type input "9470444526"
click at [539, 49] on div "MITHILESH KUMAR" at bounding box center [583, 47] width 116 height 10
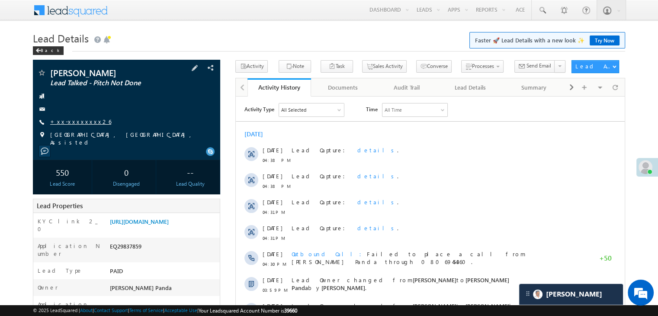
click at [73, 122] on link "+xx-xxxxxxxx26" at bounding box center [80, 121] width 61 height 7
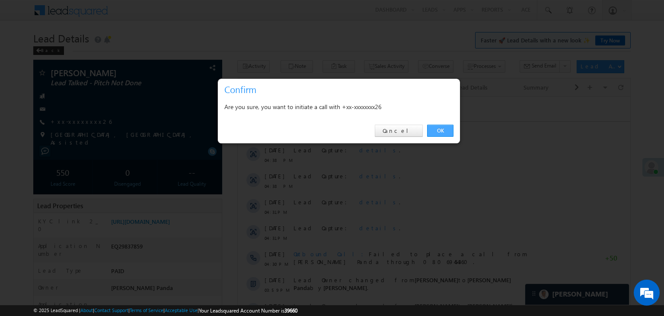
click at [442, 129] on link "OK" at bounding box center [440, 131] width 26 height 12
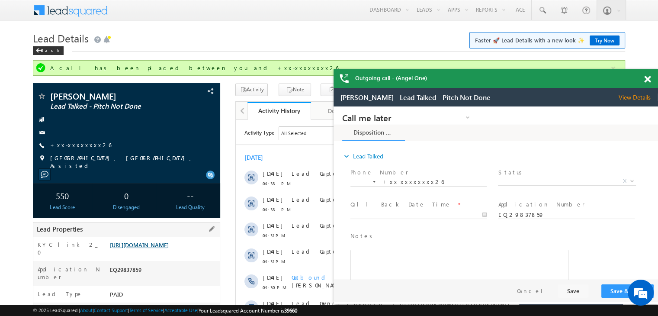
click at [166, 248] on link "[URL][DOMAIN_NAME]" at bounding box center [139, 244] width 59 height 7
click at [72, 144] on link "+xx-xxxxxxxx26" at bounding box center [80, 144] width 61 height 7
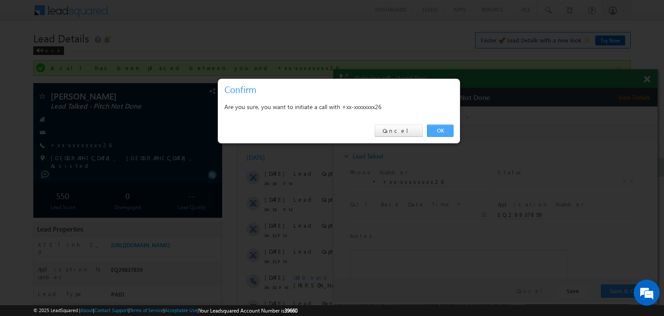
drag, startPoint x: 106, startPoint y: 24, endPoint x: 441, endPoint y: 131, distance: 351.4
click at [441, 131] on link "OK" at bounding box center [440, 131] width 26 height 12
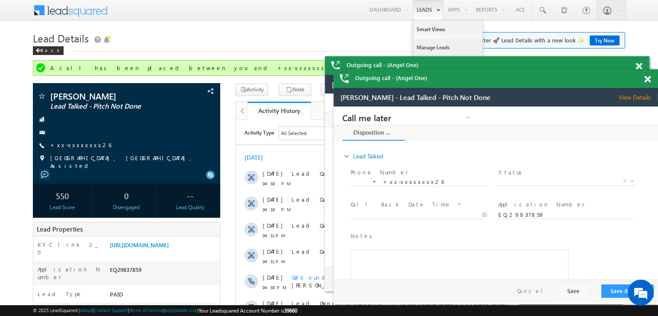
click at [422, 46] on link "Manage Leads" at bounding box center [447, 47] width 69 height 18
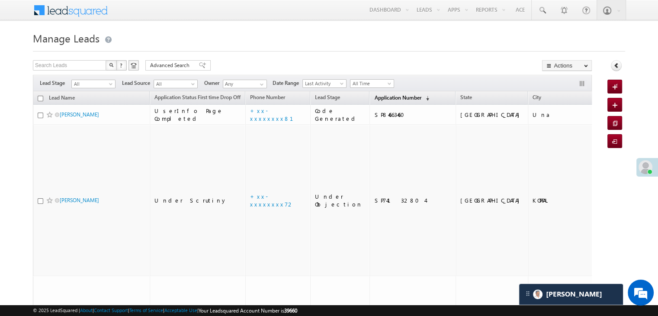
click at [384, 94] on span "Application Number" at bounding box center [397, 97] width 47 height 6
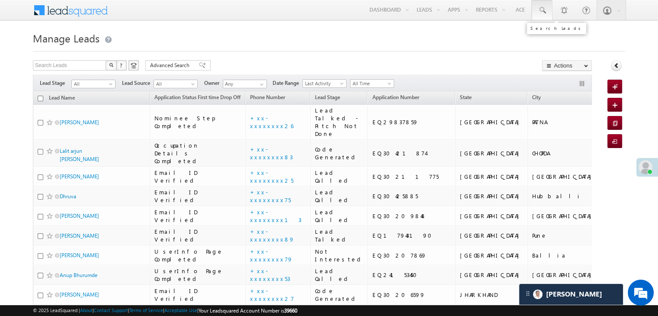
click at [546, 13] on span at bounding box center [542, 10] width 9 height 9
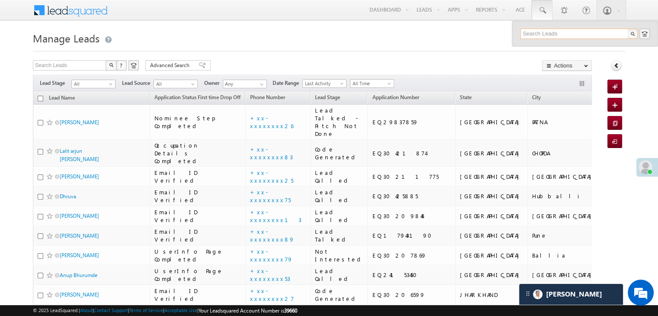
paste input "EQ30252375"
type input "EQ30252375"
click at [535, 49] on div "Neha" at bounding box center [583, 47] width 116 height 10
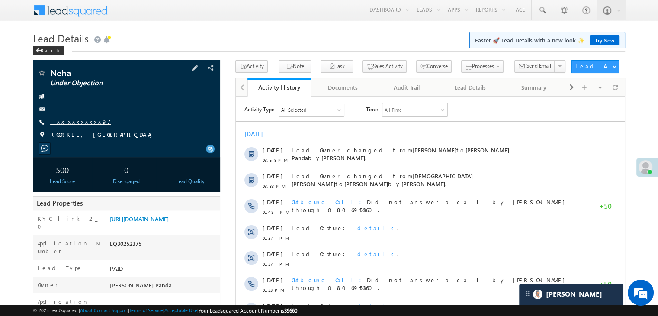
click at [73, 124] on link "+xx-xxxxxxxx97" at bounding box center [80, 121] width 61 height 7
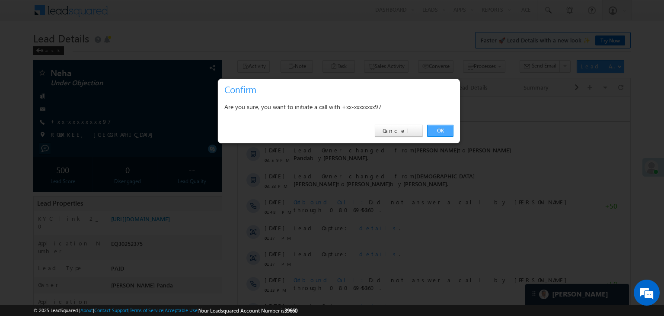
drag, startPoint x: 439, startPoint y: 129, endPoint x: 29, endPoint y: 50, distance: 418.3
click at [439, 129] on link "OK" at bounding box center [440, 131] width 26 height 12
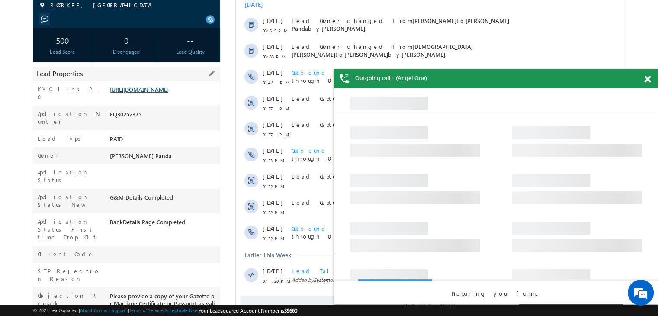
click at [160, 93] on link "[URL][DOMAIN_NAME]" at bounding box center [139, 89] width 59 height 7
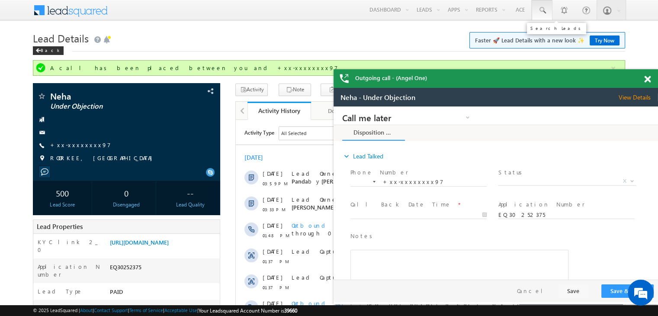
click at [542, 10] on span at bounding box center [542, 10] width 9 height 9
paste input "EQ29829025"
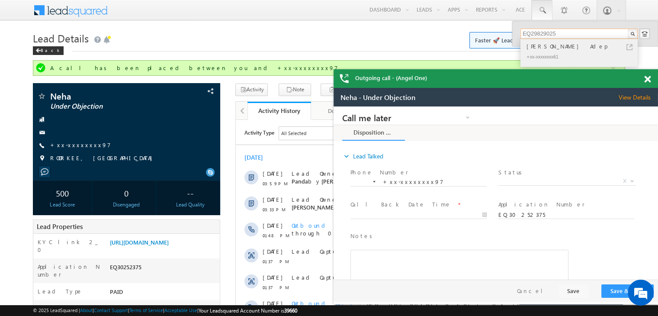
type input "EQ29829025"
click at [535, 49] on div "[PERSON_NAME] Adep" at bounding box center [583, 47] width 116 height 10
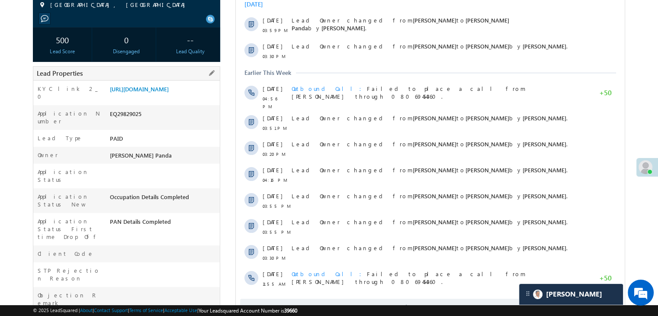
scroll to position [43, 0]
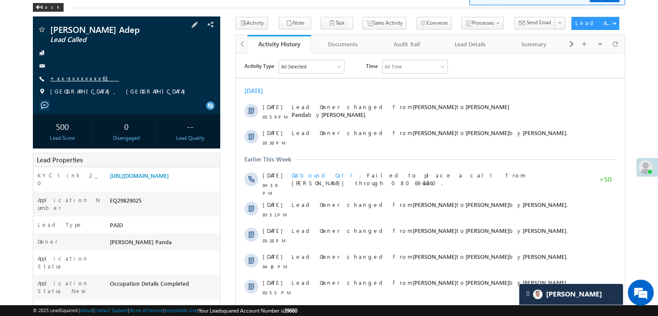
click at [71, 75] on link "+xx-xxxxxxxx61" at bounding box center [84, 77] width 69 height 7
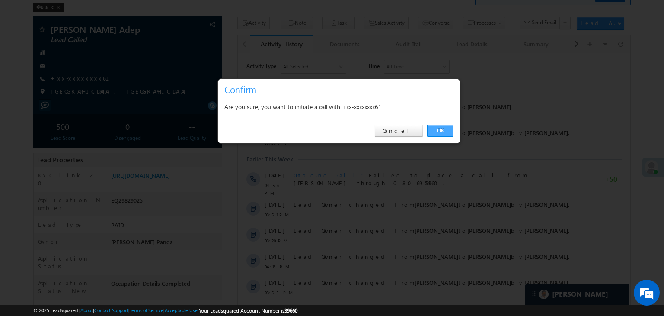
click at [438, 130] on link "OK" at bounding box center [440, 131] width 26 height 12
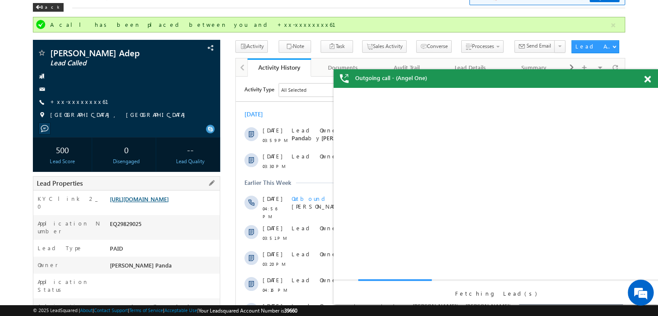
scroll to position [0, 0]
click at [157, 202] on link "https://angelbroking1-pk3em7sa.customui-test.leadsquared.com?leadId=517f880b-ba…" at bounding box center [139, 198] width 59 height 7
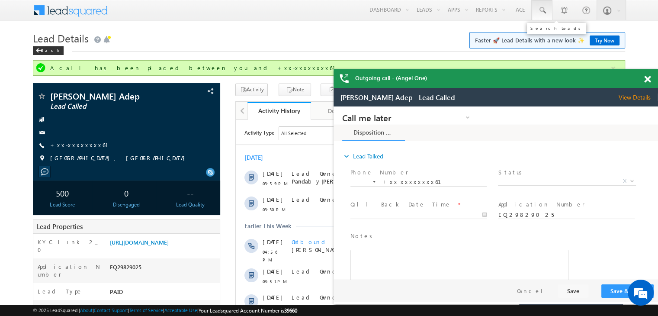
click at [544, 13] on span at bounding box center [542, 10] width 9 height 9
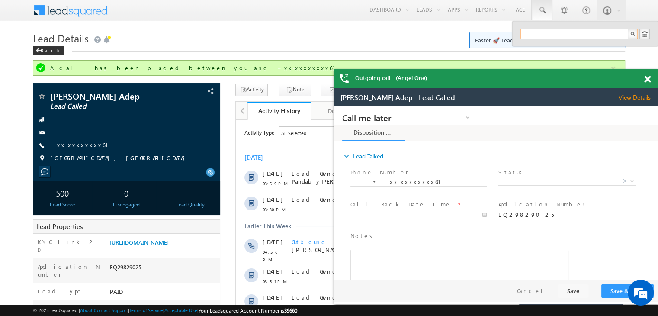
click at [541, 35] on input "text" at bounding box center [578, 34] width 117 height 10
paste input "EQ30062760"
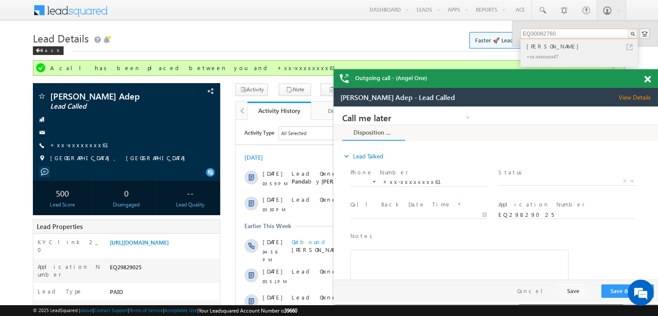
type input "EQ30062760"
click at [538, 49] on div "Rubeda khatun" at bounding box center [583, 47] width 116 height 10
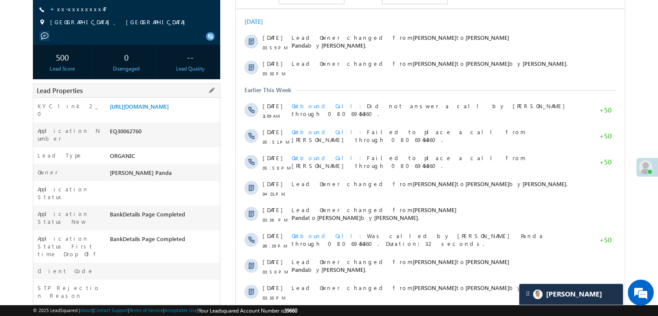
scroll to position [130, 0]
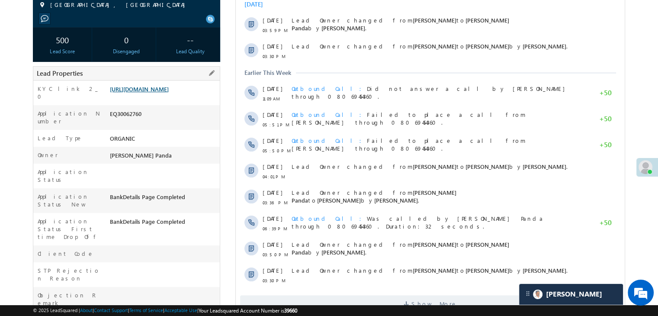
click at [169, 93] on link "[URL][DOMAIN_NAME]" at bounding box center [139, 88] width 59 height 7
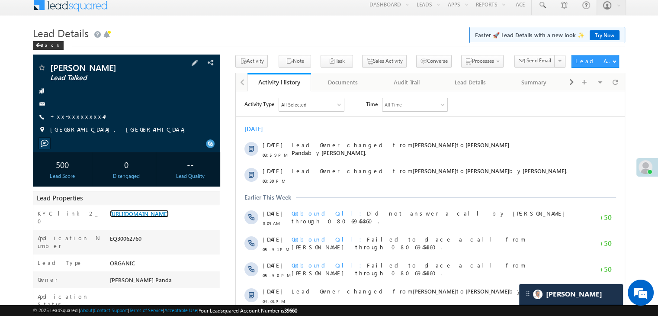
scroll to position [0, 0]
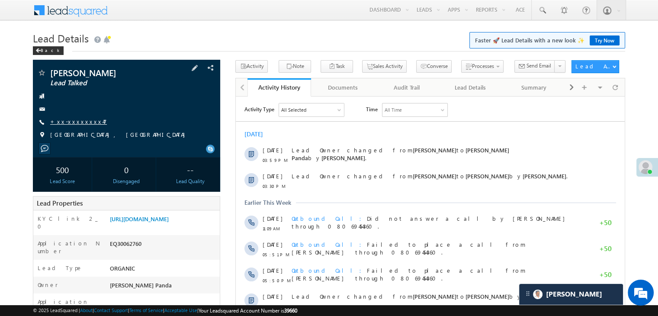
click at [73, 122] on link "+xx-xxxxxxxx47" at bounding box center [78, 121] width 57 height 7
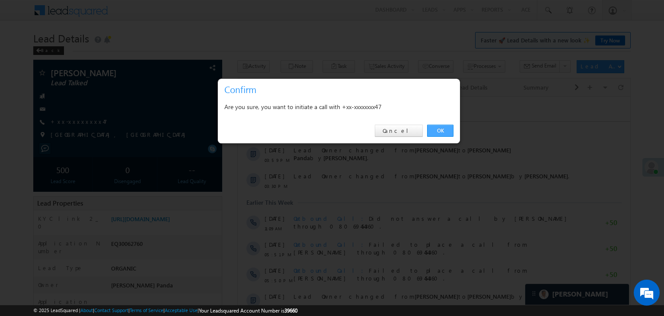
click at [441, 132] on link "OK" at bounding box center [440, 131] width 26 height 12
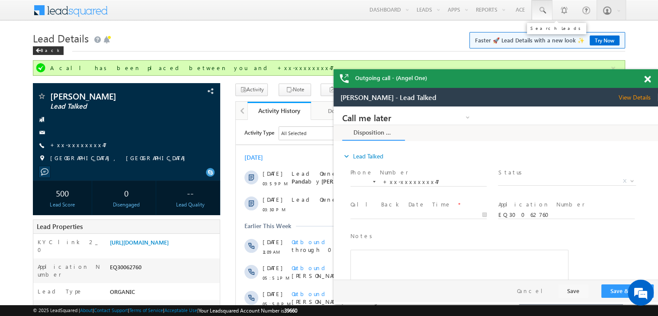
click at [544, 12] on span at bounding box center [542, 10] width 9 height 9
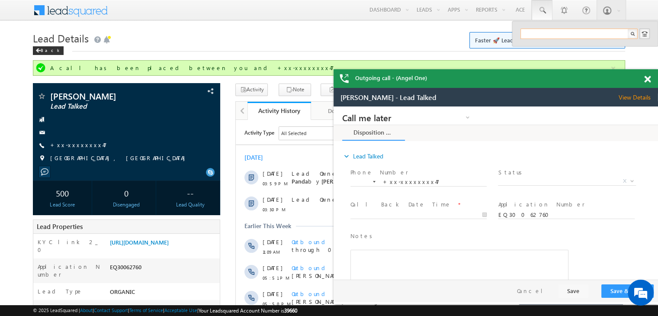
click at [542, 36] on input "text" at bounding box center [578, 34] width 117 height 10
paste input "EQ30000779"
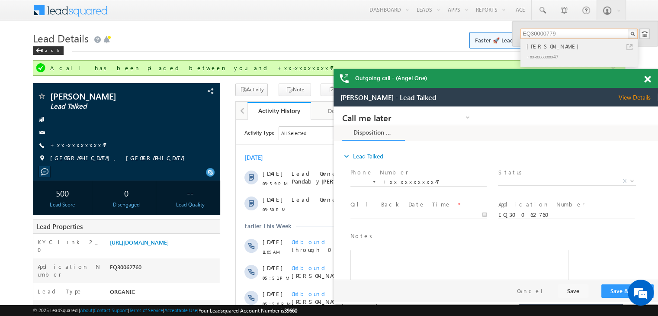
type input "EQ30000779"
click at [536, 49] on div "[PERSON_NAME]" at bounding box center [583, 47] width 116 height 10
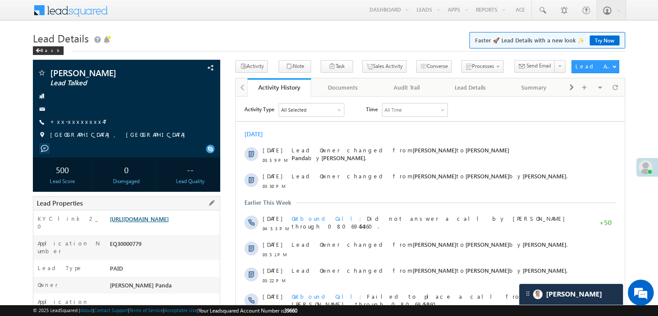
click at [163, 222] on link "[URL][DOMAIN_NAME]" at bounding box center [139, 218] width 59 height 7
click at [79, 122] on link "+xx-xxxxxxxx47" at bounding box center [78, 121] width 57 height 7
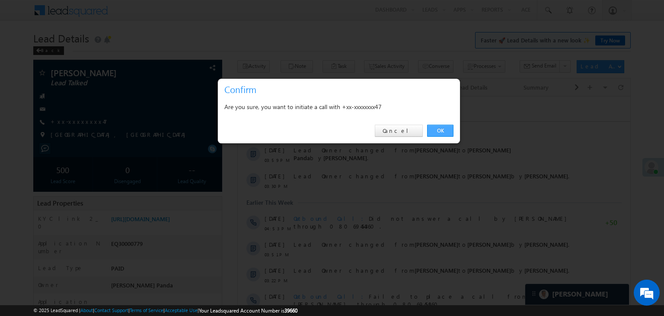
click at [439, 131] on link "OK" at bounding box center [440, 131] width 26 height 12
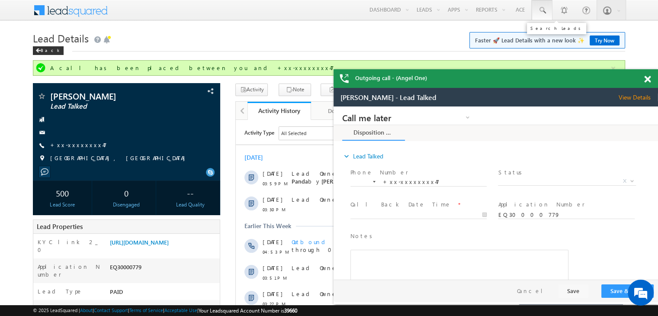
click at [541, 9] on span at bounding box center [542, 10] width 9 height 9
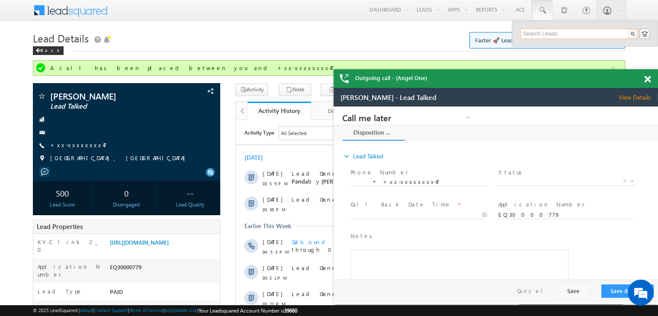
paste input "EQ30176116"
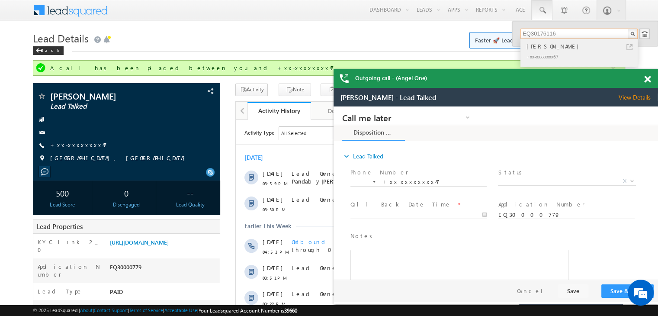
type input "EQ30176116"
click at [541, 45] on div "[PERSON_NAME]" at bounding box center [583, 47] width 116 height 10
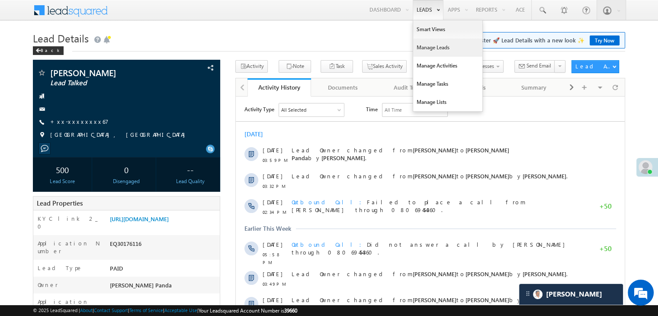
click at [426, 49] on link "Manage Leads" at bounding box center [447, 47] width 69 height 18
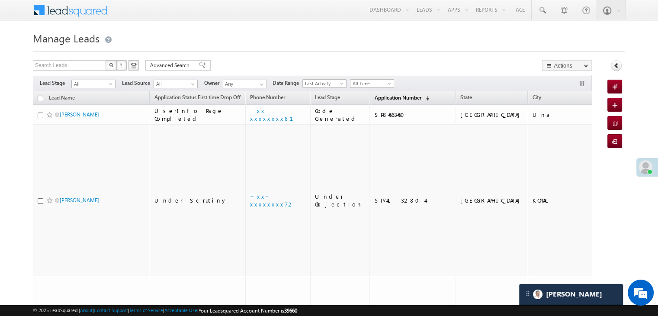
click at [381, 96] on span "Application Number" at bounding box center [397, 97] width 47 height 6
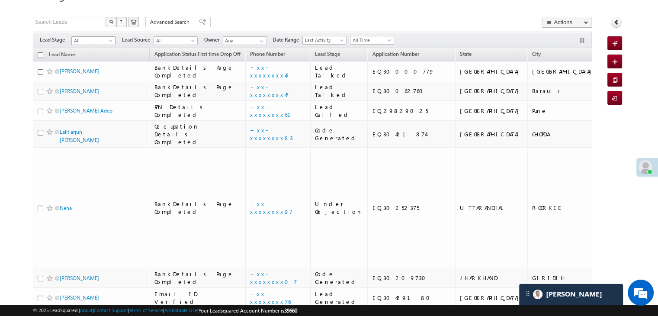
click at [112, 42] on span at bounding box center [111, 42] width 7 height 7
click at [93, 63] on link "Lead Generated" at bounding box center [94, 59] width 44 height 8
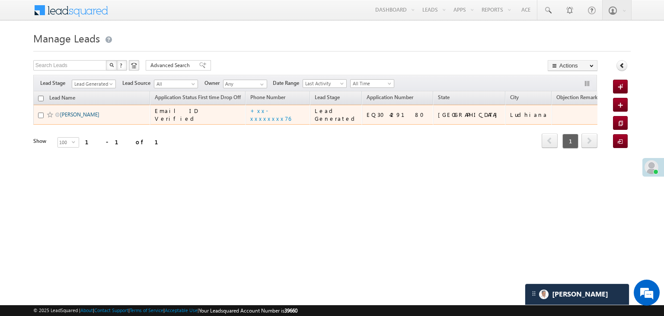
click at [71, 118] on link "Shyam Kumar paswan" at bounding box center [79, 114] width 39 height 6
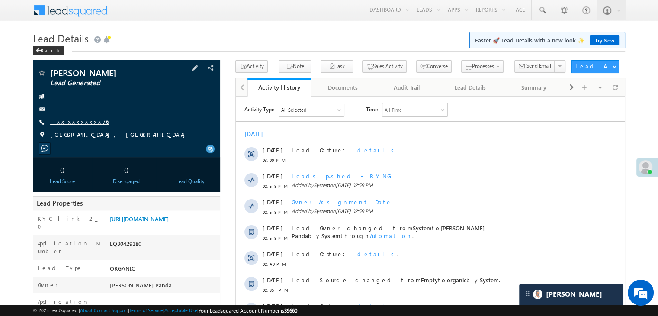
click at [71, 124] on link "+xx-xxxxxxxx76" at bounding box center [79, 121] width 58 height 7
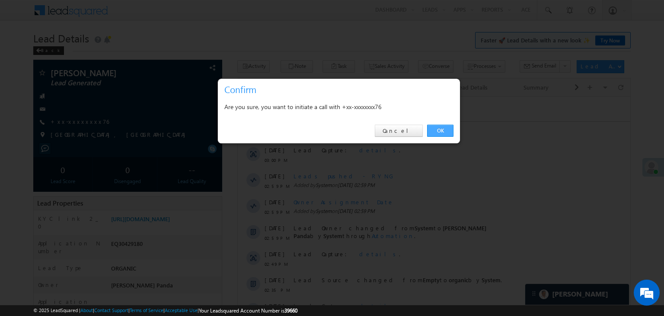
click at [439, 132] on link "OK" at bounding box center [440, 131] width 26 height 12
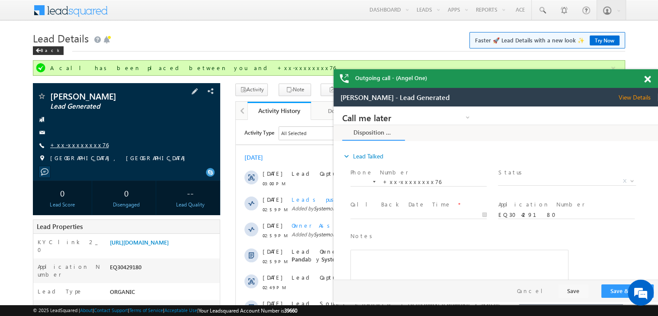
click at [65, 144] on link "+xx-xxxxxxxx76" at bounding box center [79, 144] width 58 height 7
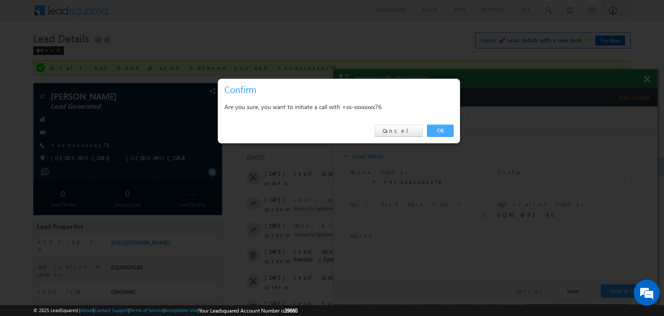
click at [439, 126] on link "OK" at bounding box center [440, 131] width 26 height 12
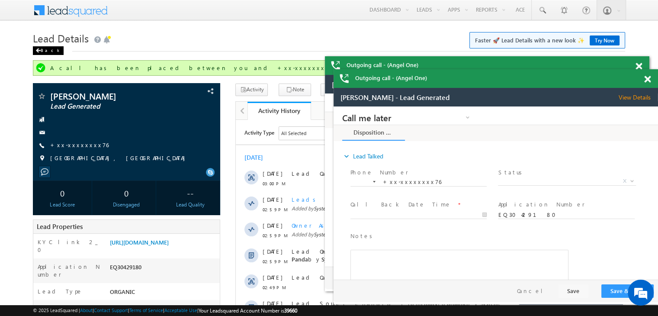
click at [38, 51] on span at bounding box center [37, 50] width 5 height 4
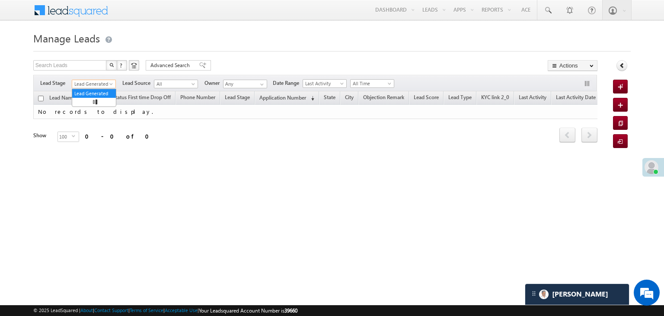
click at [89, 87] on span "Lead Generated" at bounding box center [92, 84] width 41 height 8
click at [86, 93] on link "All" at bounding box center [94, 94] width 44 height 8
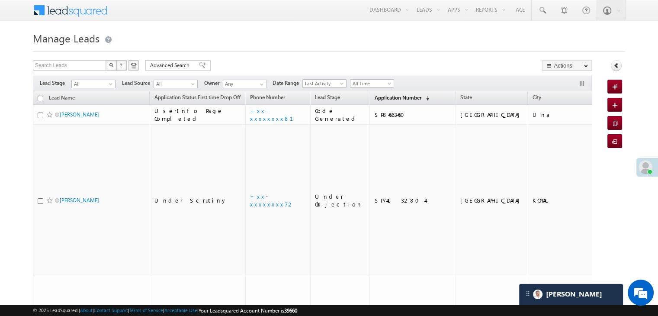
click at [389, 94] on span "Application Number" at bounding box center [397, 97] width 47 height 6
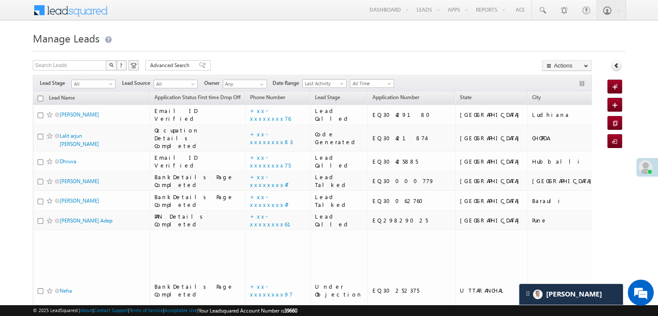
drag, startPoint x: 334, startPoint y: 306, endPoint x: 363, endPoint y: 336, distance: 41.0
click at [541, 8] on span at bounding box center [542, 10] width 9 height 9
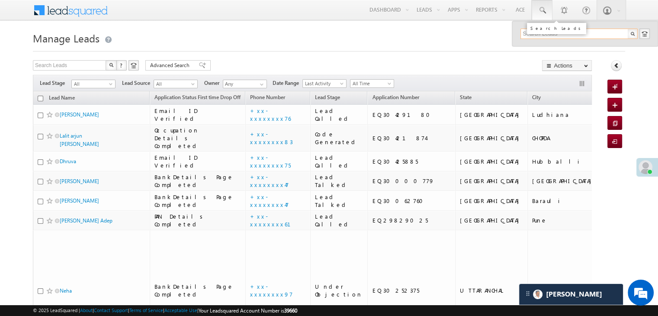
paste input "EQ30192152"
type input "EQ30192152"
click at [535, 48] on div "[PERSON_NAME]" at bounding box center [583, 47] width 116 height 10
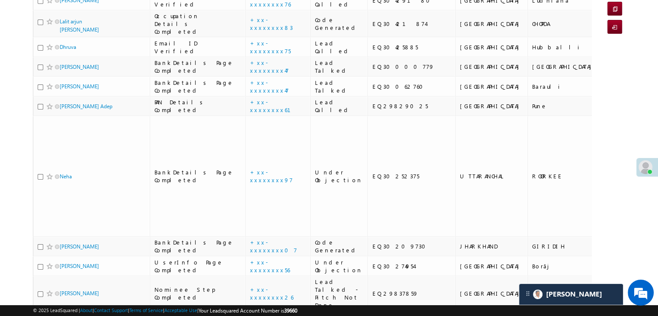
scroll to position [130, 0]
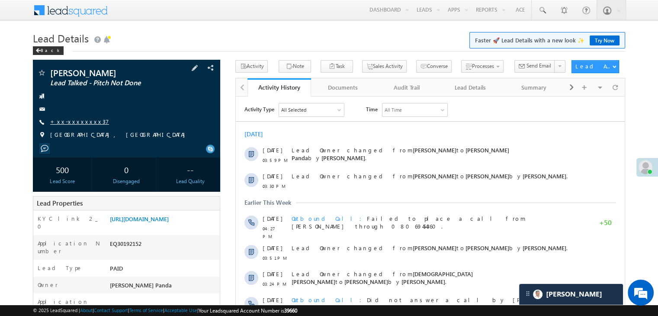
click at [71, 120] on link "+xx-xxxxxxxx37" at bounding box center [79, 121] width 59 height 7
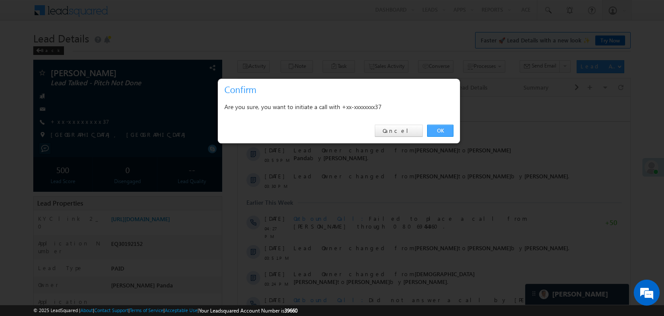
click at [438, 127] on link "OK" at bounding box center [440, 131] width 26 height 12
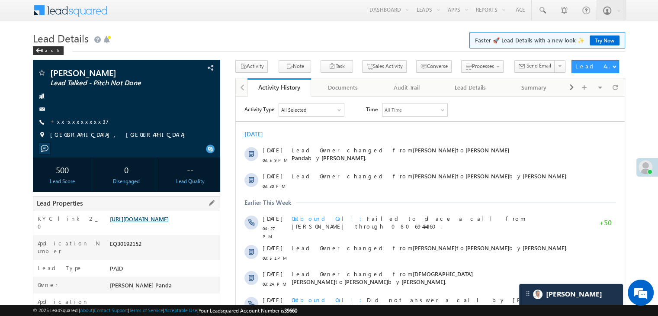
click at [151, 222] on link "[URL][DOMAIN_NAME]" at bounding box center [139, 218] width 59 height 7
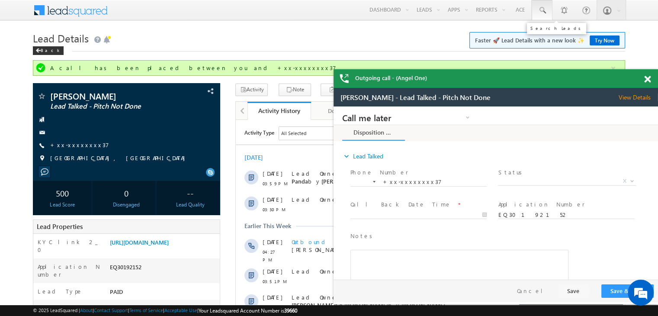
click at [538, 10] on span at bounding box center [542, 10] width 9 height 9
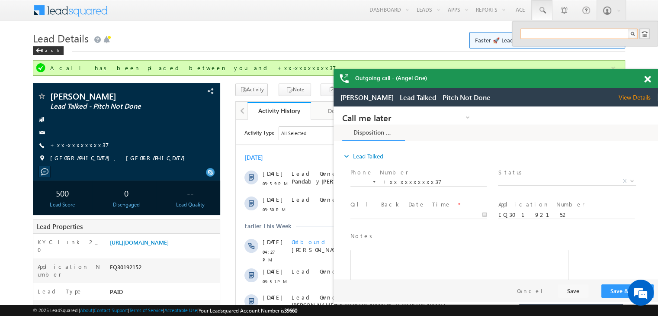
click at [548, 33] on input "text" at bounding box center [578, 34] width 117 height 10
paste input "EQ30176116"
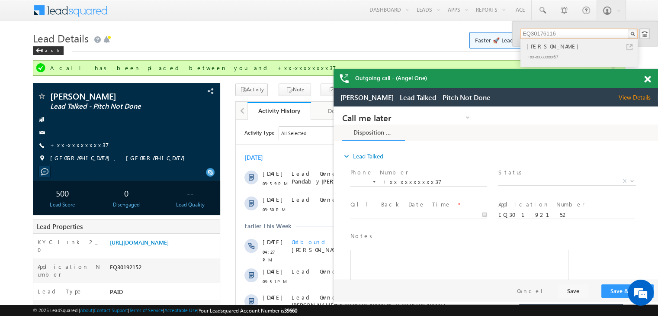
type input "EQ30176116"
click at [541, 46] on div "Mohan Modak" at bounding box center [583, 47] width 116 height 10
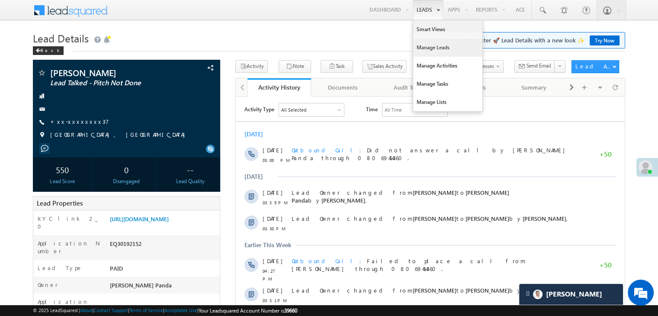
click at [425, 47] on link "Manage Leads" at bounding box center [447, 47] width 69 height 18
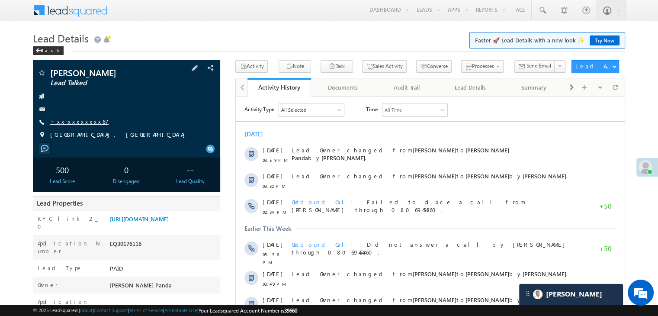
click at [71, 120] on link "+xx-xxxxxxxx67" at bounding box center [79, 121] width 58 height 7
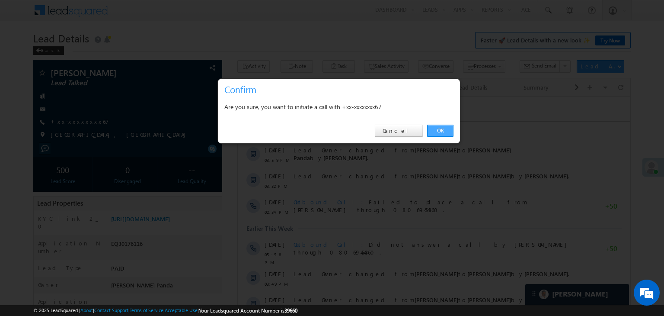
click at [448, 129] on link "OK" at bounding box center [440, 131] width 26 height 12
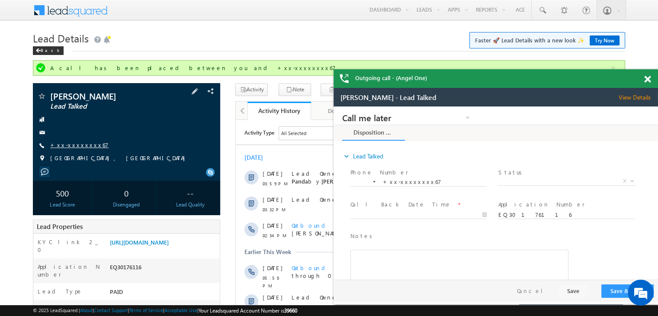
click at [81, 146] on link "+xx-xxxxxxxx67" at bounding box center [79, 144] width 58 height 7
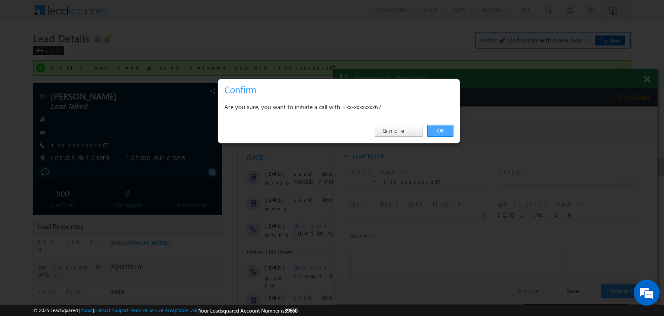
click at [442, 128] on link "OK" at bounding box center [440, 131] width 26 height 12
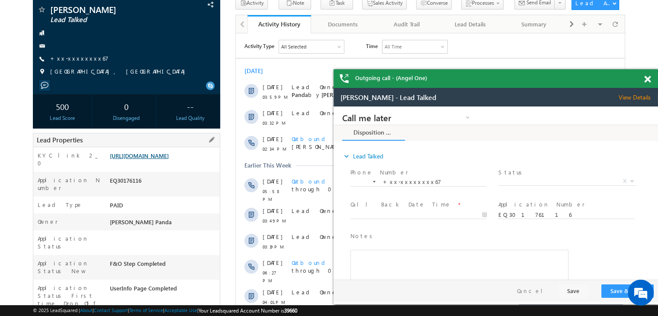
click at [156, 159] on link "[URL][DOMAIN_NAME]" at bounding box center [139, 155] width 59 height 7
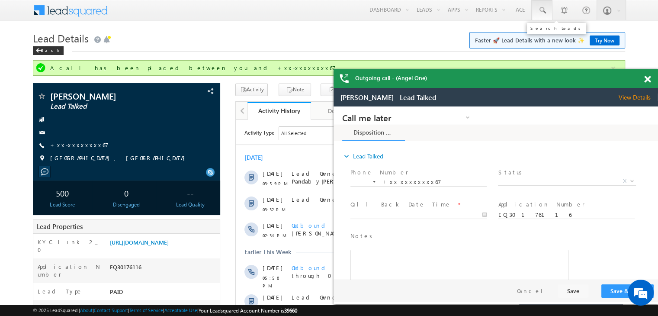
click at [544, 11] on span at bounding box center [542, 10] width 9 height 9
paste input "EQ29867757"
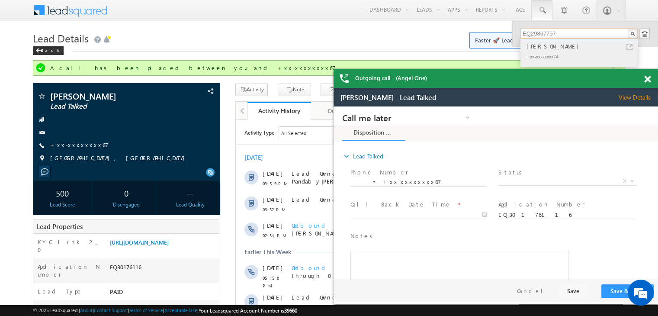
type input "EQ29867757"
click at [533, 44] on div "[PERSON_NAME]" at bounding box center [583, 47] width 116 height 10
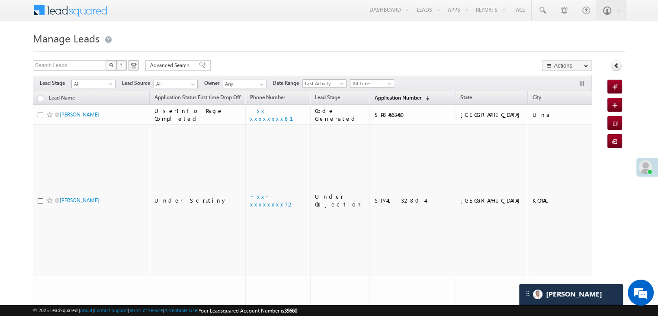
click at [374, 100] on span "Application Number" at bounding box center [397, 97] width 47 height 6
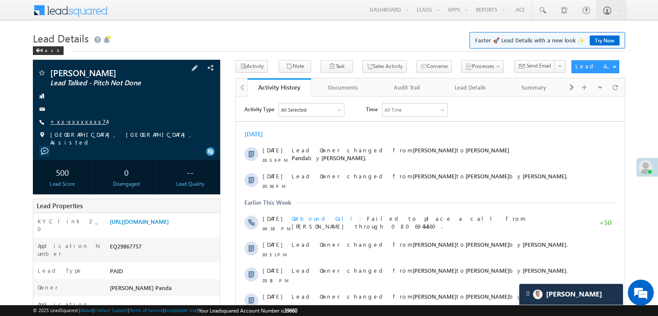
click at [72, 122] on link "+xx-xxxxxxxx74" at bounding box center [78, 121] width 57 height 7
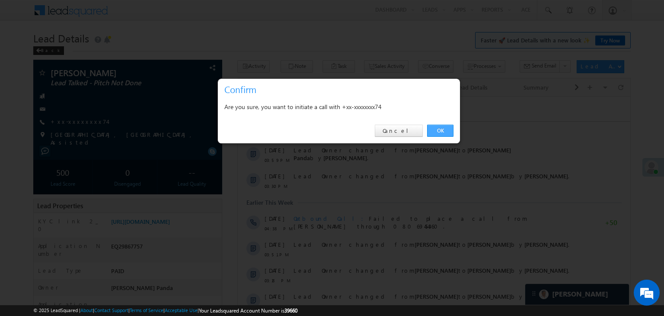
drag, startPoint x: 446, startPoint y: 130, endPoint x: 210, endPoint y: 30, distance: 256.4
click at [446, 130] on link "OK" at bounding box center [440, 131] width 26 height 12
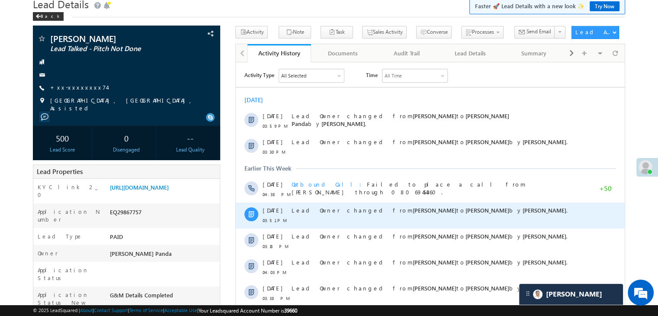
scroll to position [130, 0]
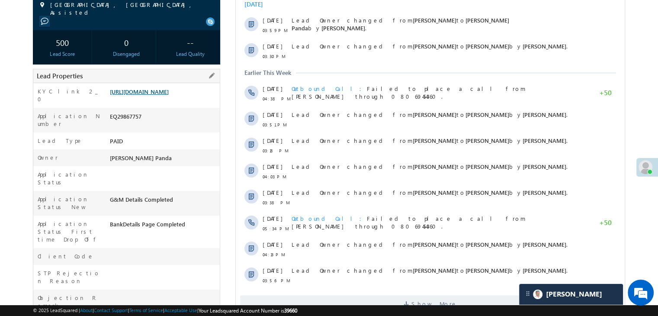
click at [169, 95] on link "https://angelbroking1-pk3em7sa.customui-test.leadsquared.com?leadId=5a917be2-a7…" at bounding box center [139, 91] width 59 height 7
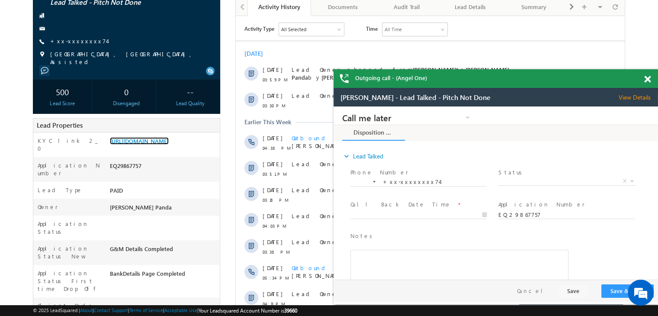
scroll to position [0, 0]
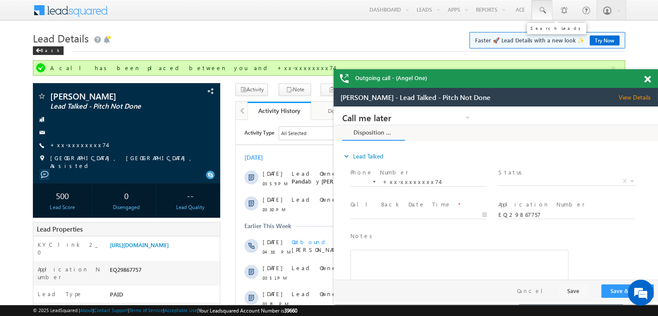
click at [538, 10] on span at bounding box center [542, 10] width 9 height 9
paste input "EQ16115563"
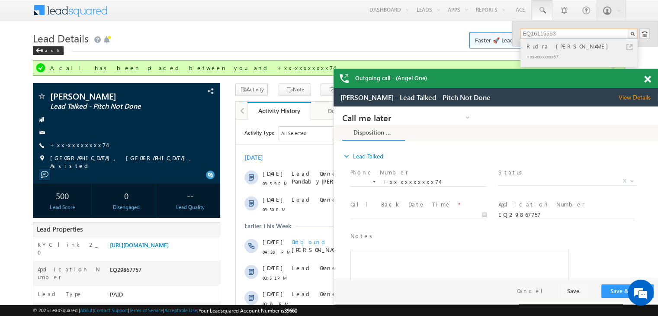
type input "EQ16115563"
click at [529, 45] on div "Rudra [PERSON_NAME]" at bounding box center [583, 47] width 116 height 10
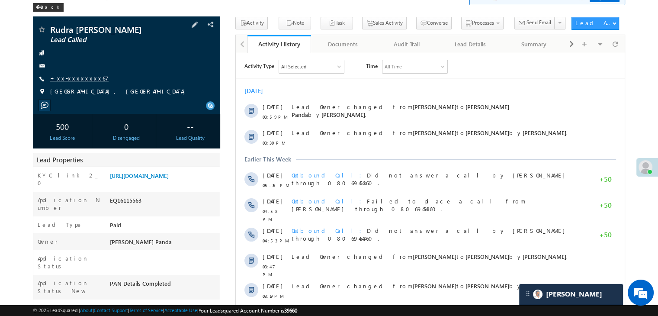
click at [78, 80] on link "+xx-xxxxxxxx67" at bounding box center [79, 77] width 58 height 7
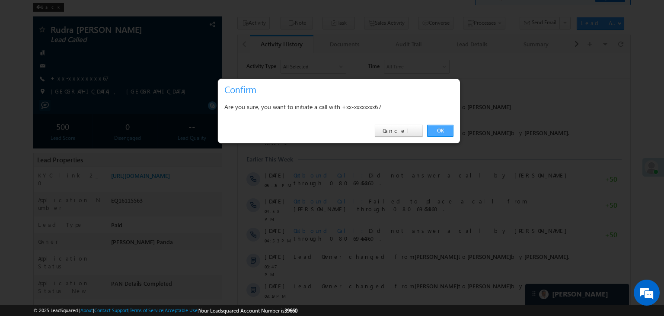
click at [440, 131] on link "OK" at bounding box center [440, 131] width 26 height 12
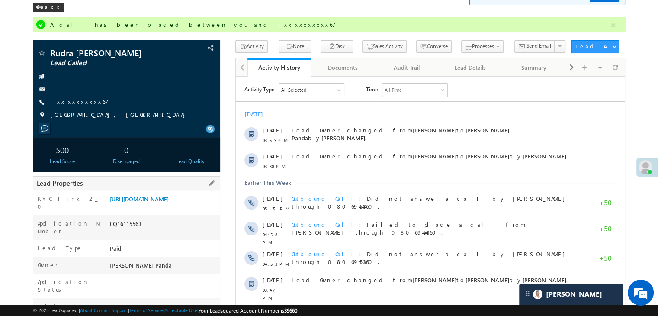
click at [164, 192] on div "KYC link 2_0 [URL][DOMAIN_NAME]" at bounding box center [126, 202] width 186 height 25
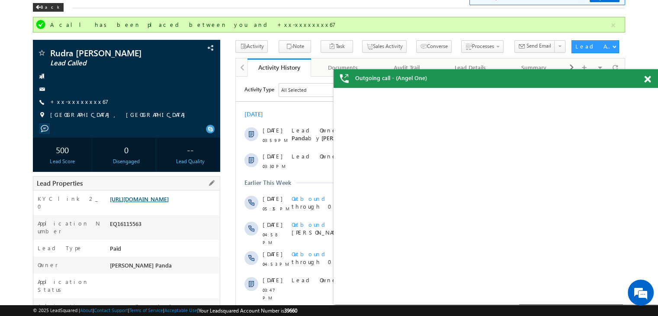
click at [159, 202] on link "[URL][DOMAIN_NAME]" at bounding box center [139, 198] width 59 height 7
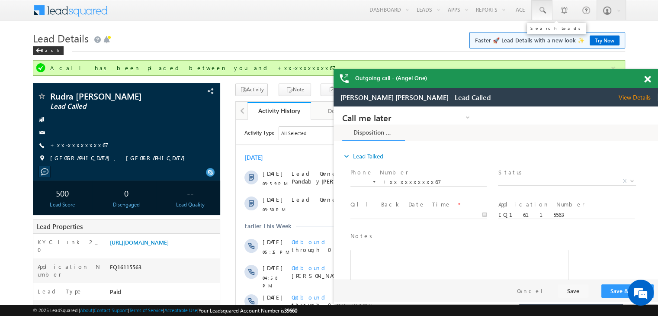
click at [540, 10] on span at bounding box center [542, 10] width 9 height 9
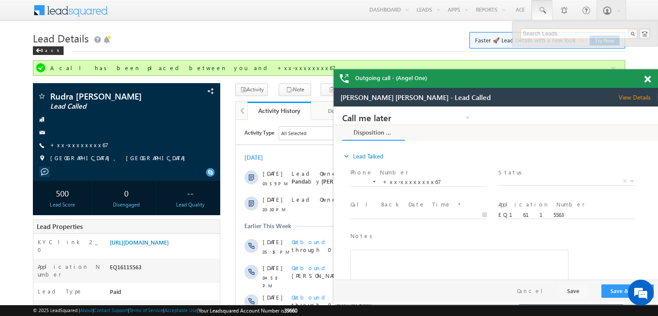
paste input "EQ29823743"
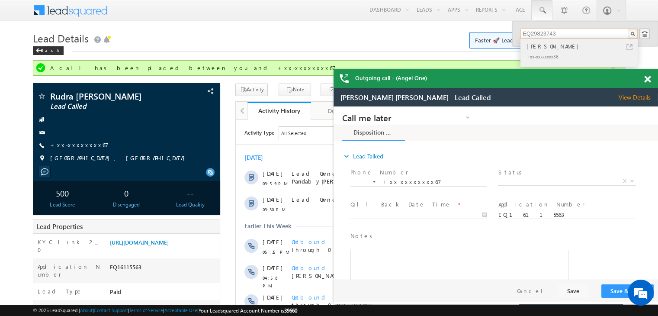
type input "EQ29823743"
click at [541, 45] on div "Hemant Kumar" at bounding box center [583, 47] width 116 height 10
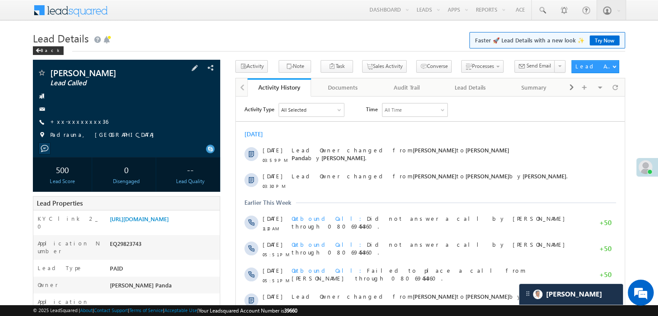
scroll to position [130, 0]
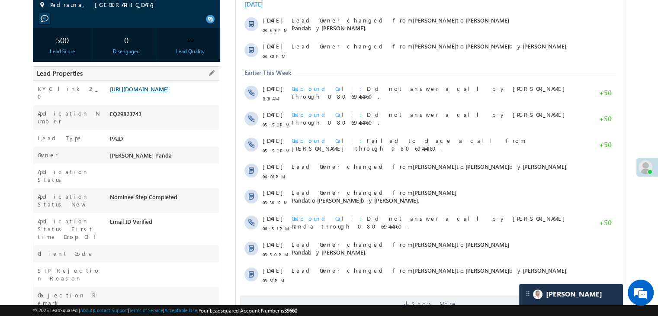
click at [154, 93] on link "[URL][DOMAIN_NAME]" at bounding box center [139, 88] width 59 height 7
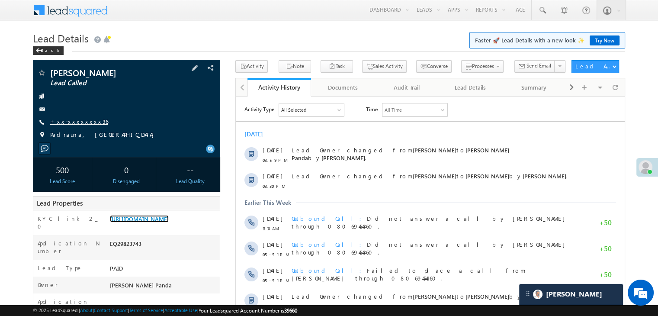
scroll to position [0, 0]
click at [67, 122] on link "+xx-xxxxxxxx36" at bounding box center [79, 121] width 58 height 7
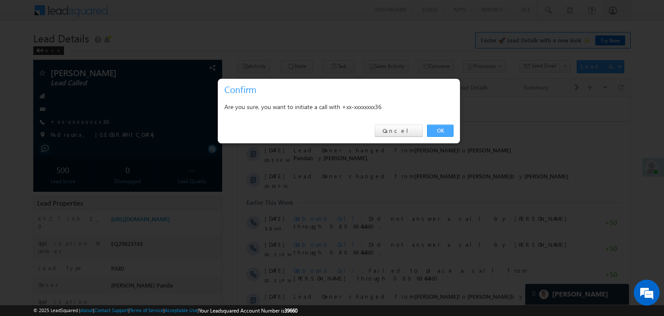
click at [440, 131] on link "OK" at bounding box center [440, 131] width 26 height 12
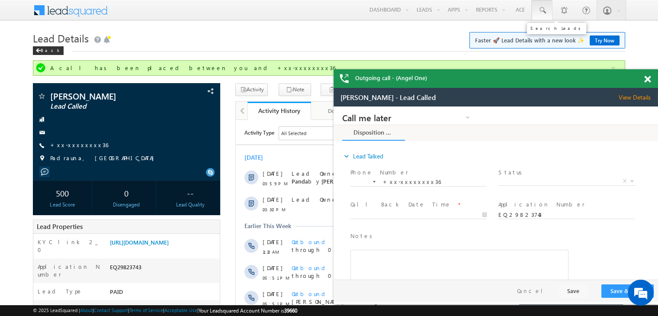
click at [542, 10] on span at bounding box center [542, 10] width 9 height 9
paste input "EQ29823743"
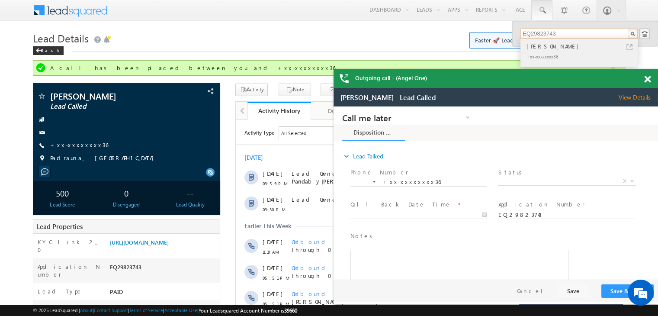
type input "EQ29823743"
click at [537, 45] on div "Hemant Kumar" at bounding box center [583, 47] width 116 height 10
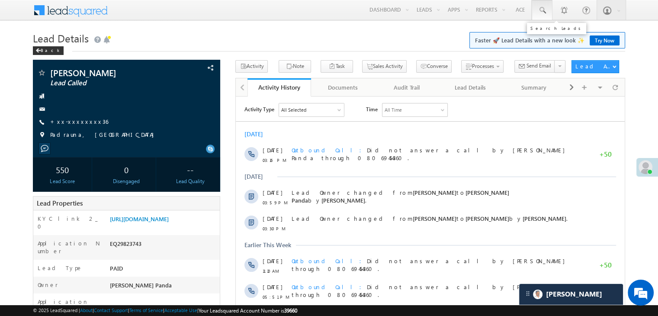
click at [538, 9] on span at bounding box center [542, 10] width 9 height 9
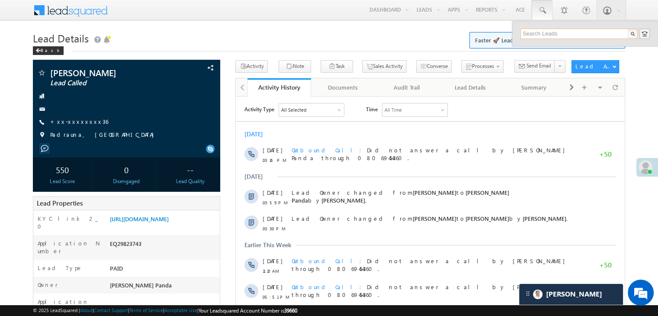
paste input "EQ30009419"
type input "EQ30009419"
click at [538, 47] on div "[PERSON_NAME]" at bounding box center [583, 47] width 116 height 10
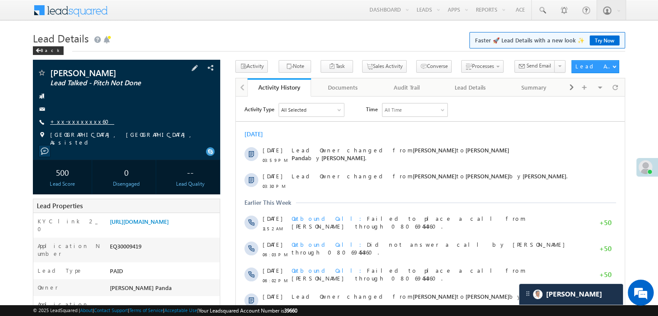
click at [69, 123] on link "+xx-xxxxxxxx60" at bounding box center [82, 121] width 64 height 7
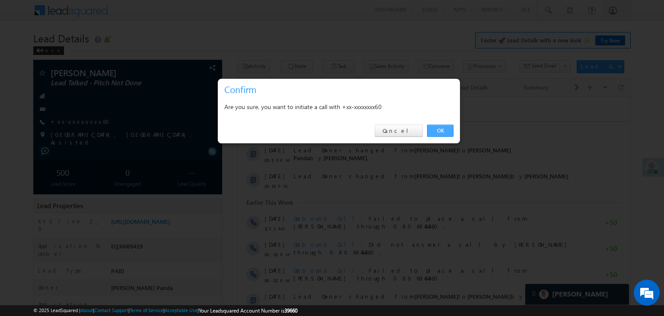
click at [441, 131] on link "OK" at bounding box center [440, 131] width 26 height 12
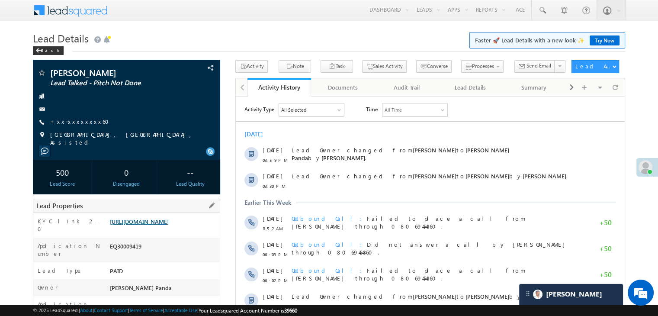
click at [154, 225] on link "[URL][DOMAIN_NAME]" at bounding box center [139, 221] width 59 height 7
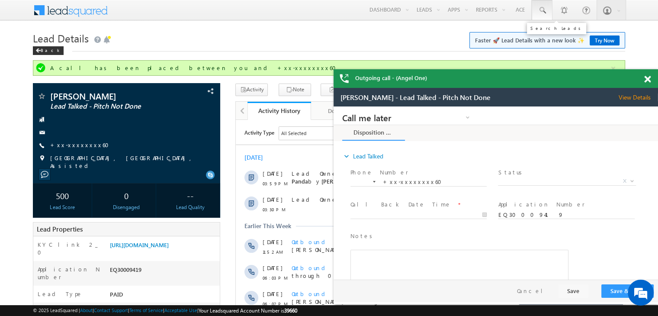
click at [541, 10] on span at bounding box center [542, 10] width 9 height 9
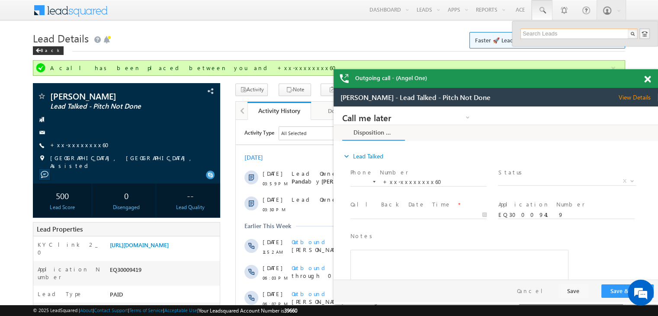
paste input "EQ20572012"
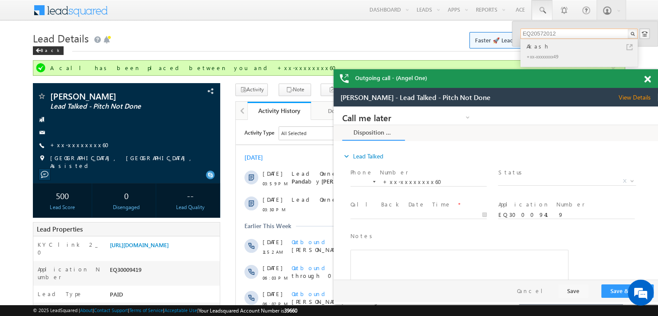
type input "EQ20572012"
click at [532, 48] on div "Akash" at bounding box center [583, 47] width 116 height 10
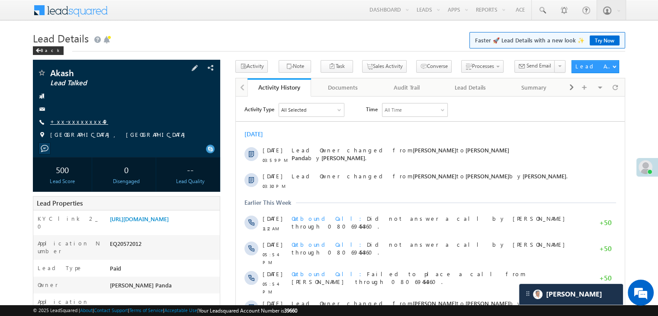
click at [76, 122] on link "+xx-xxxxxxxx49" at bounding box center [79, 121] width 58 height 7
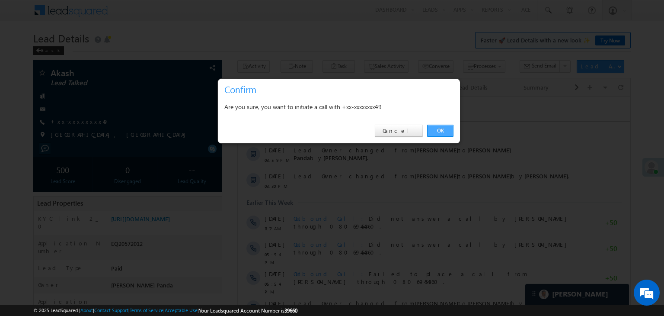
click at [438, 125] on link "OK" at bounding box center [440, 131] width 26 height 12
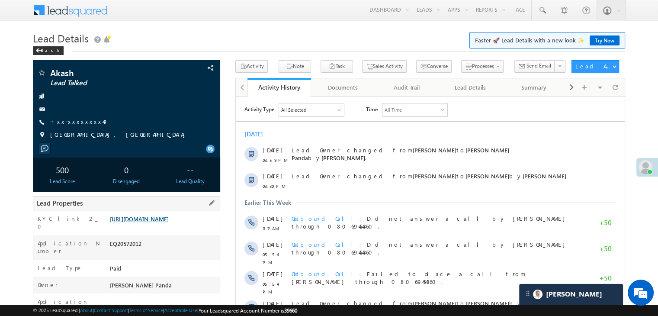
click at [155, 222] on link "[URL][DOMAIN_NAME]" at bounding box center [139, 218] width 59 height 7
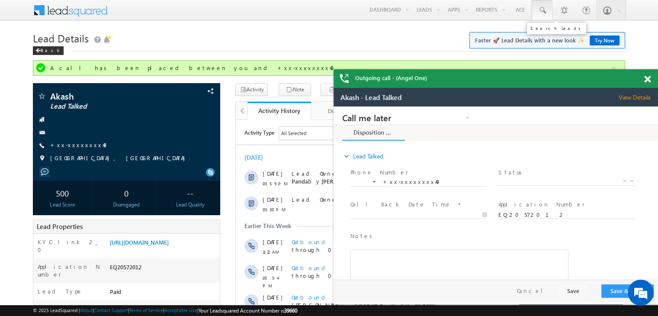
click at [542, 9] on span at bounding box center [542, 10] width 9 height 9
paste input "EQ30036098"
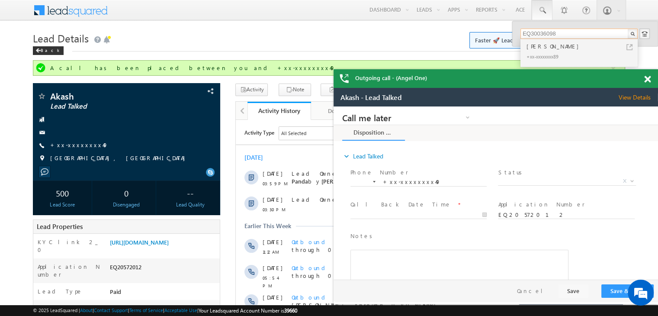
type input "EQ30036098"
click at [538, 48] on div "[PERSON_NAME]" at bounding box center [583, 47] width 116 height 10
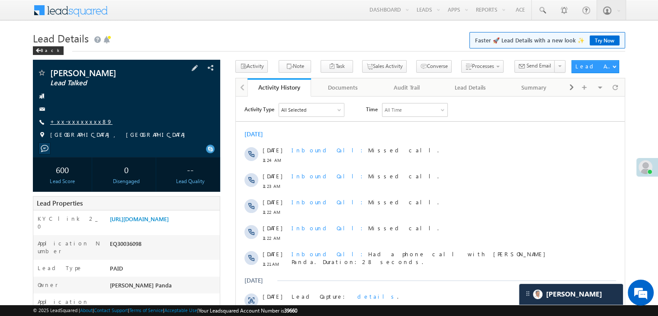
click at [65, 125] on link "+xx-xxxxxxxx89" at bounding box center [81, 121] width 62 height 7
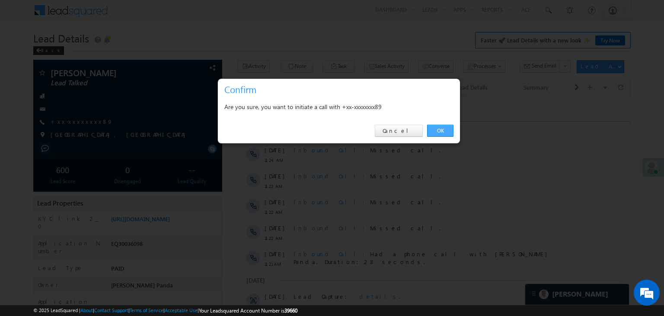
drag, startPoint x: 441, startPoint y: 131, endPoint x: 199, endPoint y: 26, distance: 263.2
click at [441, 131] on link "OK" at bounding box center [440, 131] width 26 height 12
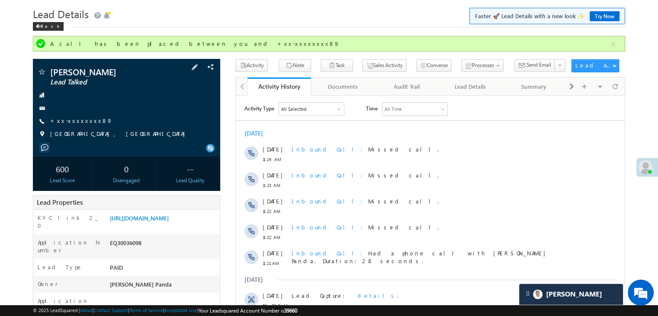
scroll to position [43, 0]
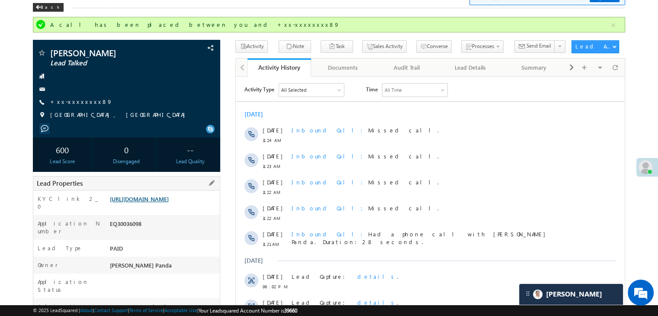
click at [169, 202] on link "[URL][DOMAIN_NAME]" at bounding box center [139, 198] width 59 height 7
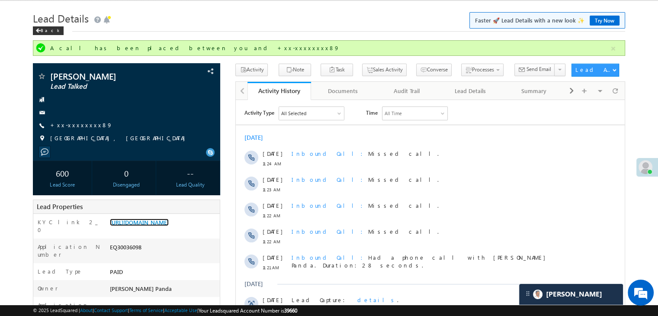
scroll to position [0, 0]
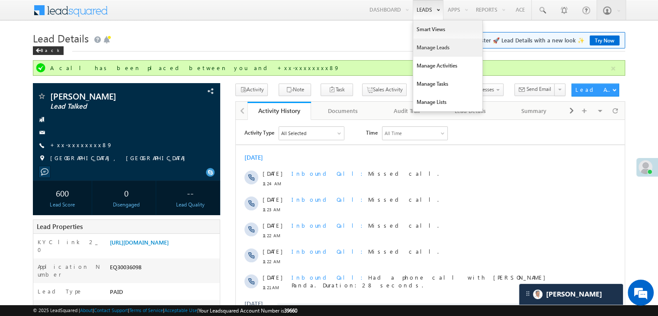
click at [424, 52] on link "Manage Leads" at bounding box center [447, 47] width 69 height 18
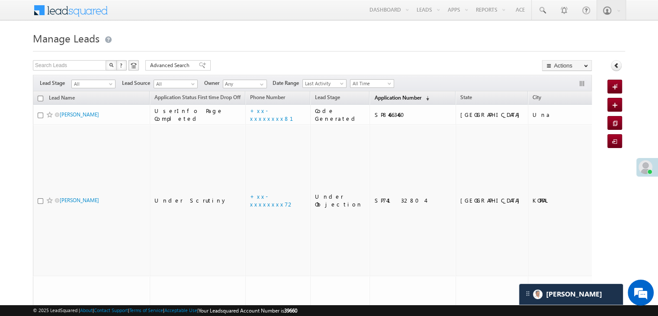
click at [382, 97] on span "Application Number" at bounding box center [397, 97] width 47 height 6
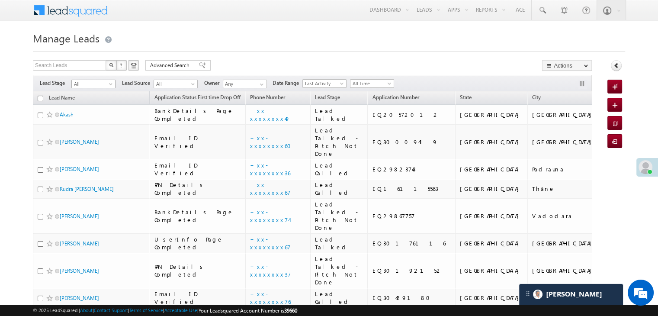
click at [107, 83] on span "All" at bounding box center [92, 84] width 41 height 8
click at [93, 106] on link "Lead Generated" at bounding box center [94, 102] width 44 height 8
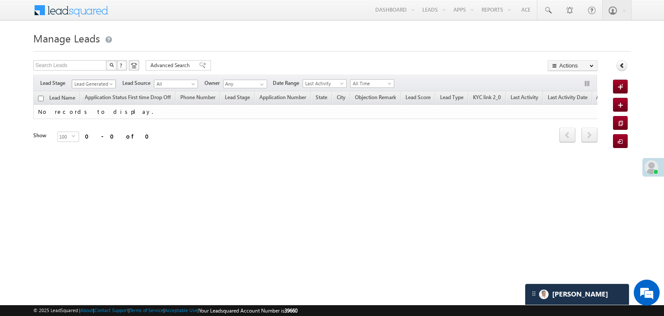
click at [106, 85] on span "Lead Generated" at bounding box center [92, 84] width 41 height 8
click at [91, 92] on link "All" at bounding box center [94, 94] width 44 height 8
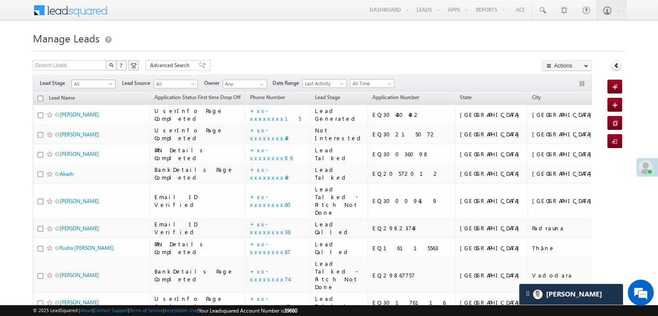
click at [111, 85] on span at bounding box center [111, 85] width 7 height 7
click at [99, 106] on link "Lead Generated" at bounding box center [94, 102] width 44 height 8
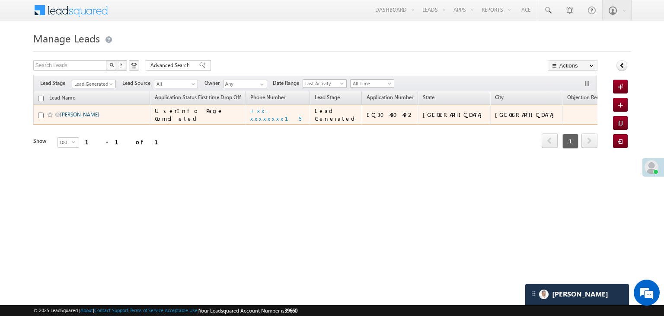
click at [75, 118] on link "[PERSON_NAME]" at bounding box center [79, 114] width 39 height 6
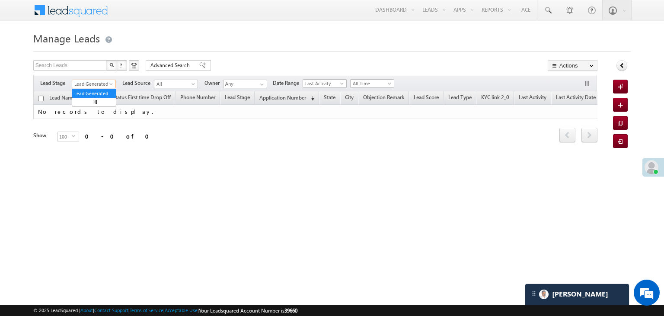
click at [105, 82] on span "Lead Generated" at bounding box center [92, 84] width 41 height 8
click at [95, 90] on link "All" at bounding box center [94, 94] width 44 height 8
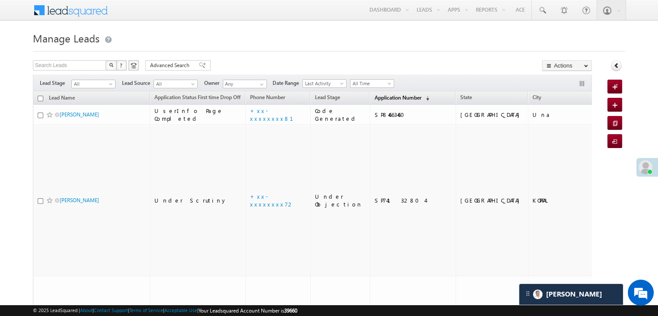
click at [374, 97] on span "Application Number" at bounding box center [397, 97] width 47 height 6
click at [374, 101] on span "Application Number" at bounding box center [397, 97] width 47 height 6
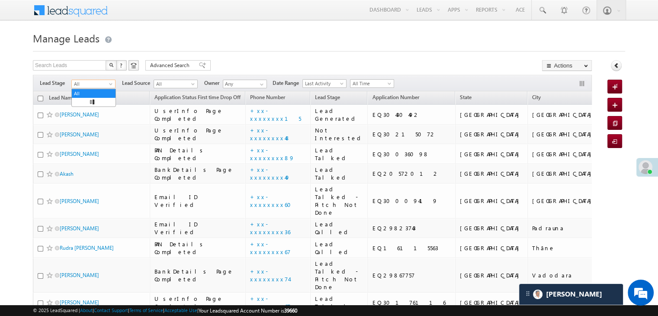
click at [109, 83] on span at bounding box center [111, 85] width 7 height 7
click at [95, 104] on link "Lead Generated" at bounding box center [94, 102] width 44 height 8
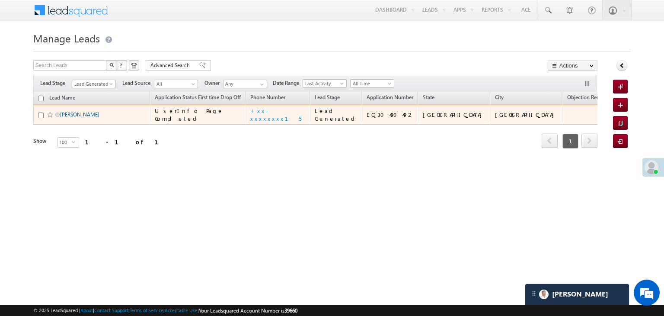
click at [76, 118] on link "[PERSON_NAME]" at bounding box center [79, 114] width 39 height 6
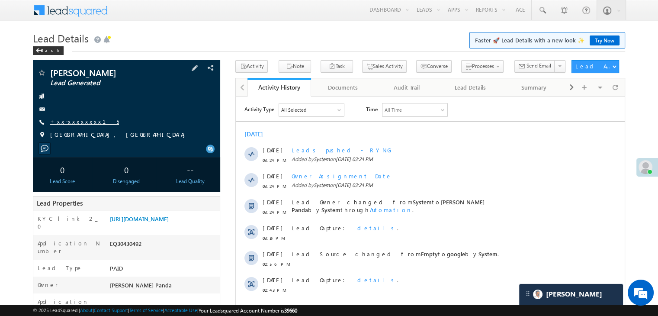
click at [81, 122] on link "+xx-xxxxxxxx15" at bounding box center [84, 121] width 69 height 7
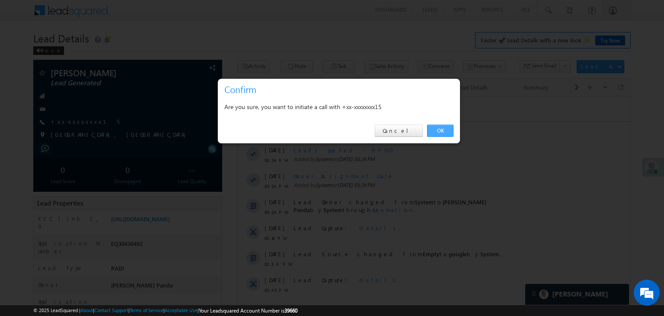
click at [439, 127] on link "OK" at bounding box center [440, 131] width 26 height 12
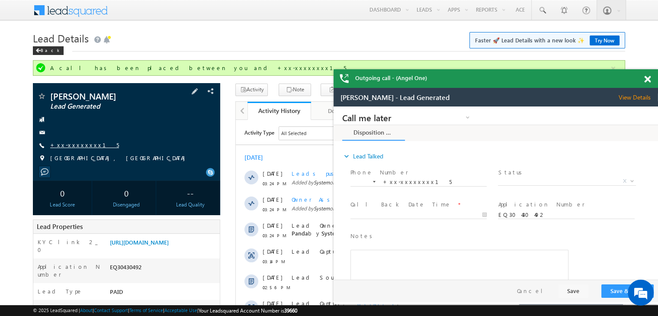
click at [71, 141] on link "+xx-xxxxxxxx15" at bounding box center [84, 144] width 69 height 7
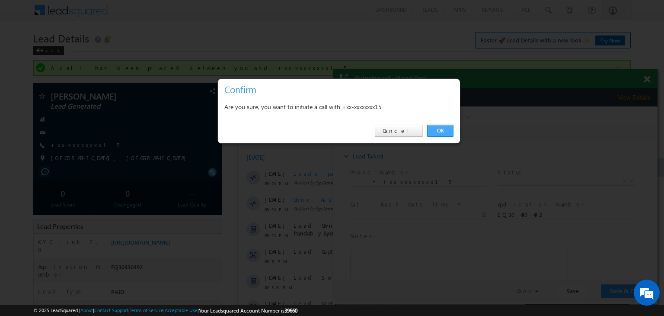
click at [440, 128] on link "OK" at bounding box center [440, 131] width 26 height 12
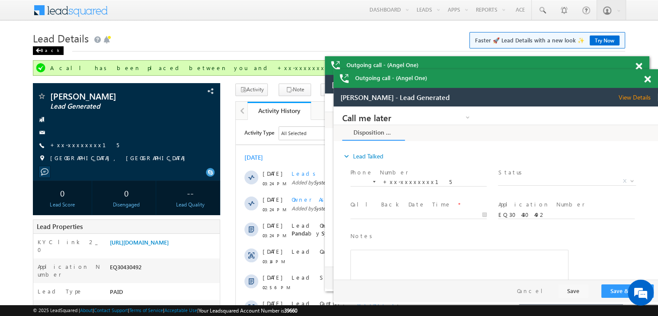
click at [45, 49] on div "Back" at bounding box center [48, 50] width 31 height 9
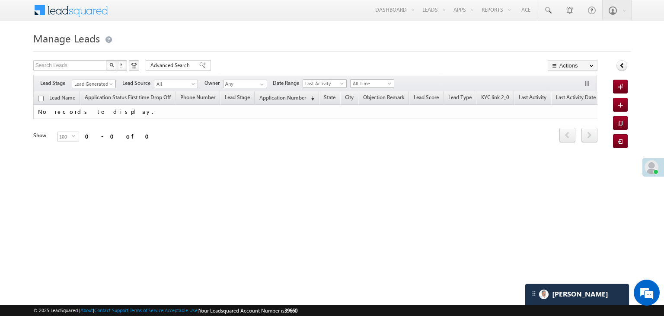
click at [109, 87] on span at bounding box center [112, 85] width 7 height 7
click at [100, 91] on link "All" at bounding box center [94, 94] width 44 height 8
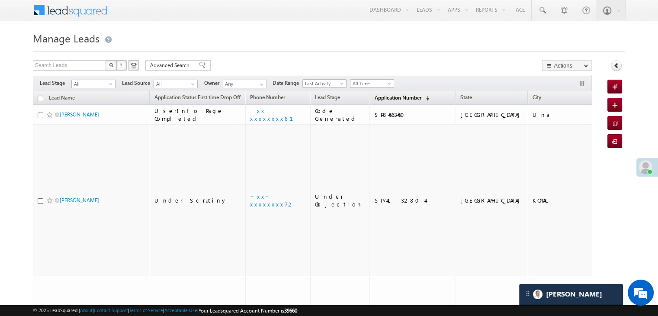
click at [374, 97] on span "Application Number" at bounding box center [397, 97] width 47 height 6
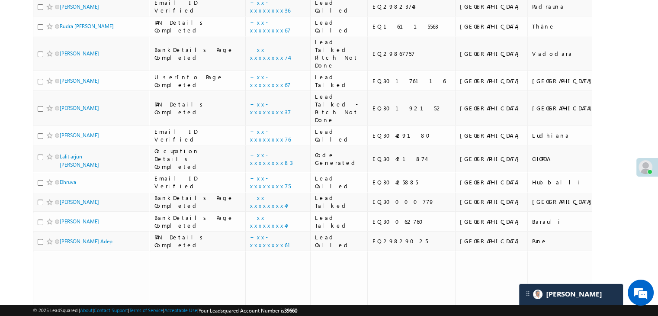
scroll to position [259, 0]
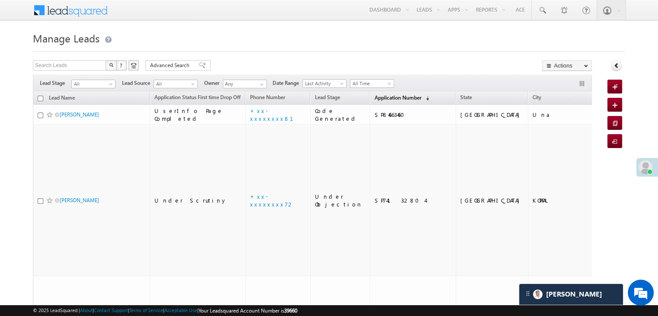
click at [387, 97] on span "Application Number" at bounding box center [397, 97] width 47 height 6
click at [379, 96] on span "Application Number" at bounding box center [397, 97] width 47 height 6
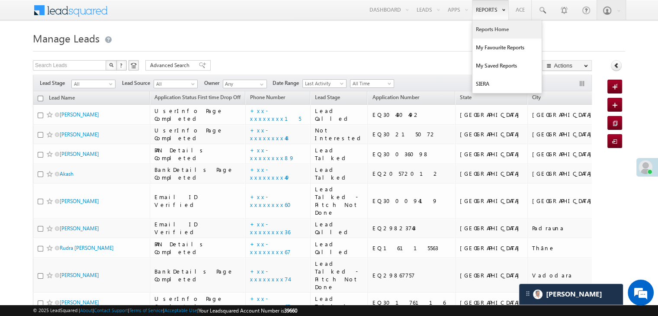
click at [491, 28] on link "Reports Home" at bounding box center [506, 29] width 69 height 18
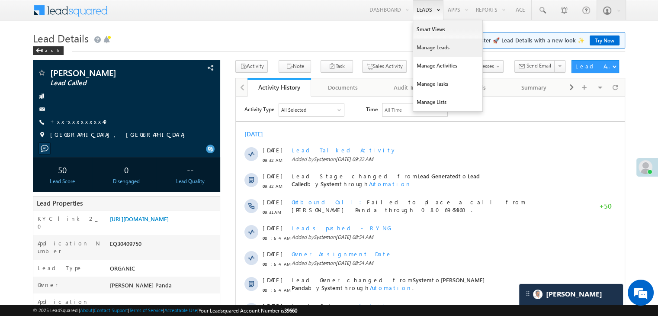
click at [434, 48] on link "Manage Leads" at bounding box center [447, 47] width 69 height 18
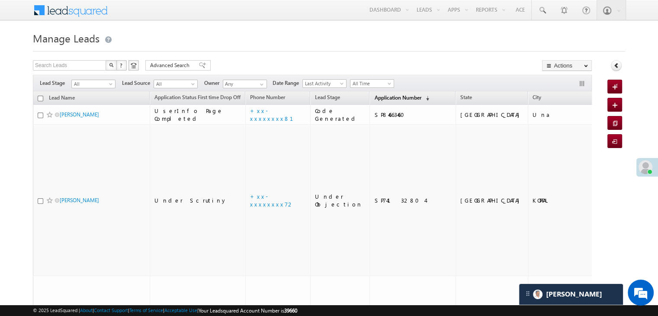
click at [384, 98] on span "Application Number" at bounding box center [397, 97] width 47 height 6
click at [385, 101] on span "Application Number" at bounding box center [397, 97] width 47 height 6
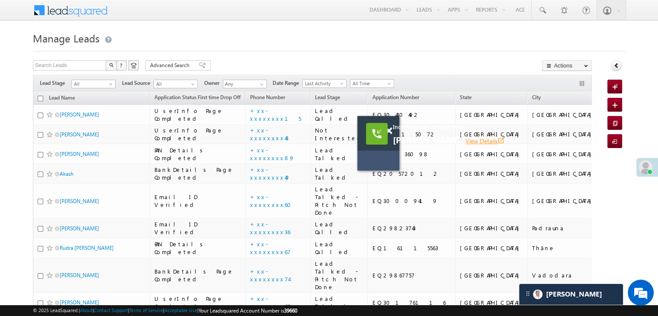
click at [503, 141] on link "View Details open_in_new" at bounding box center [484, 141] width 39 height 8
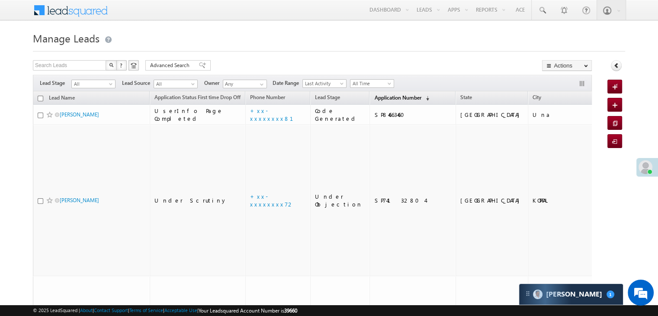
click at [374, 97] on span "Application Number" at bounding box center [397, 97] width 47 height 6
click at [379, 97] on span "Application Number" at bounding box center [397, 97] width 47 height 6
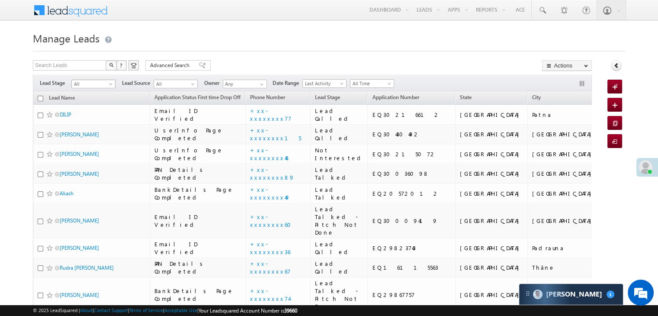
click at [112, 86] on span at bounding box center [111, 85] width 7 height 7
click at [97, 106] on link "Lead Generated" at bounding box center [94, 102] width 44 height 8
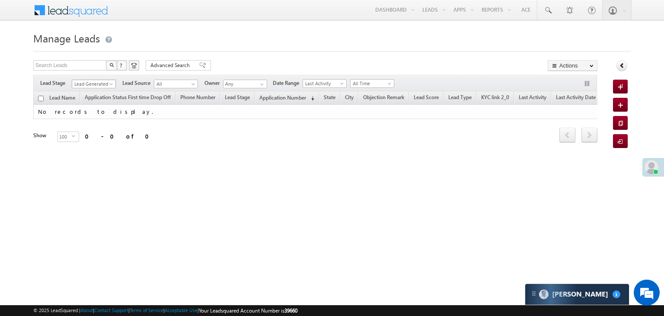
click at [109, 86] on span at bounding box center [112, 85] width 7 height 7
click at [94, 93] on link "All" at bounding box center [94, 94] width 44 height 8
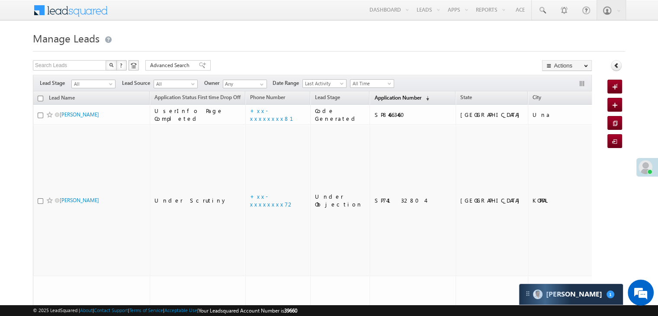
click at [378, 98] on span "Application Number" at bounding box center [397, 97] width 47 height 6
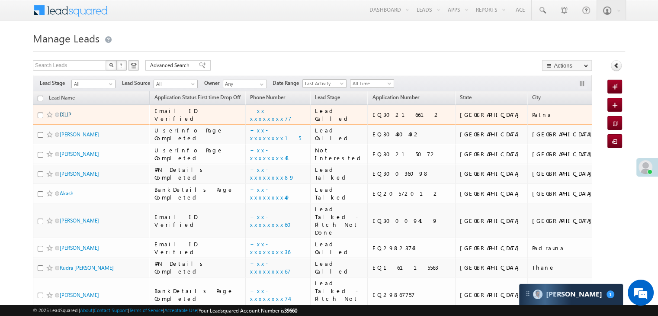
click at [66, 118] on link "DILIP" at bounding box center [66, 114] width 12 height 6
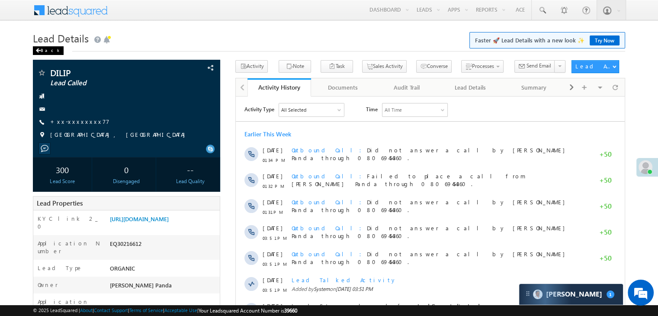
click at [50, 49] on div "Back" at bounding box center [48, 50] width 31 height 9
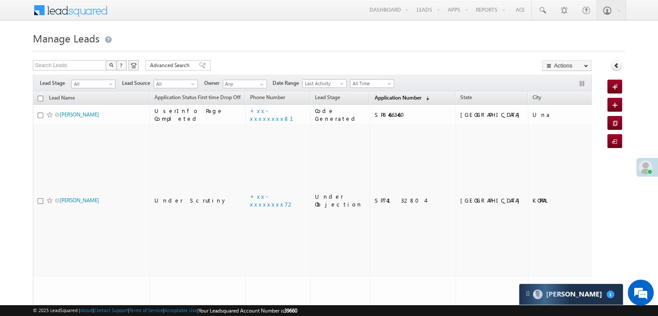
click at [374, 98] on span "Application Number" at bounding box center [397, 97] width 47 height 6
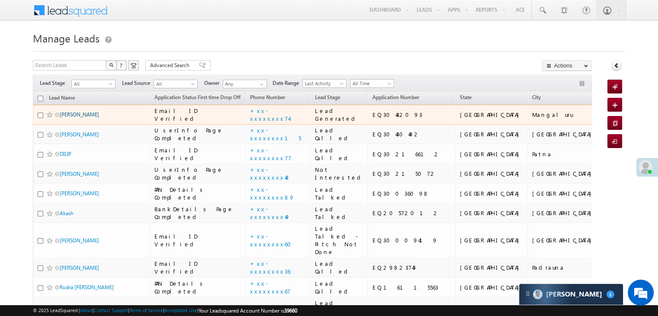
click at [64, 118] on link "[PERSON_NAME]" at bounding box center [79, 114] width 39 height 6
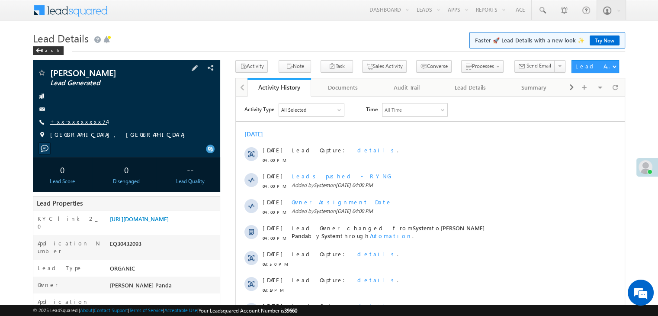
click at [76, 123] on link "+xx-xxxxxxxx74" at bounding box center [78, 121] width 57 height 7
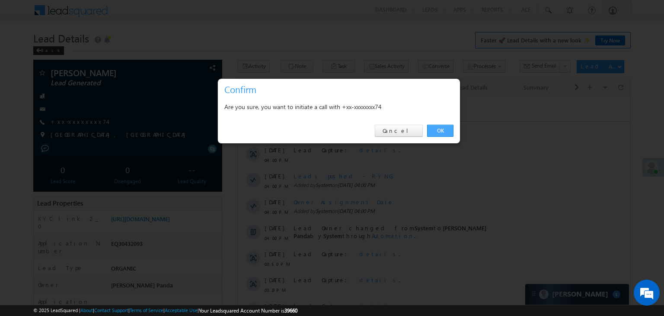
drag, startPoint x: 439, startPoint y: 132, endPoint x: 132, endPoint y: 54, distance: 316.8
click at [439, 132] on link "OK" at bounding box center [440, 131] width 26 height 12
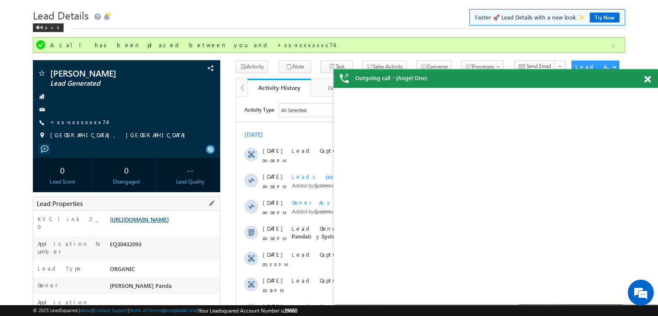
click at [159, 223] on link "[URL][DOMAIN_NAME]" at bounding box center [139, 218] width 59 height 7
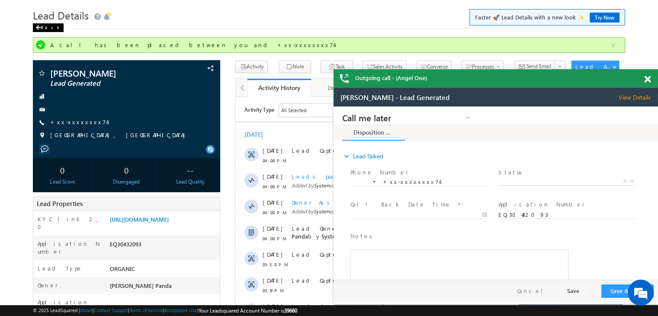
click at [39, 31] on div "Back" at bounding box center [48, 27] width 31 height 9
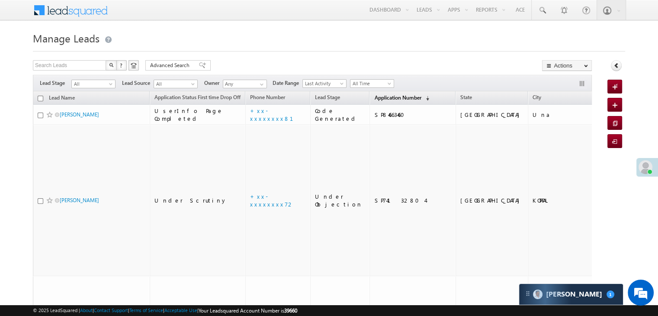
click at [379, 96] on span "Application Number" at bounding box center [397, 97] width 47 height 6
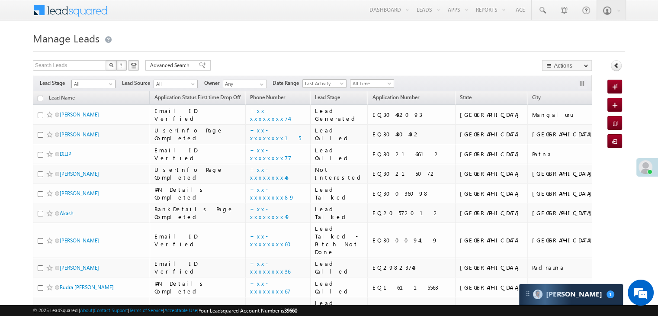
click at [110, 86] on span at bounding box center [111, 85] width 7 height 7
click at [100, 101] on link "Lead Generated" at bounding box center [94, 102] width 44 height 8
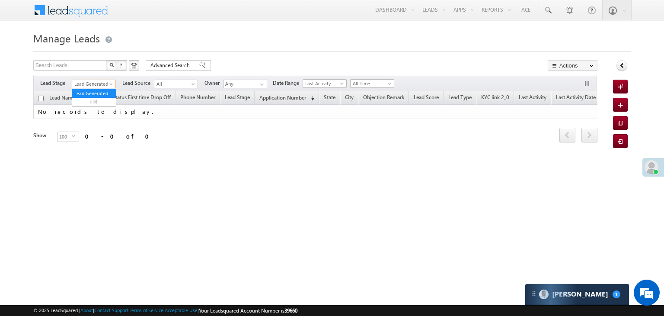
click at [94, 84] on span "Lead Generated" at bounding box center [92, 84] width 41 height 8
click at [90, 94] on link "All" at bounding box center [94, 94] width 44 height 8
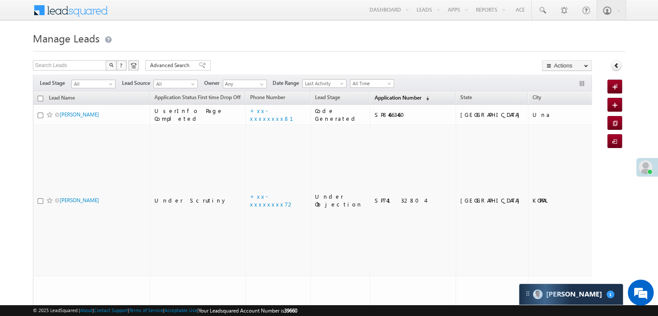
click at [394, 94] on span "Application Number" at bounding box center [397, 97] width 47 height 6
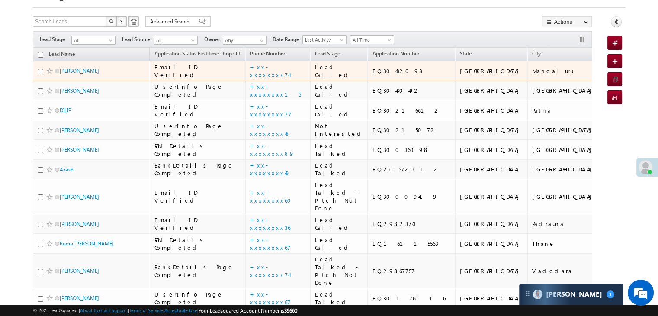
scroll to position [43, 0]
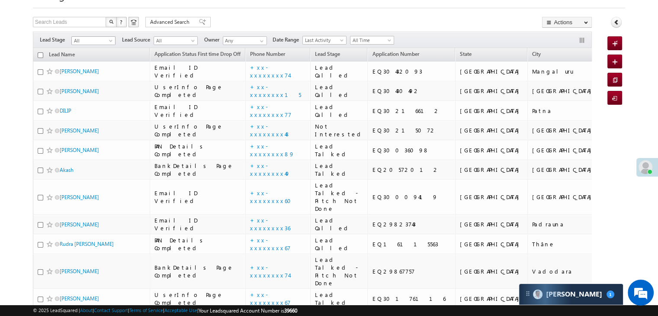
click at [108, 40] on span at bounding box center [111, 42] width 7 height 7
click at [95, 55] on link "Lead Generated" at bounding box center [94, 59] width 44 height 8
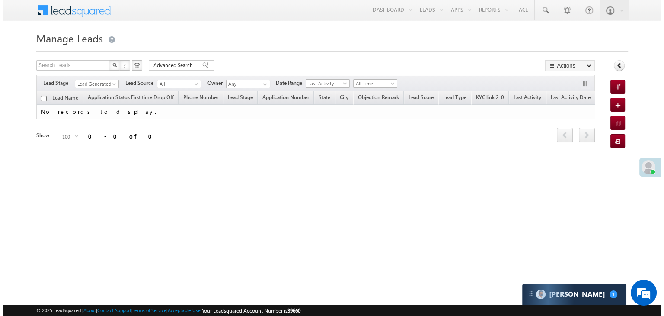
scroll to position [0, 0]
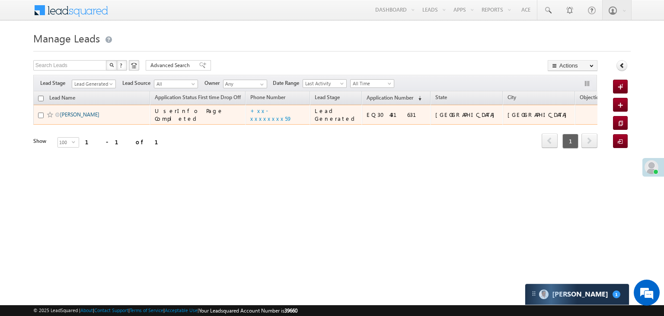
click at [69, 118] on link "[PERSON_NAME]" at bounding box center [79, 114] width 39 height 6
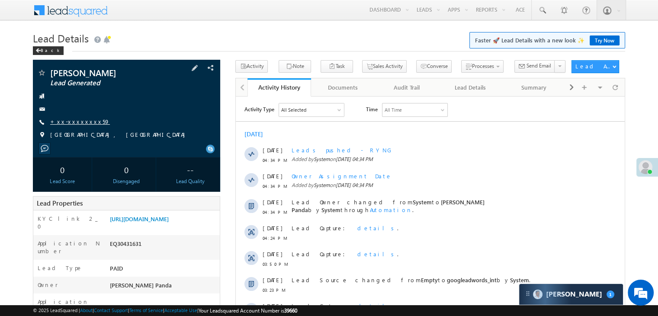
click at [71, 119] on link "+xx-xxxxxxxx59" at bounding box center [80, 121] width 60 height 7
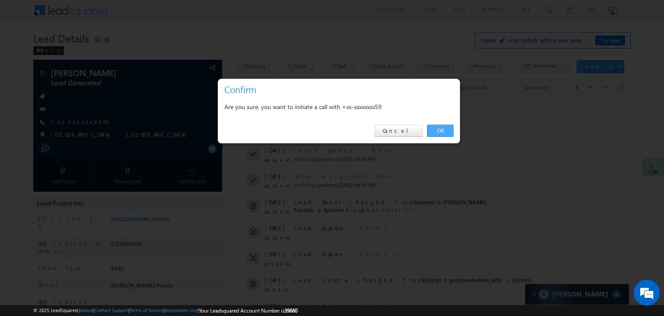
drag, startPoint x: 440, startPoint y: 132, endPoint x: 96, endPoint y: 35, distance: 356.8
click at [440, 132] on link "OK" at bounding box center [440, 131] width 26 height 12
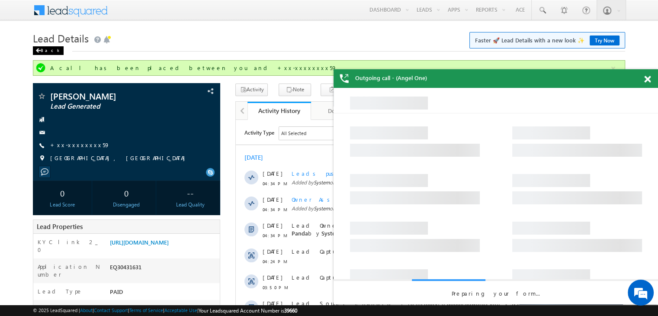
click at [35, 48] on div "Back" at bounding box center [48, 50] width 31 height 9
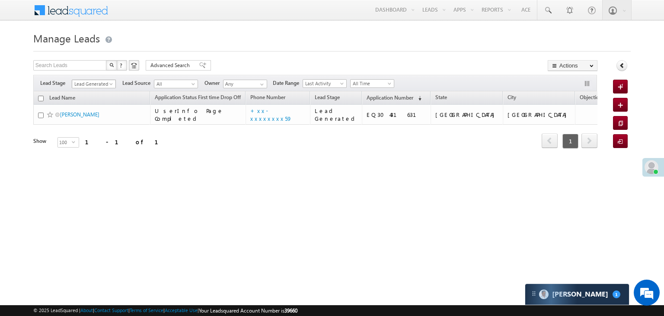
click at [110, 86] on span at bounding box center [112, 85] width 7 height 7
click at [101, 91] on link "All" at bounding box center [94, 94] width 44 height 8
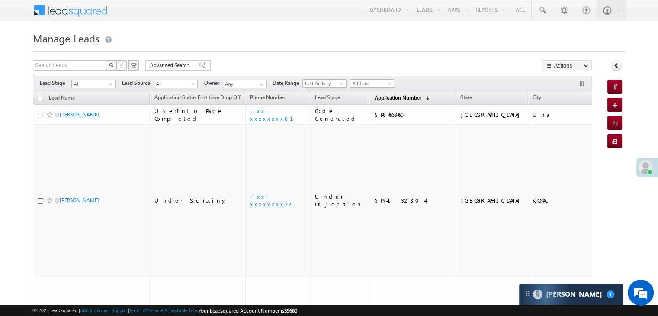
click at [375, 100] on span "Application Number" at bounding box center [397, 97] width 47 height 6
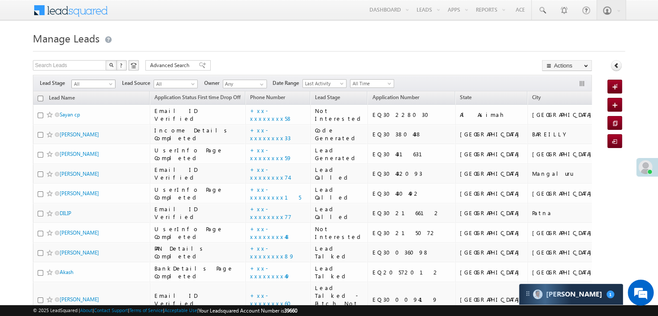
click at [95, 85] on span "All" at bounding box center [92, 84] width 41 height 8
click at [88, 104] on link "Lead Generated" at bounding box center [94, 102] width 44 height 8
